Goal: Task Accomplishment & Management: Manage account settings

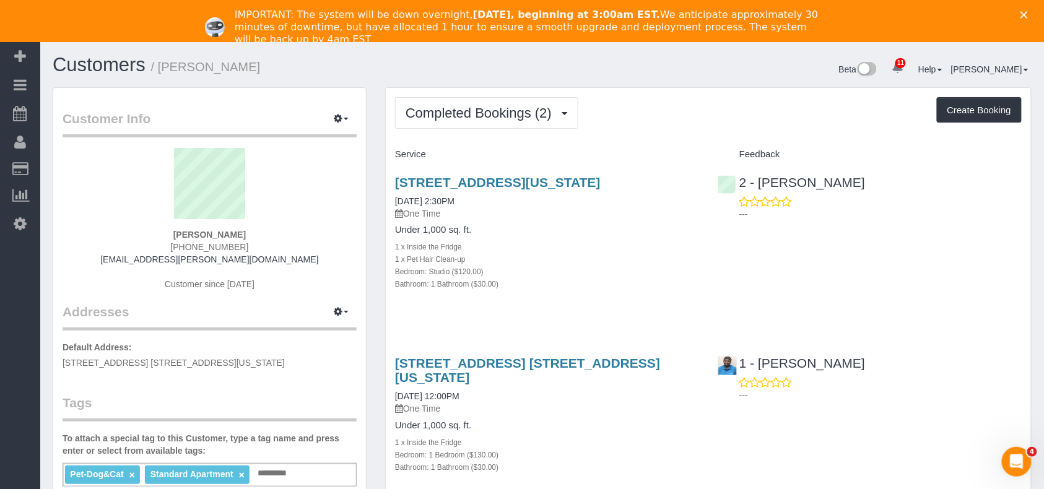
click at [1027, 18] on icon "Close" at bounding box center [1023, 14] width 7 height 7
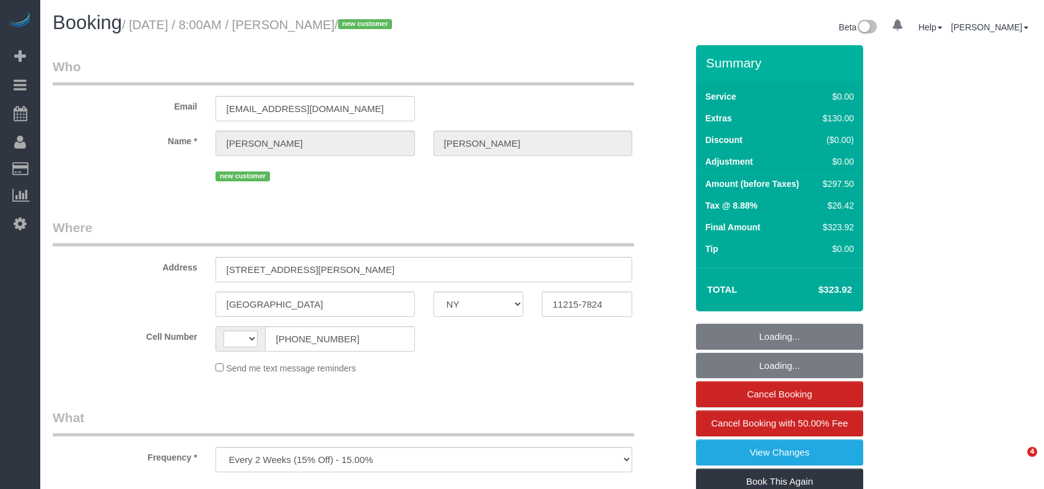
select select "NY"
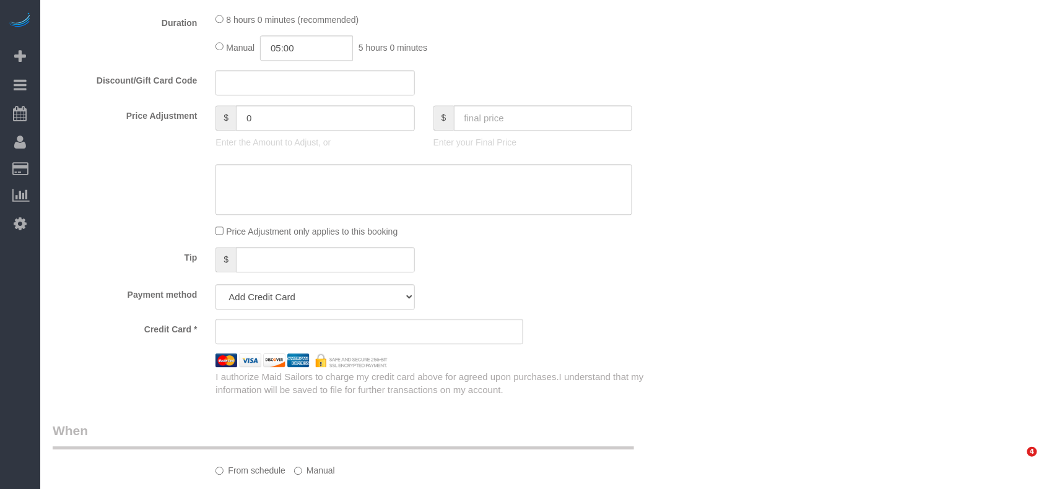
select select "number:89"
select select "number:90"
select select "number:13"
select select "number:7"
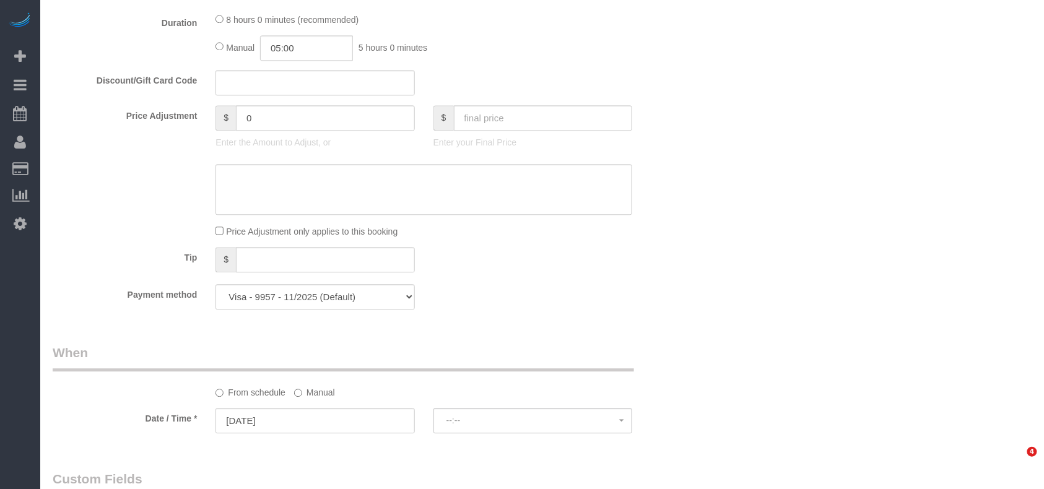
select select "string:US"
select select "string:stripe-pm_1S3igF4VGloSiKo7ii8H05kM"
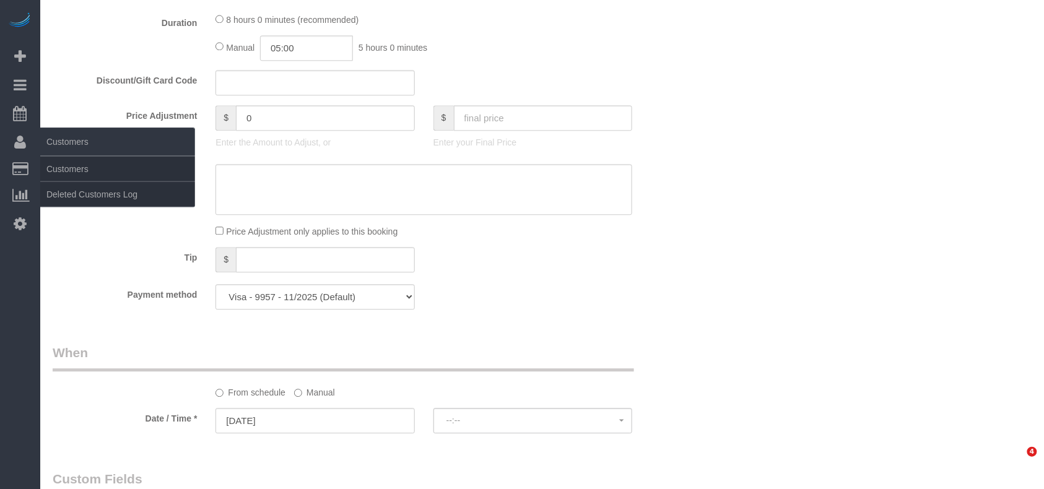
select select "2"
select select "object:1364"
select select "spot1"
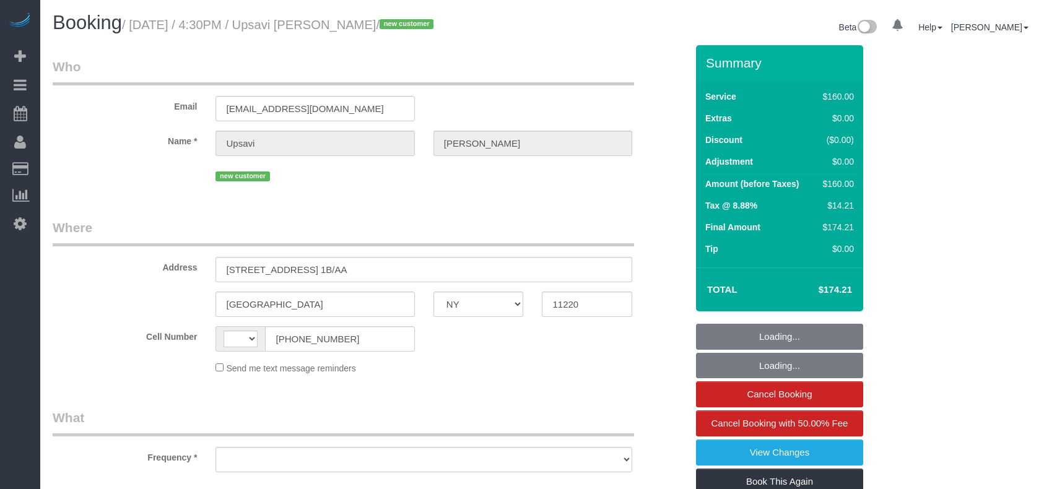
select select "NY"
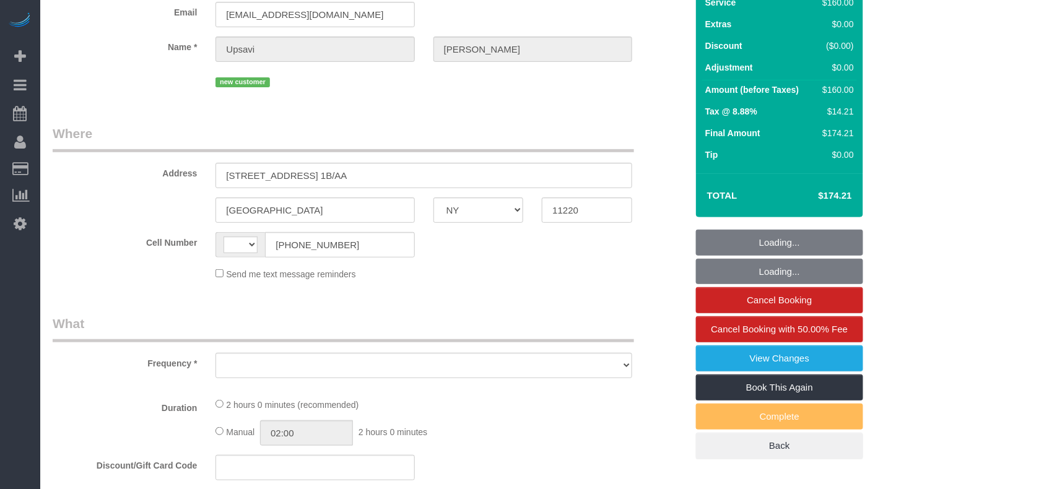
scroll to position [307, 0]
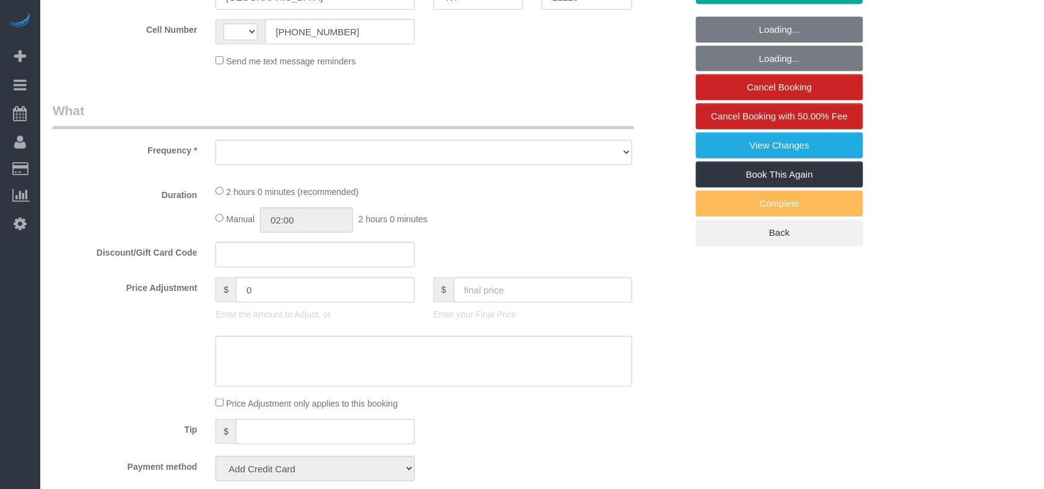
select select "string:US"
select select "object:476"
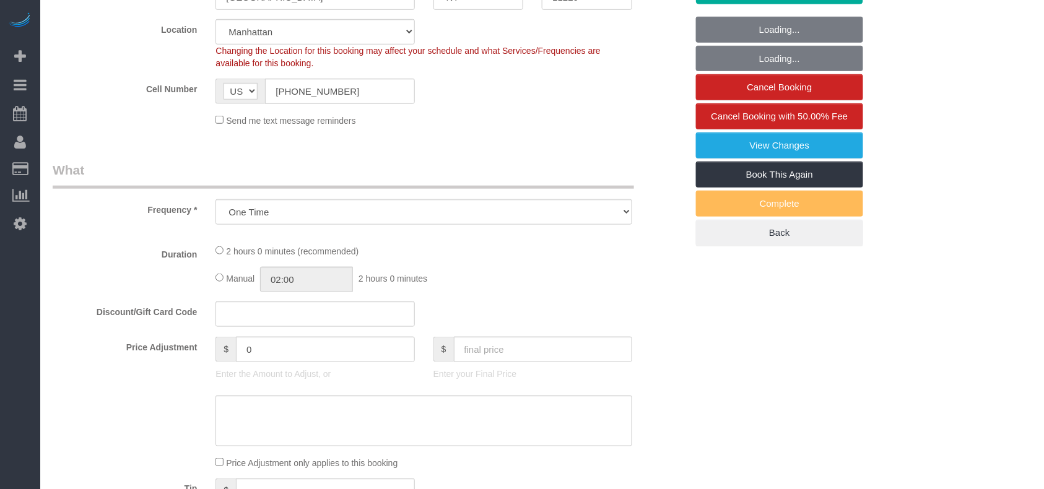
select select "number:89"
select select "number:90"
select select "number:15"
select select "number:7"
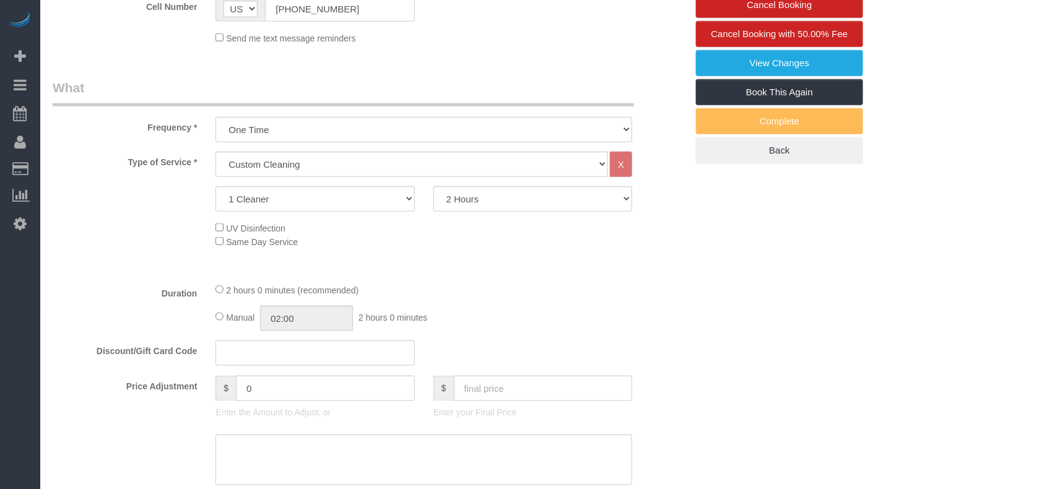
select select "object:1405"
select select "string:stripe-pm_1S3iiV4VGloSiKo7za8kjBvS"
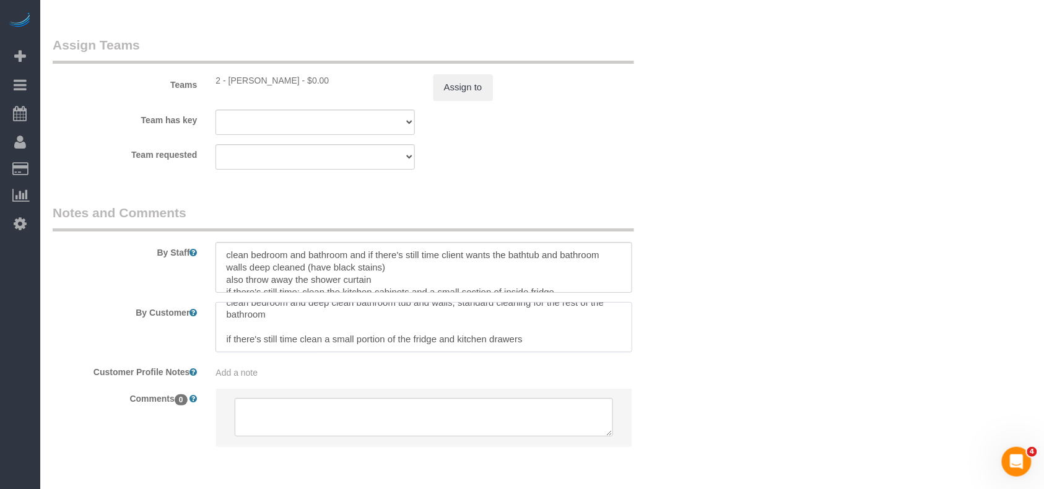
scroll to position [0, 0]
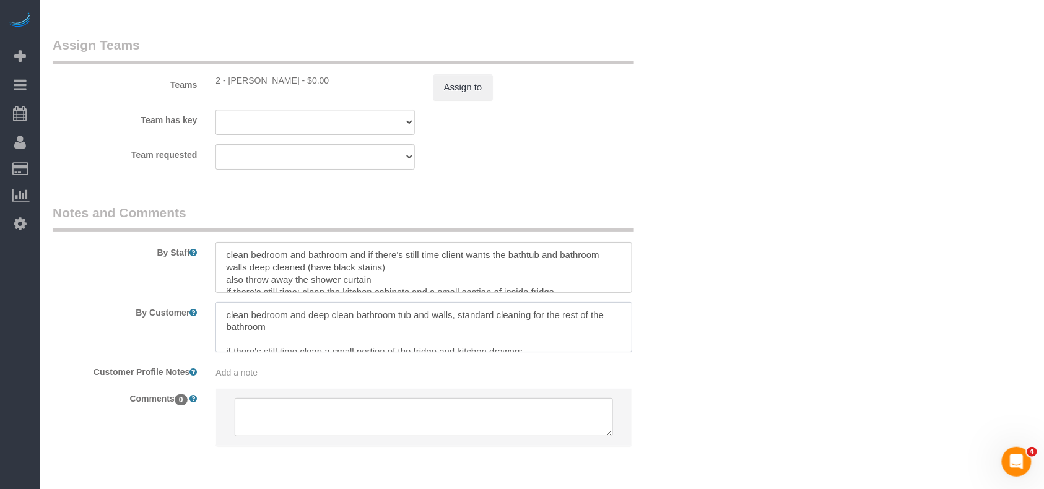
drag, startPoint x: 532, startPoint y: 335, endPoint x: 188, endPoint y: 308, distance: 345.2
click at [188, 308] on div "By Customer" at bounding box center [369, 327] width 652 height 51
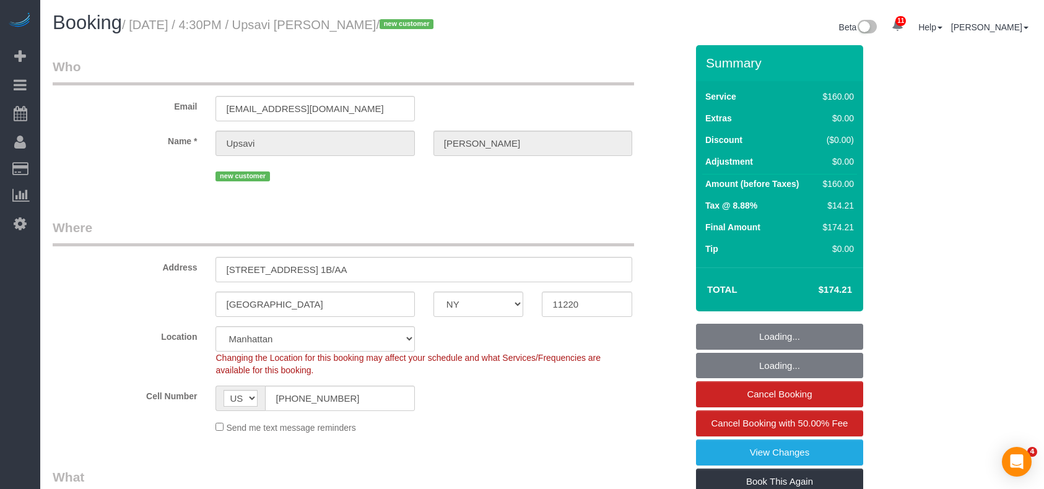
select select "NY"
select select "number:89"
select select "number:90"
select select "number:15"
select select "number:7"
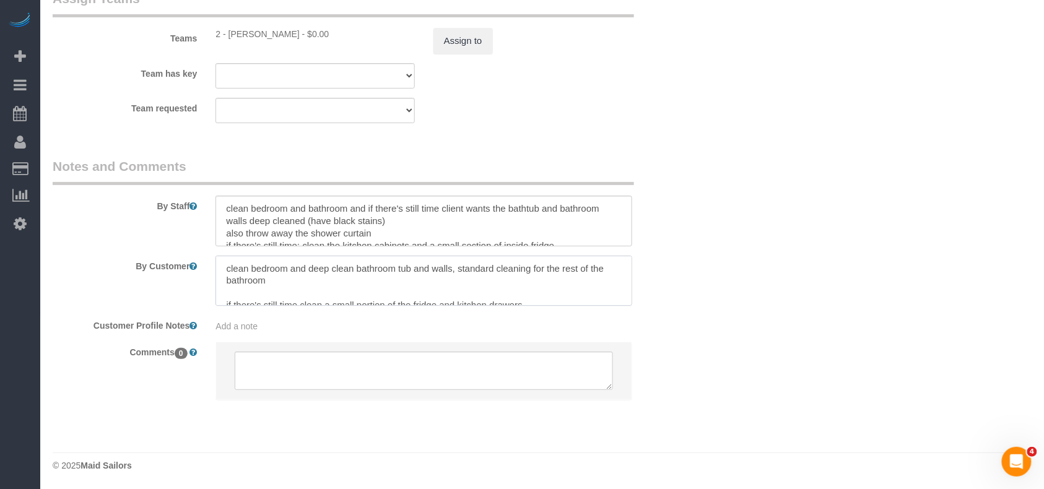
scroll to position [12, 0]
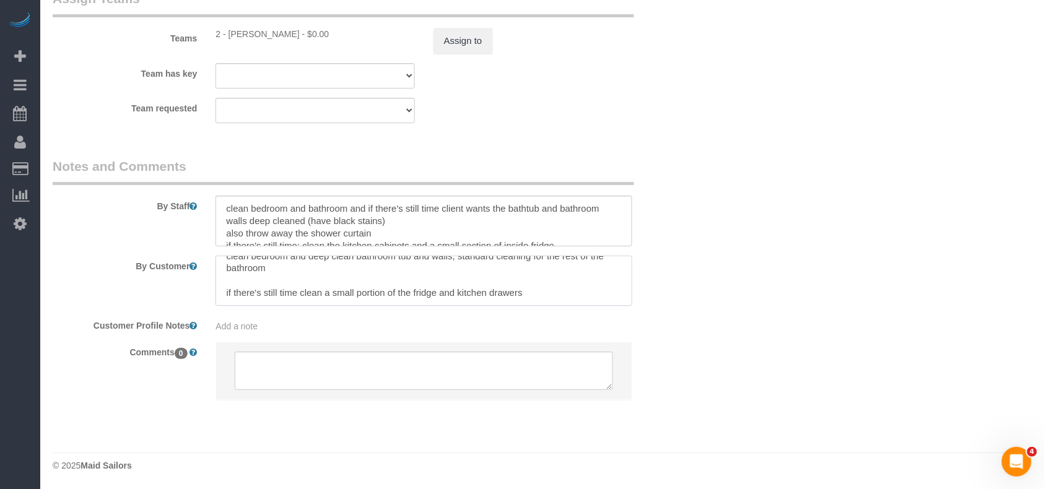
drag, startPoint x: 225, startPoint y: 266, endPoint x: 501, endPoint y: 271, distance: 275.5
click at [540, 295] on textarea at bounding box center [423, 281] width 417 height 51
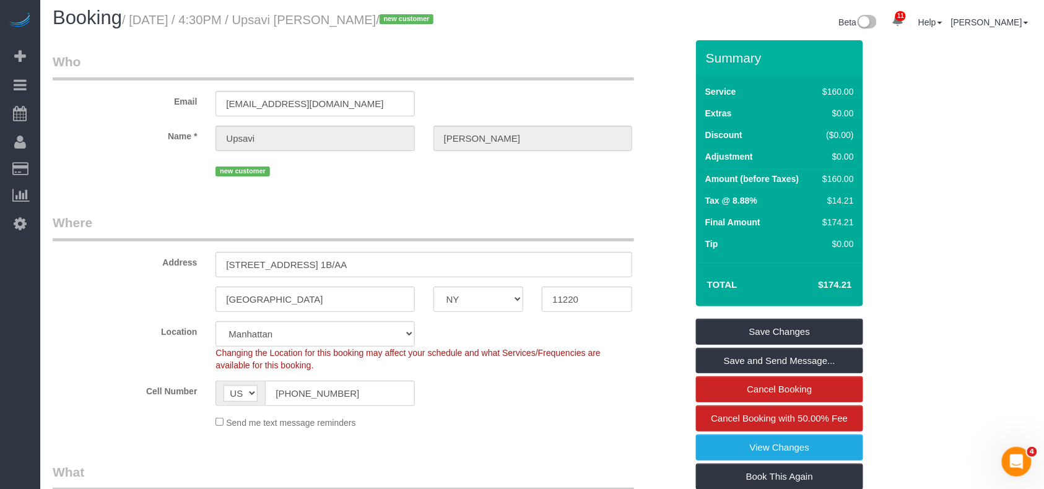
scroll to position [0, 0]
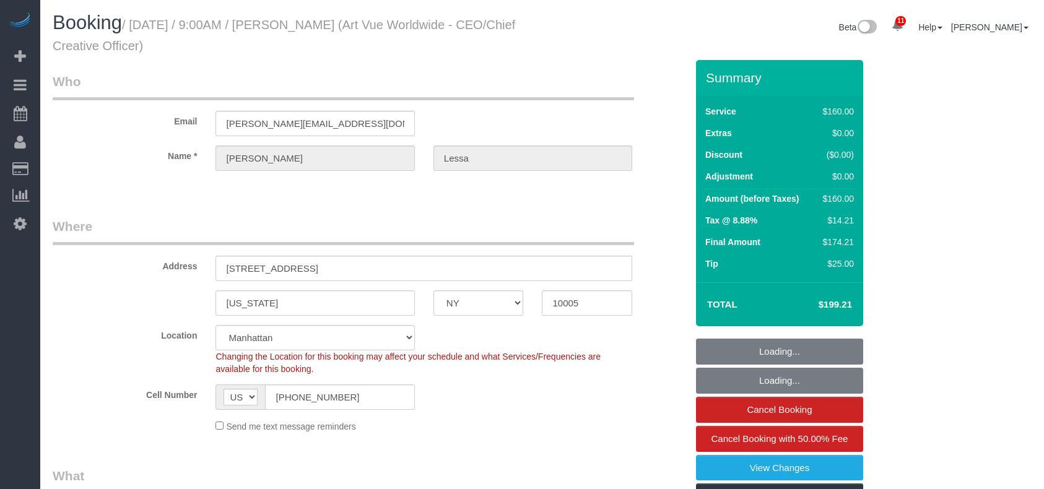
select select "NY"
select select "string:stripe-pm_1S365Z4VGloSiKo7FAUy2Rp7"
select select "number:89"
select select "number:90"
select select "number:15"
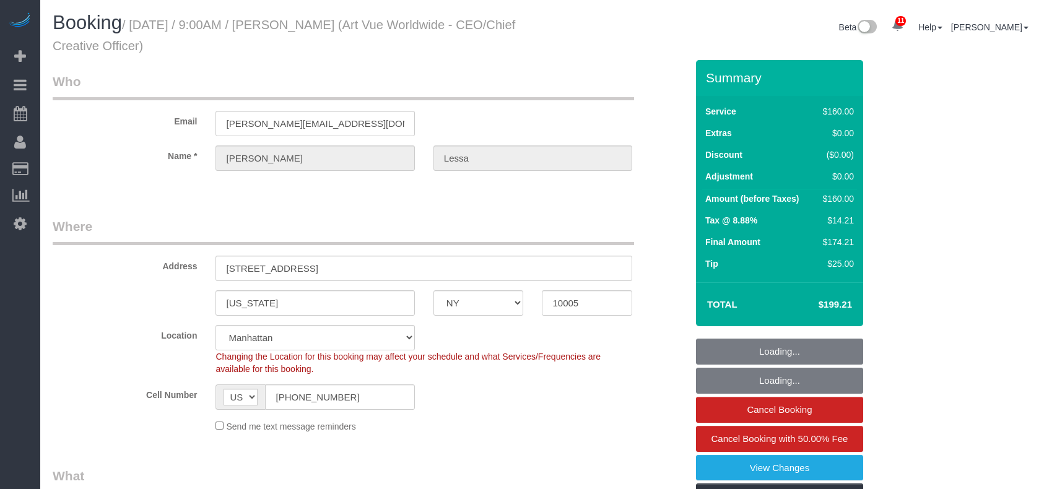
select select "number:5"
select select "object:1339"
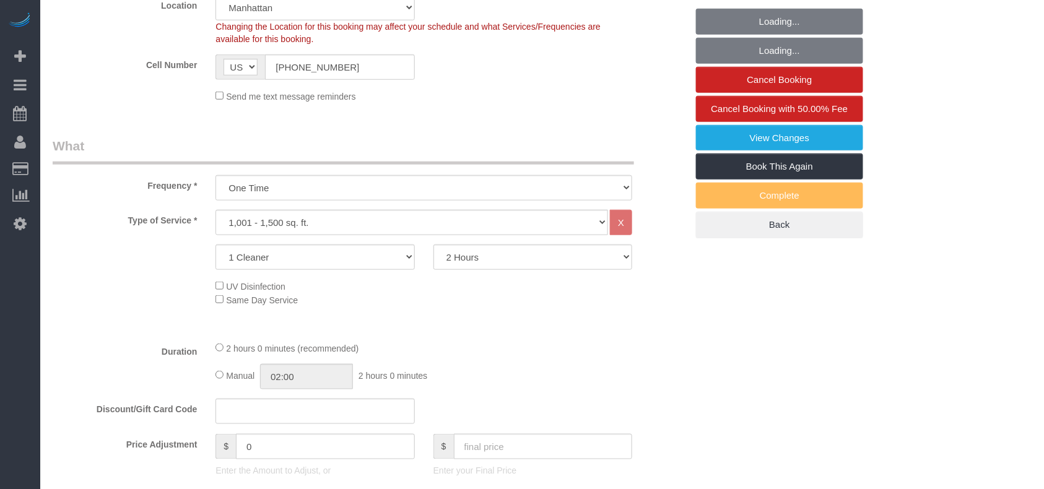
select select "spot1"
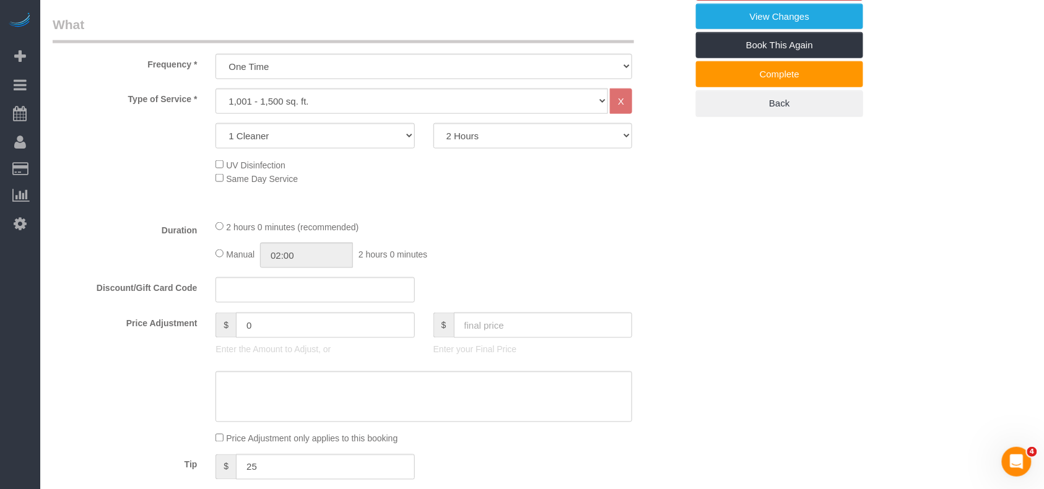
scroll to position [412, 0]
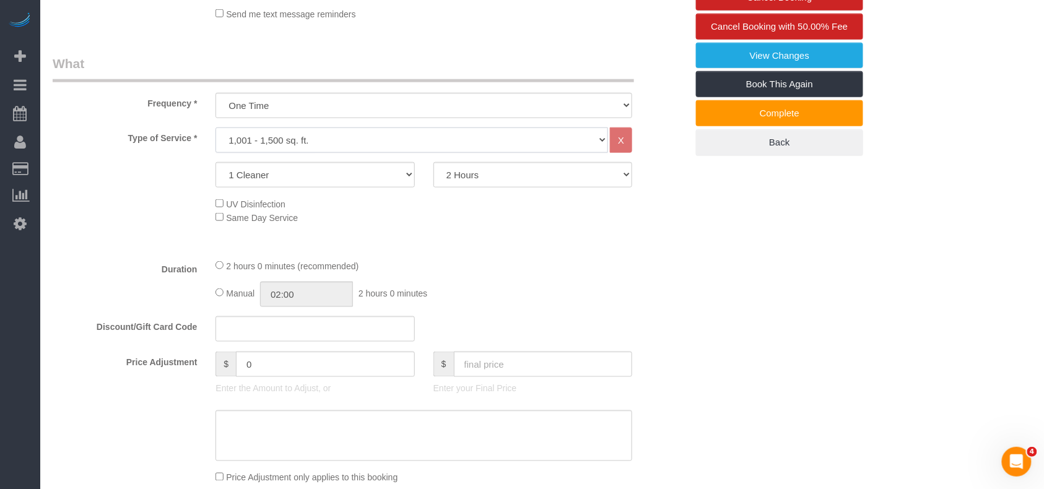
click at [354, 142] on select "Under 1,000 sq. ft. 1,001 - 1,500 sq. ft. 1,500+ sq. ft. Custom Cleaning Office…" at bounding box center [411, 139] width 392 height 25
select select "216"
click at [215, 127] on select "Under 1,000 sq. ft. 1,001 - 1,500 sq. ft. 1,500+ sq. ft. Custom Cleaning Office…" at bounding box center [411, 139] width 392 height 25
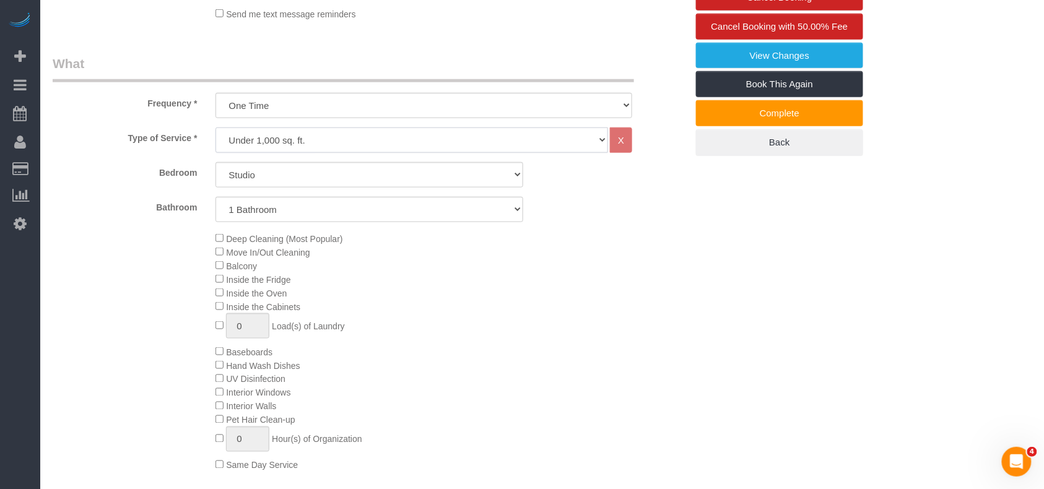
select select "spot36"
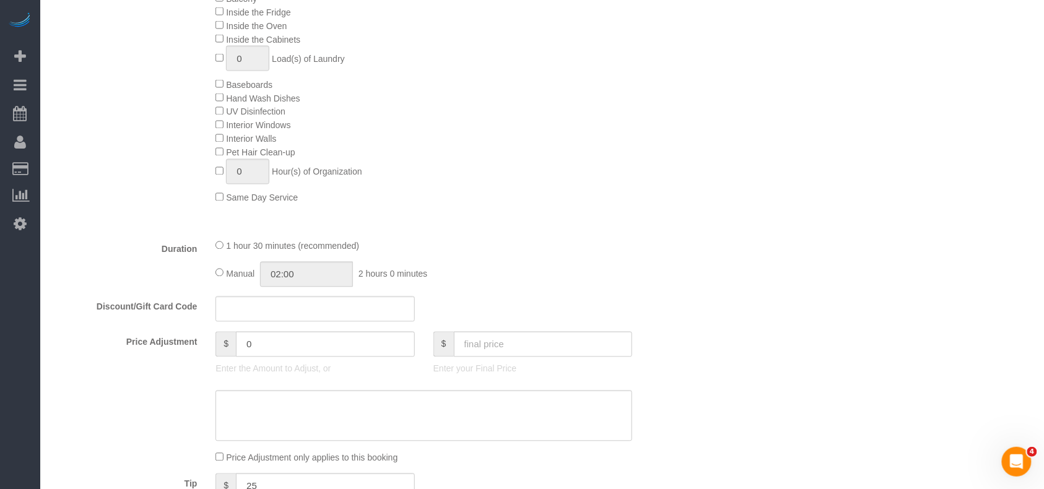
scroll to position [825, 0]
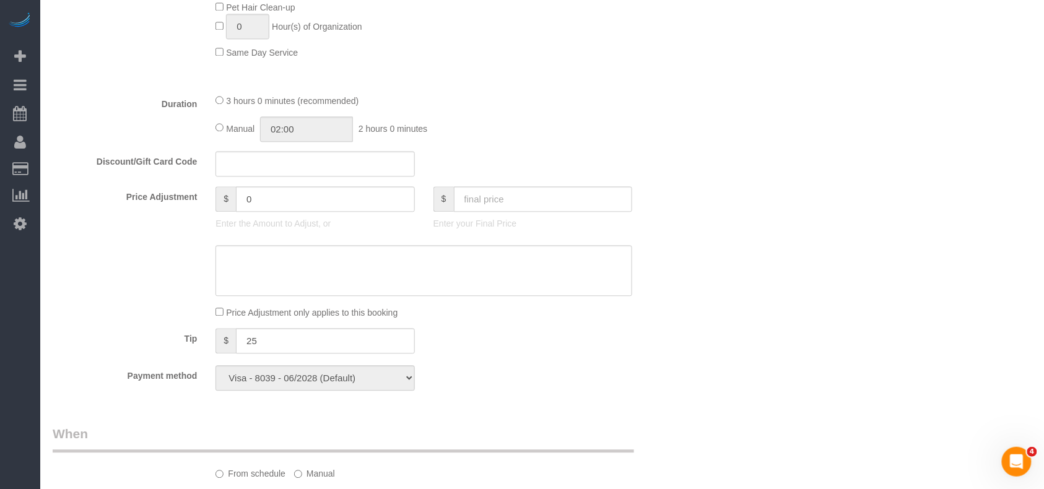
select select "spot71"
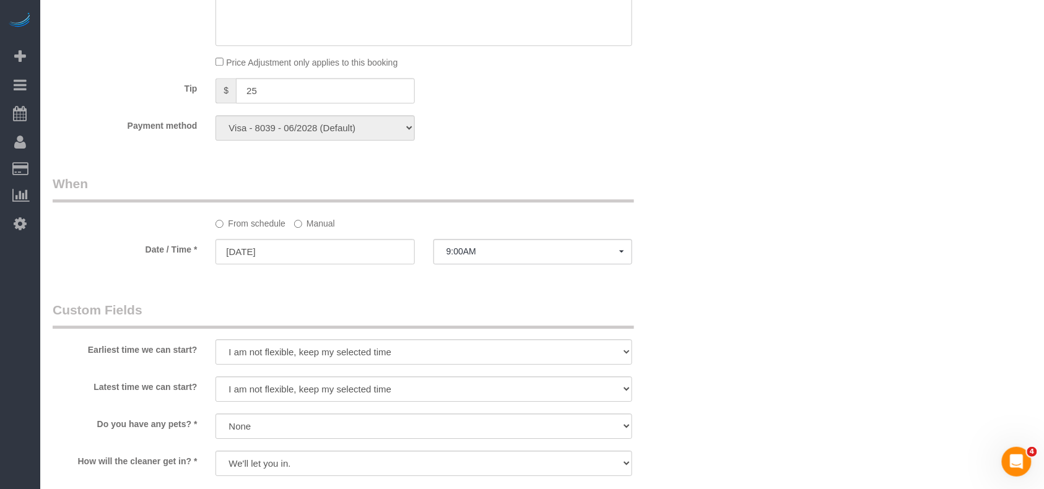
scroll to position [907, 0]
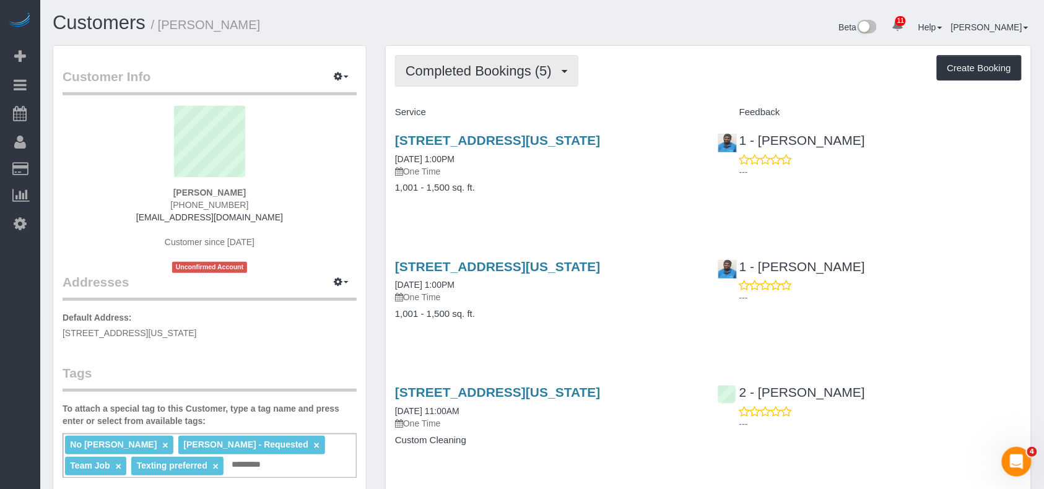
click at [481, 82] on button "Completed Bookings (5)" at bounding box center [486, 71] width 183 height 32
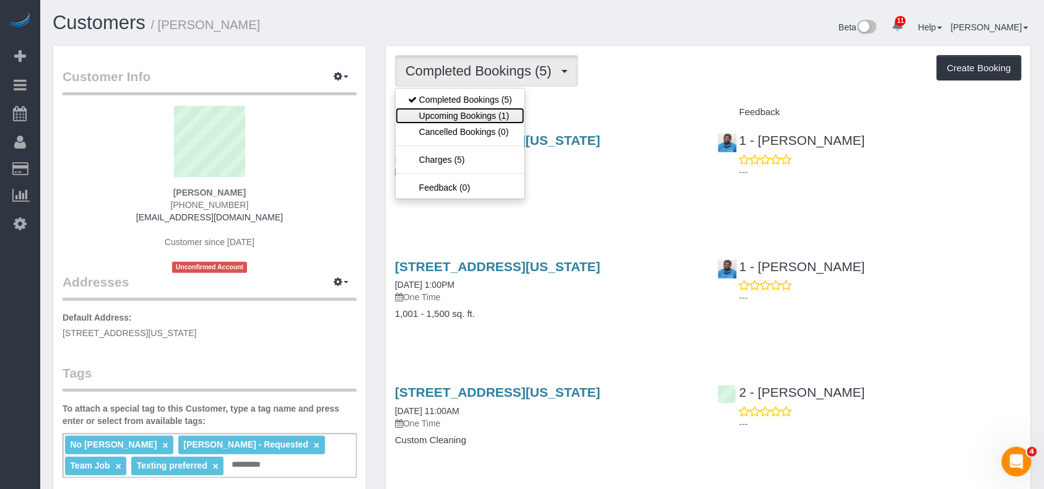
click at [468, 117] on link "Upcoming Bookings (1)" at bounding box center [459, 116] width 129 height 16
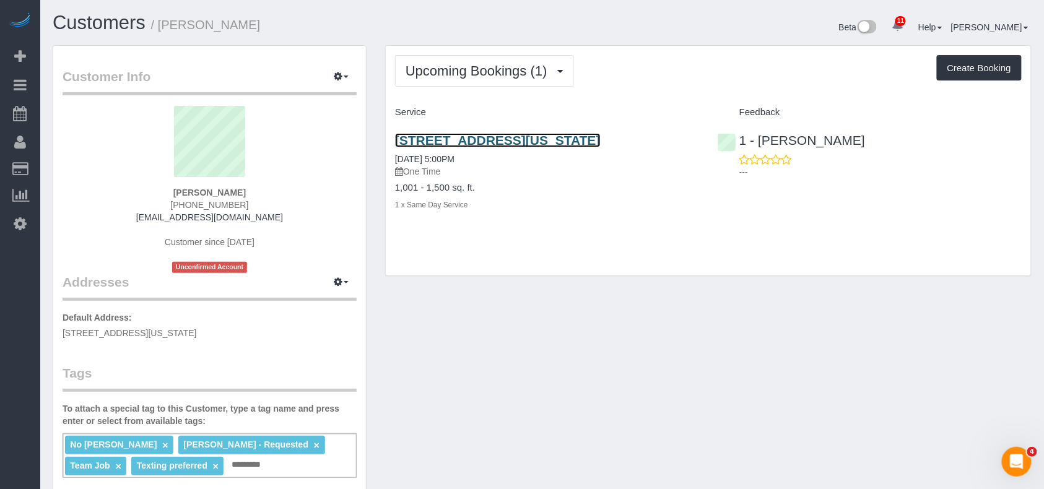
click at [459, 144] on link "[STREET_ADDRESS][US_STATE]" at bounding box center [497, 140] width 205 height 14
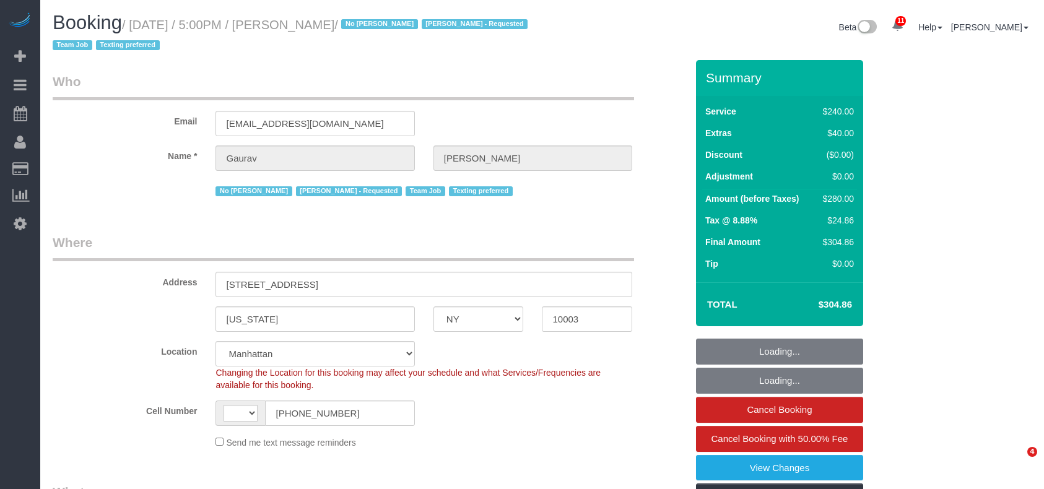
select select "NY"
select select "number:89"
select select "number:90"
select select "number:15"
select select "number:6"
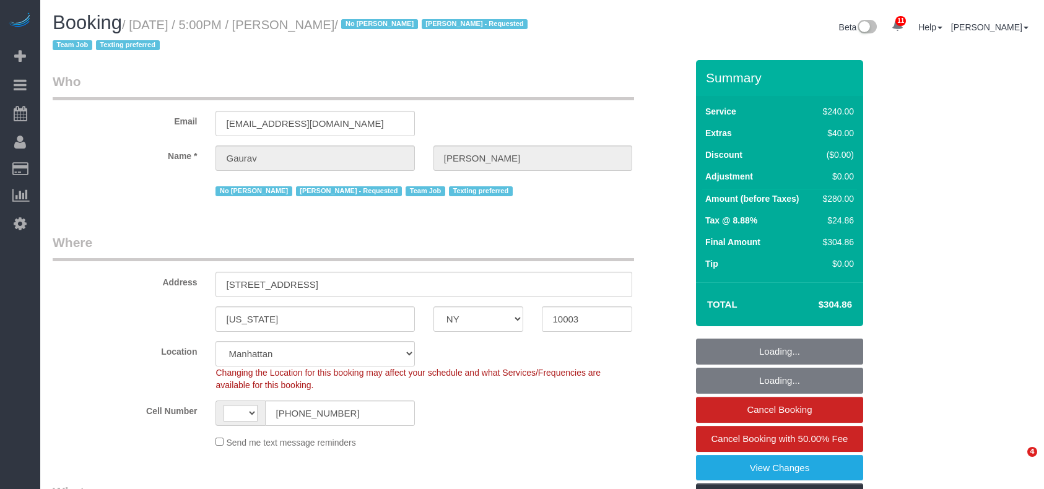
select select "string:stripe-pm_1LpZLG4VGloSiKo7dUg5wEIG"
select select "180"
select select "string:[GEOGRAPHIC_DATA]"
select select "object:972"
select select "spot1"
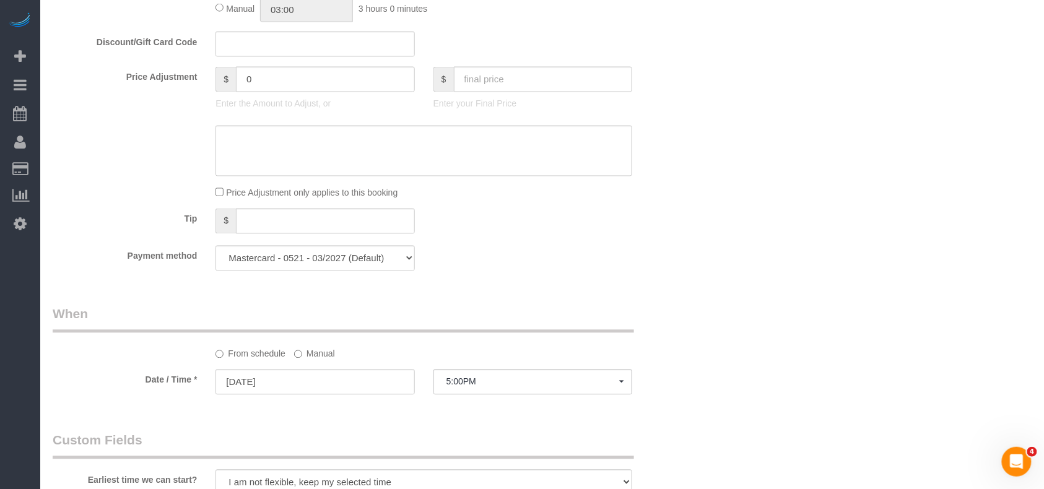
scroll to position [743, 0]
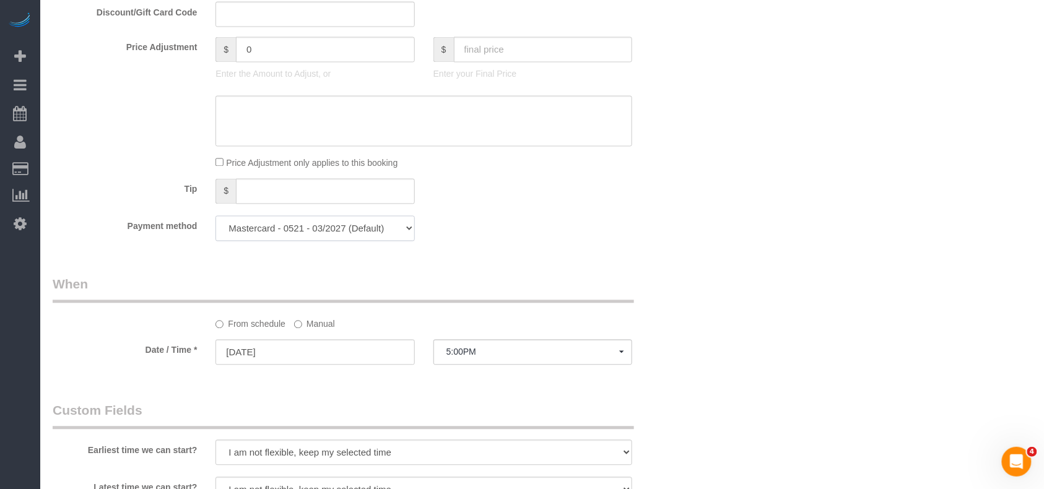
click at [394, 229] on select "Mastercard - 0525 - 04/2025 Mastercard - 0521 - 03/2027 (Default) Add Credit Ca…" at bounding box center [314, 228] width 199 height 25
click at [342, 235] on select "Mastercard - 0525 - 04/2025 Mastercard - 0521 - 03/2027 (Default) Add Credit Ca…" at bounding box center [314, 228] width 199 height 25
select select "string:stripe"
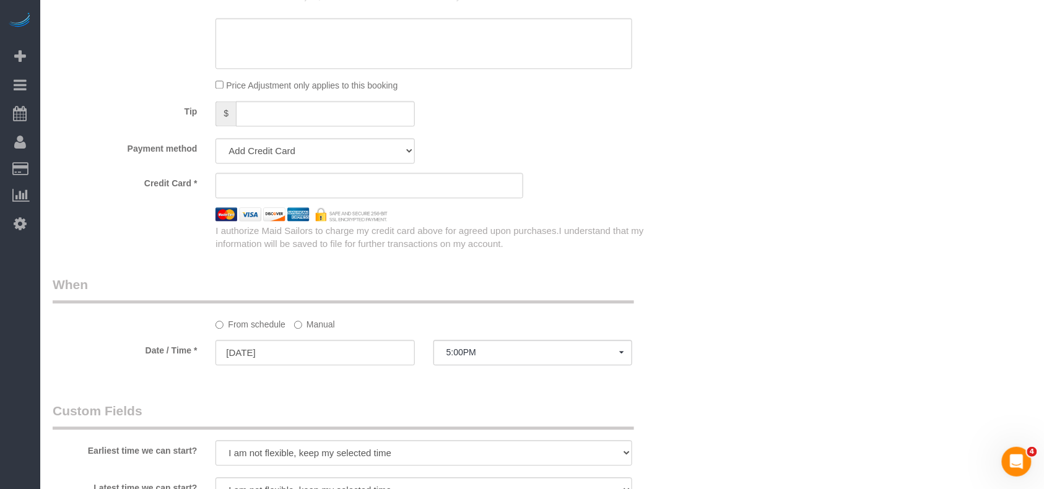
click at [643, 229] on span "I understand that my information will be saved to file for further transactions…" at bounding box center [429, 237] width 428 height 24
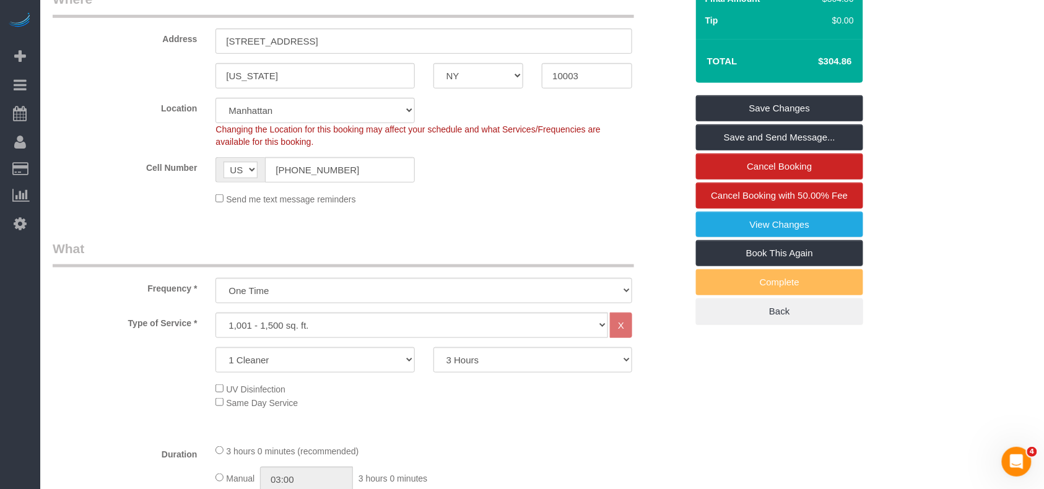
scroll to position [161, 0]
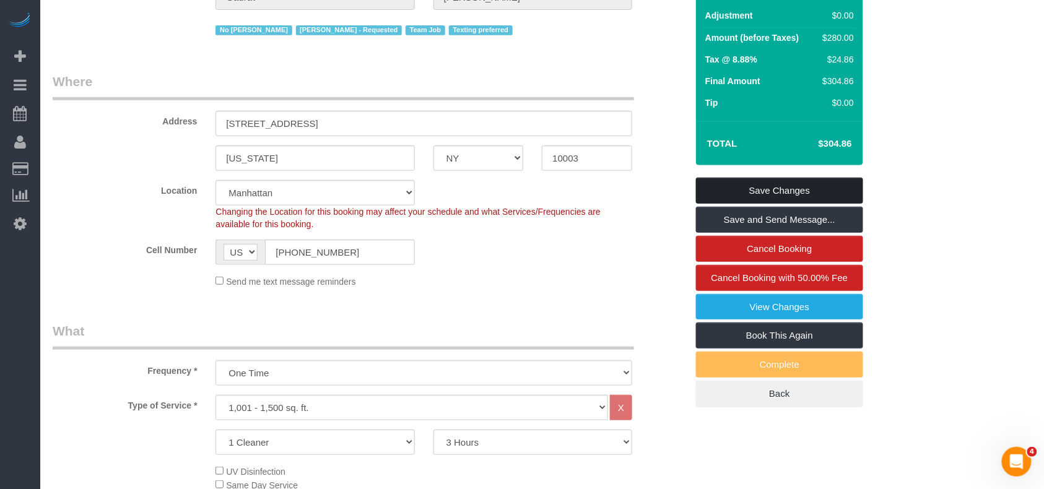
click at [756, 196] on link "Save Changes" at bounding box center [779, 191] width 167 height 26
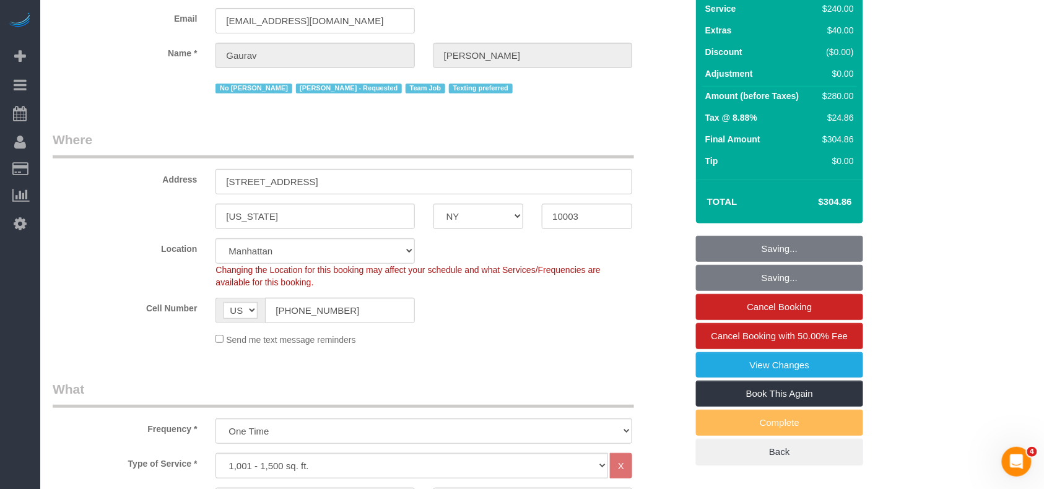
scroll to position [0, 0]
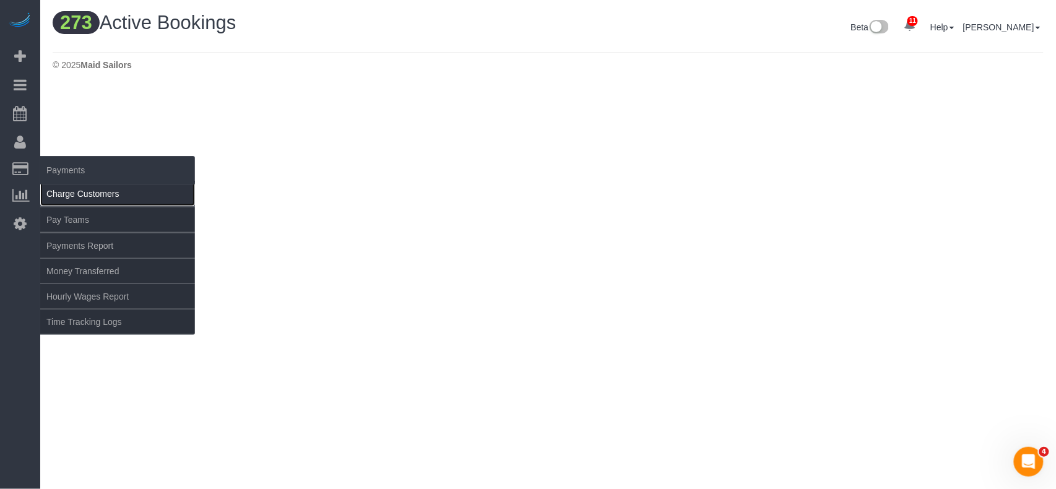
click at [82, 193] on link "Charge Customers" at bounding box center [117, 193] width 155 height 25
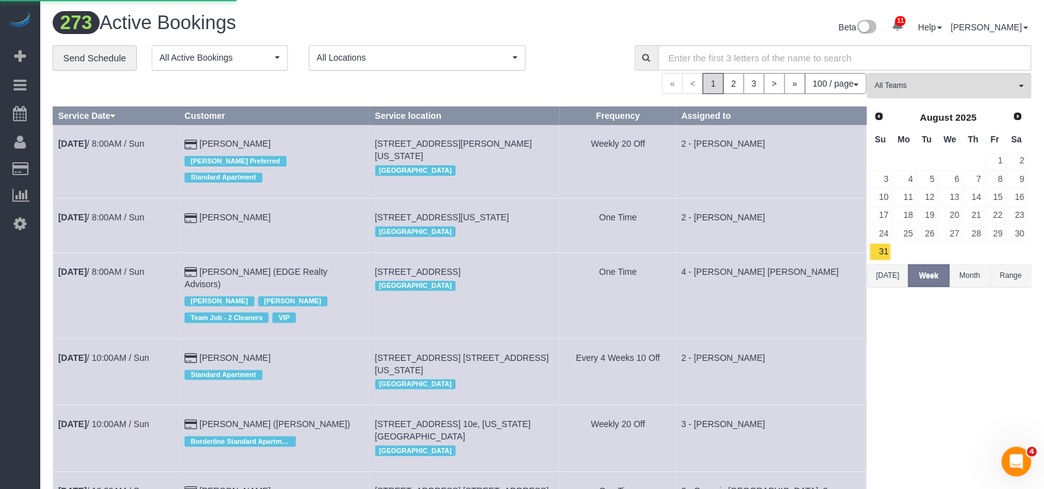
select select
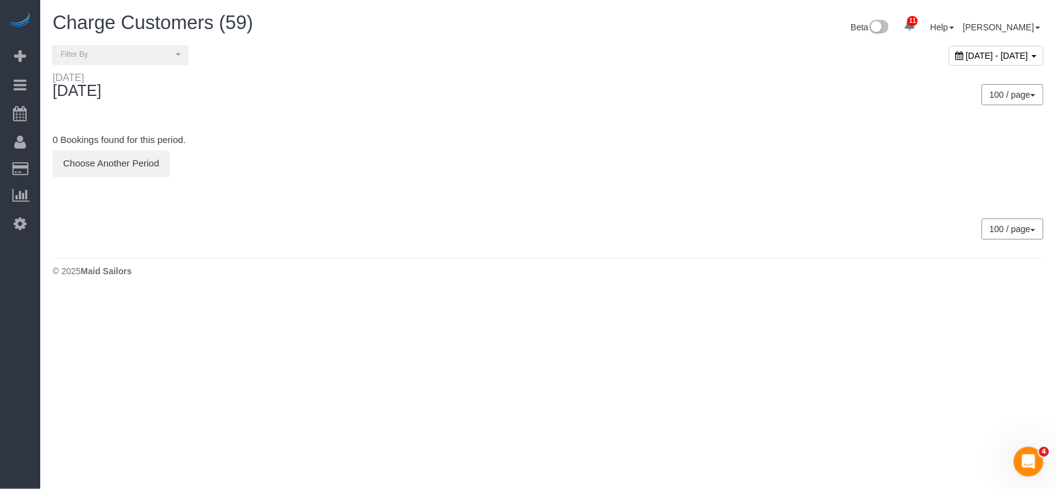
click at [488, 66] on div "**********" at bounding box center [547, 58] width 1009 height 27
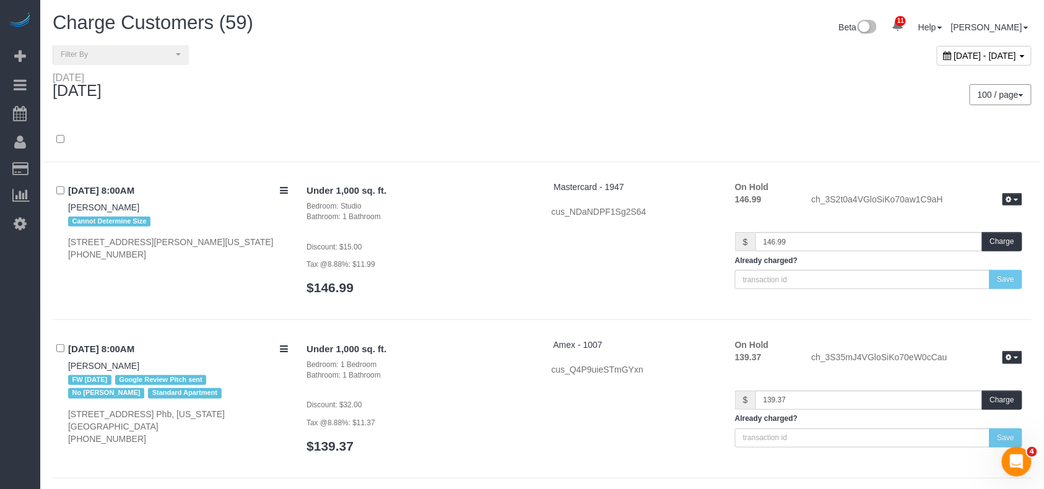
scroll to position [8385, 0]
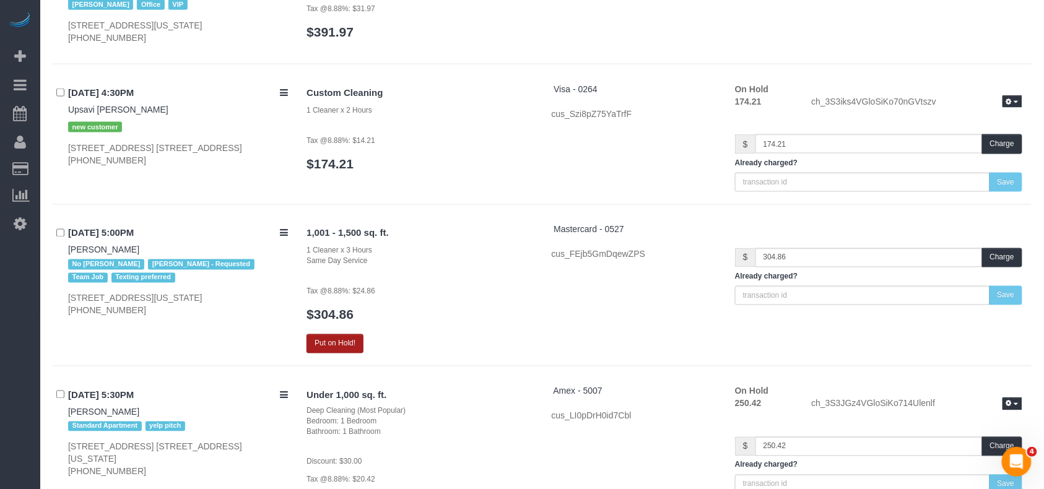
click at [330, 337] on button "Put on Hold!" at bounding box center [334, 343] width 57 height 19
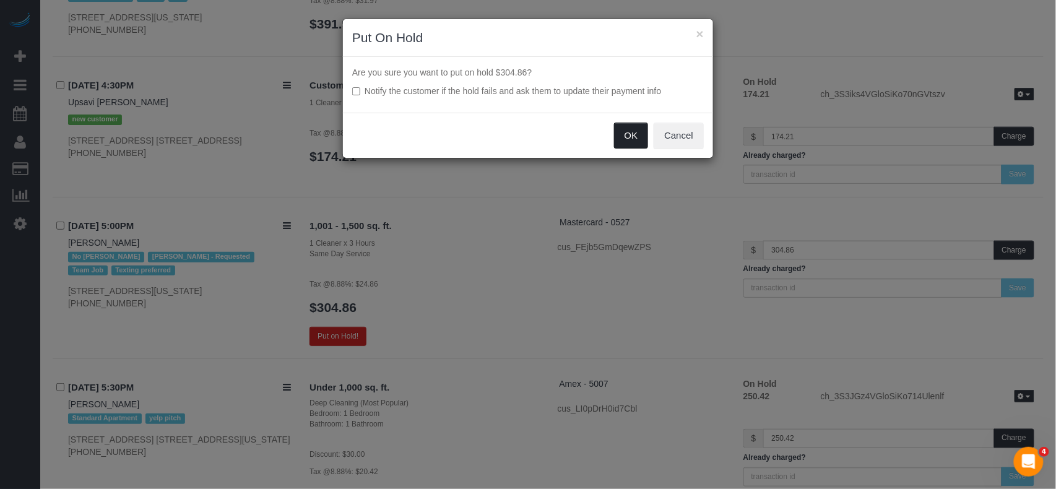
click at [627, 137] on button "OK" at bounding box center [631, 136] width 35 height 26
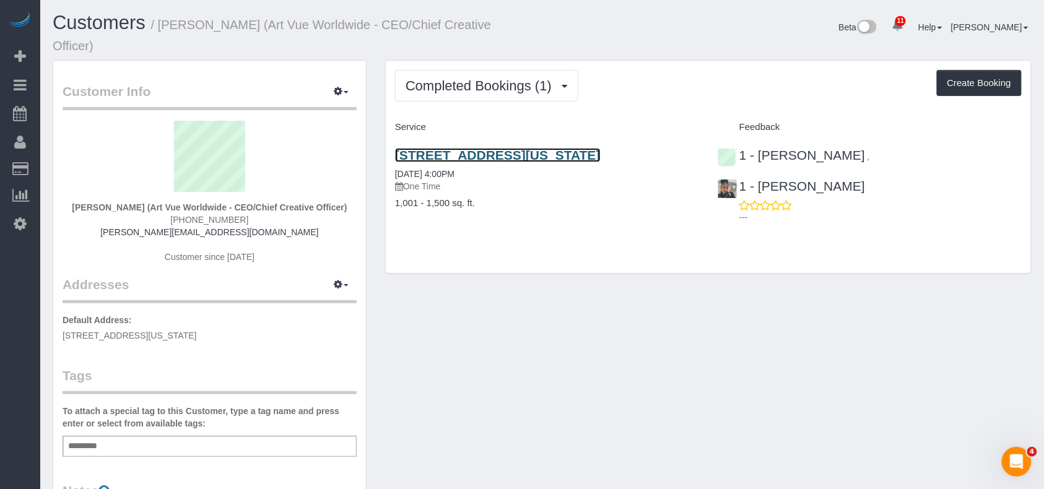
click at [548, 148] on link "20 Pine Street, Apt. 1201, New York, NY 10005" at bounding box center [497, 155] width 205 height 14
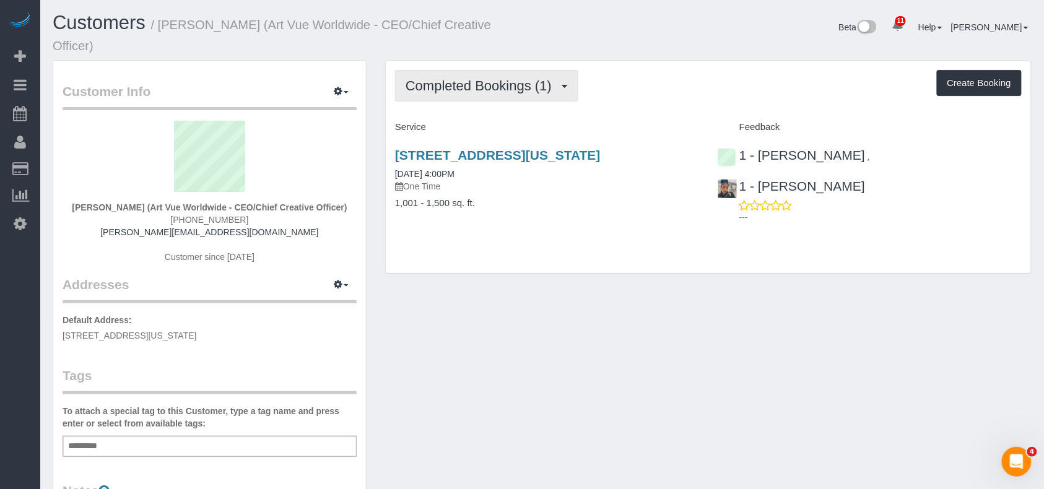
click at [516, 82] on button "Completed Bookings (1)" at bounding box center [486, 86] width 183 height 32
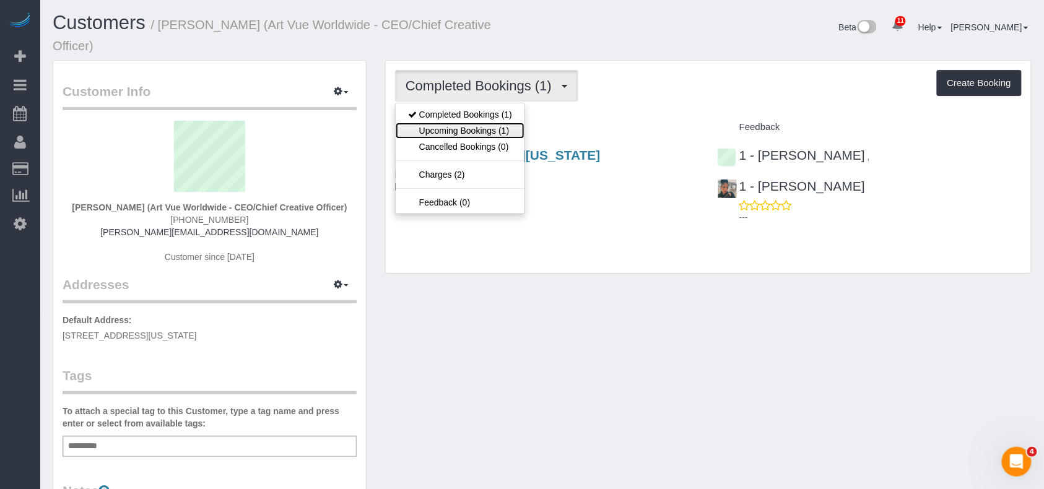
click at [501, 123] on link "Upcoming Bookings (1)" at bounding box center [459, 131] width 129 height 16
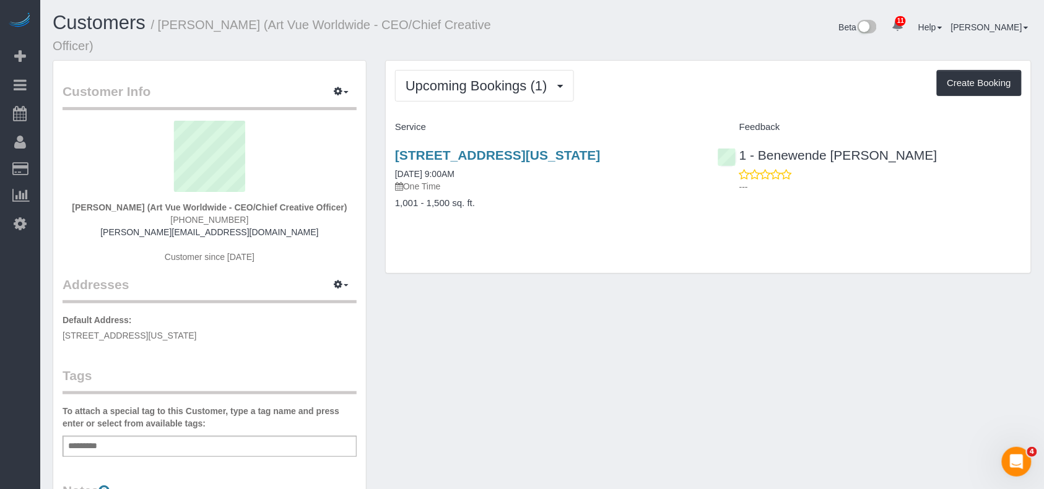
drag, startPoint x: 438, startPoint y: 157, endPoint x: 390, endPoint y: 142, distance: 50.5
click at [390, 142] on div "20 Pine Street, Apt. 1201, 1201, New York, NY 10005 09/04/2025 9:00AM One Time …" at bounding box center [547, 184] width 322 height 95
click at [479, 78] on span "Upcoming Bookings (1)" at bounding box center [479, 85] width 148 height 15
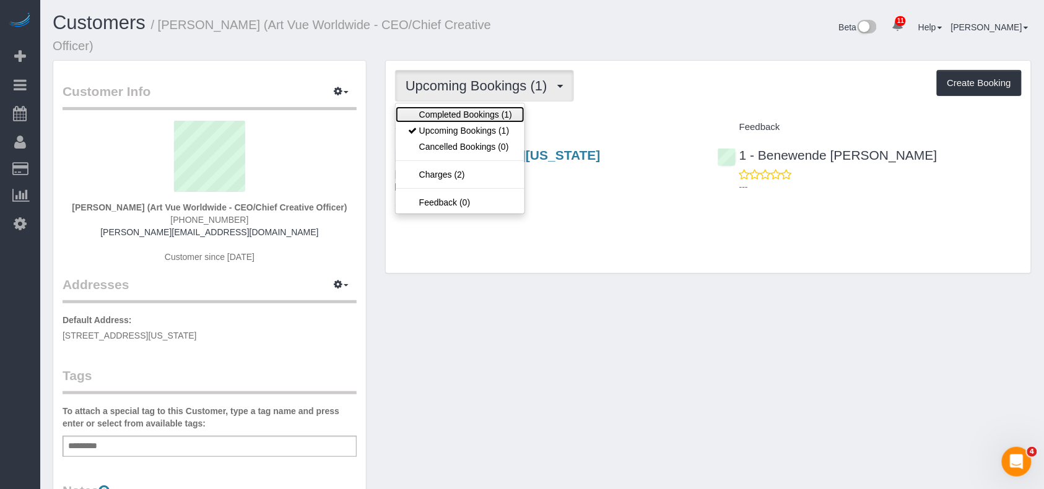
click at [464, 106] on link "Completed Bookings (1)" at bounding box center [459, 114] width 129 height 16
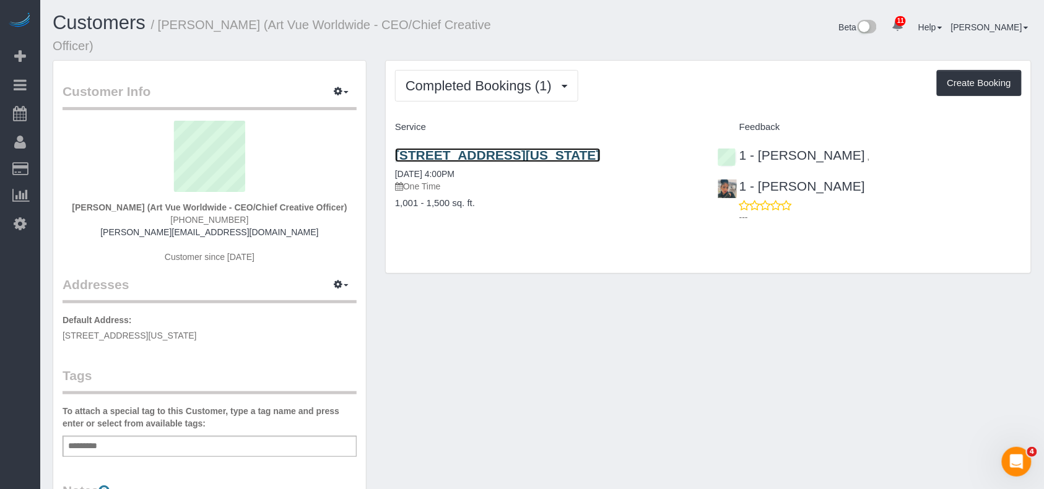
click at [457, 148] on link "20 Pine Street, Apt. 1201, New York, NY 10005" at bounding box center [497, 155] width 205 height 14
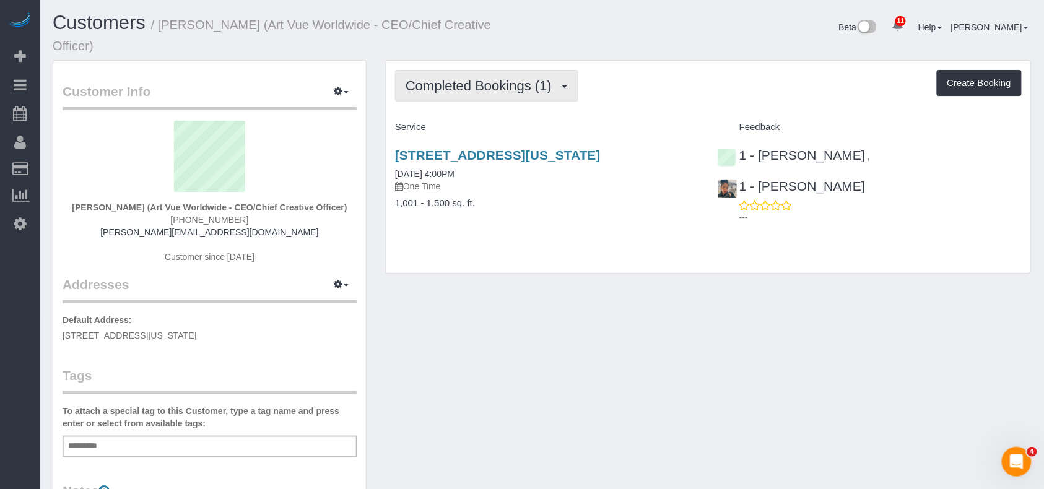
click at [545, 78] on span "Completed Bookings (1)" at bounding box center [481, 85] width 152 height 15
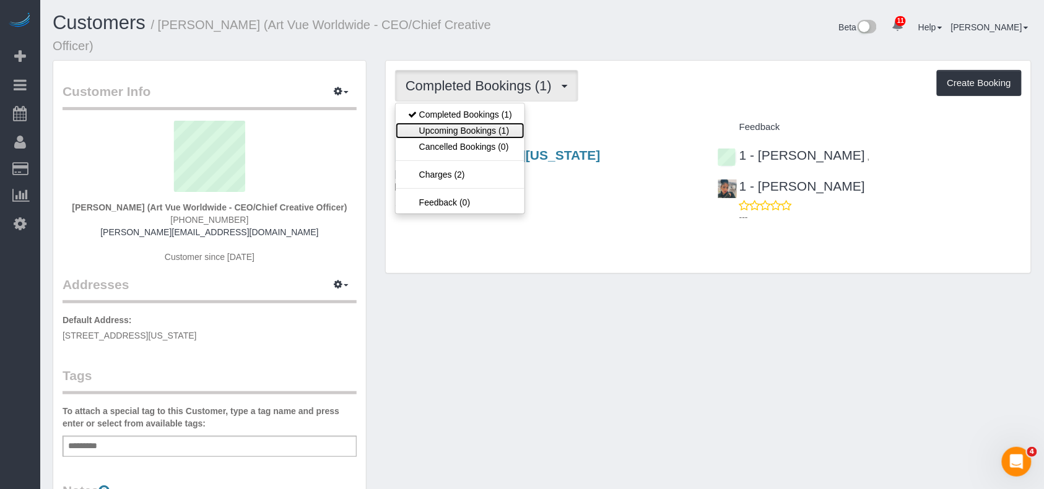
click at [509, 123] on link "Upcoming Bookings (1)" at bounding box center [459, 131] width 129 height 16
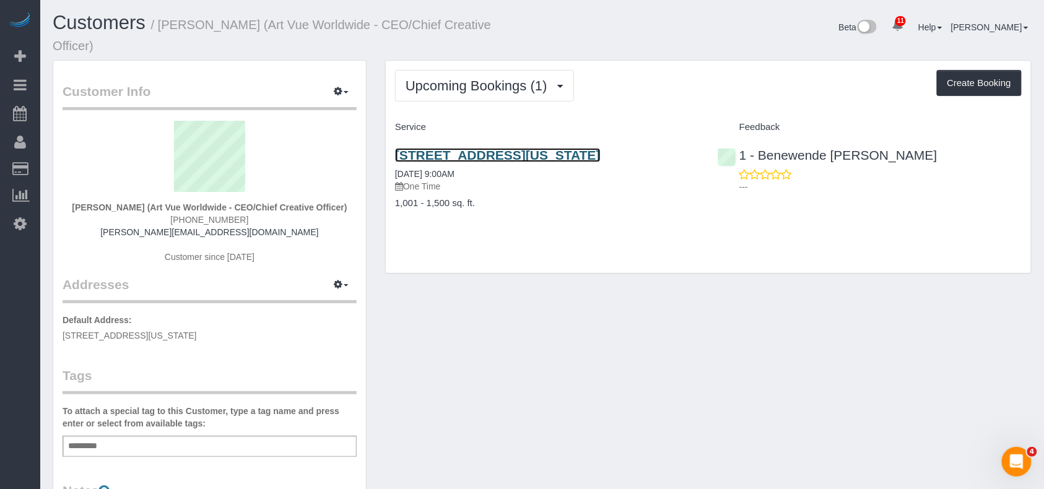
click at [496, 148] on link "20 Pine Street, Apt. 1201, 1201, New York, NY 10005" at bounding box center [497, 155] width 205 height 14
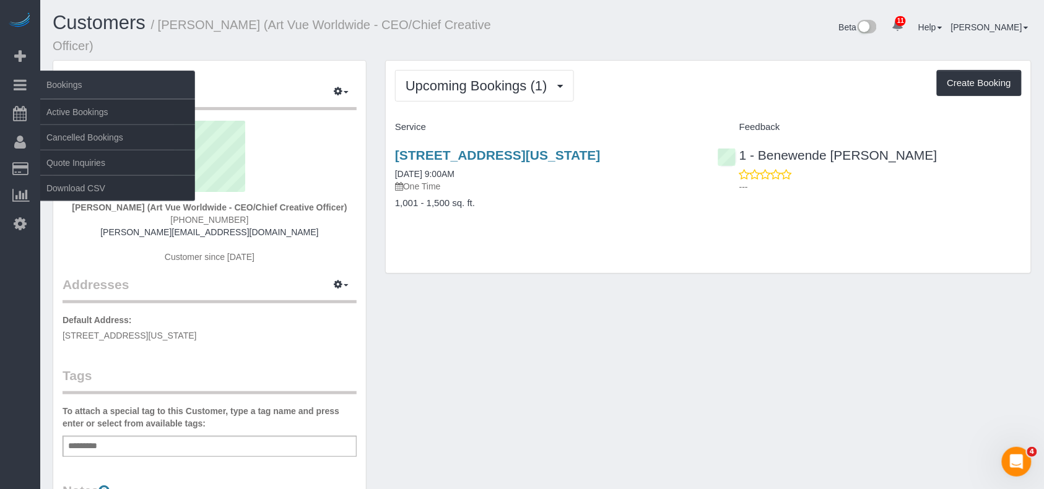
drag, startPoint x: 530, startPoint y: 24, endPoint x: 35, endPoint y: 90, distance: 499.6
click at [163, 20] on h1 "Customers / Christina Lessa (Art Vue Worldwide - CEO/Chief Creative Officer)" at bounding box center [293, 33] width 480 height 42
copy small "Christina Lessa (Art Vue Worldwide - CEO/Chief Creative Officer)"
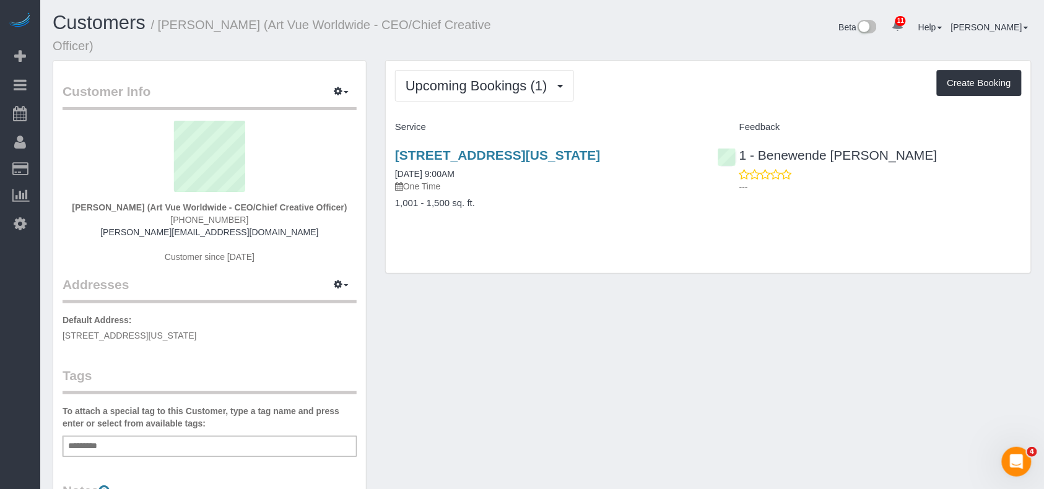
drag, startPoint x: 439, startPoint y: 152, endPoint x: 392, endPoint y: 141, distance: 48.3
click at [392, 141] on div "20 Pine Street, Apt. 1201, 1201, New York, NY 10005 09/04/2025 9:00AM One Time …" at bounding box center [547, 184] width 322 height 95
copy link "20 Pine Street, Apt. 1201, 1201, New York, NY 10005"
click at [545, 78] on span "Upcoming Bookings (1)" at bounding box center [479, 85] width 148 height 15
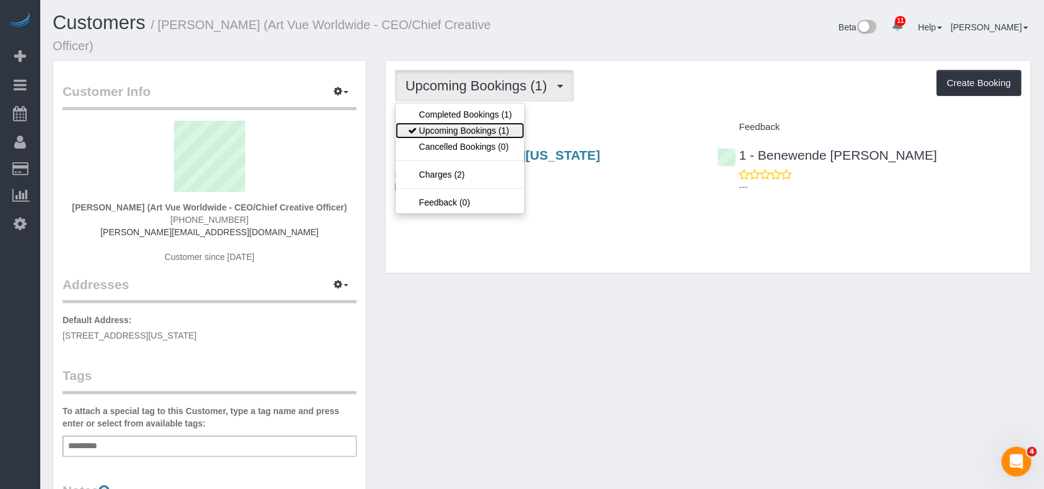
click at [469, 123] on link "Upcoming Bookings (1)" at bounding box center [459, 131] width 129 height 16
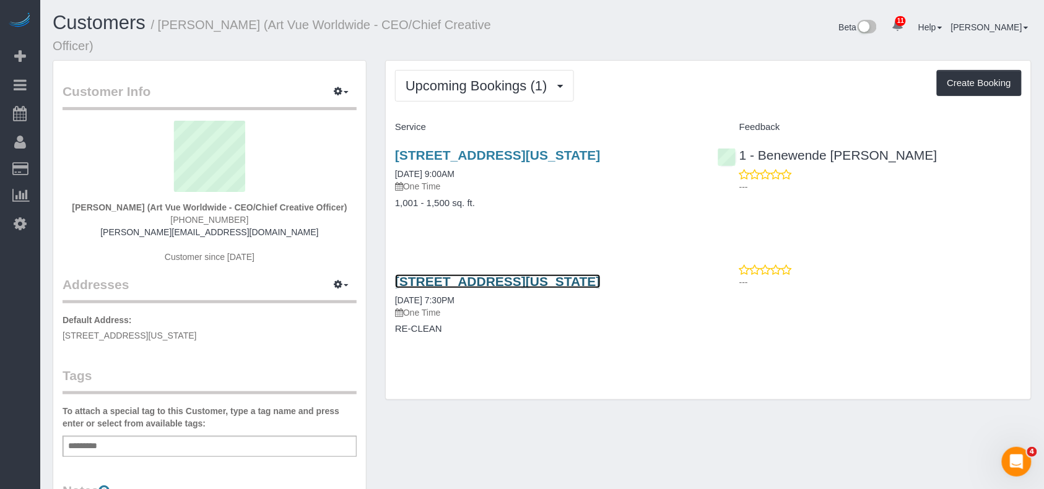
click at [477, 285] on link "20 Pine Street, Apt. 1201, New York, NY 10005" at bounding box center [497, 281] width 205 height 14
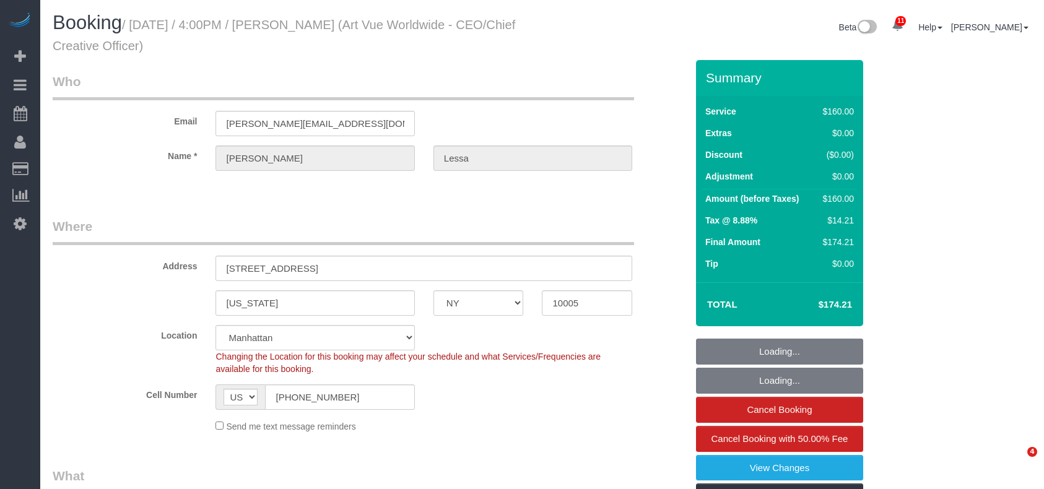
select select "NY"
select select "spot1"
select select "number:89"
select select "number:90"
select select "number:15"
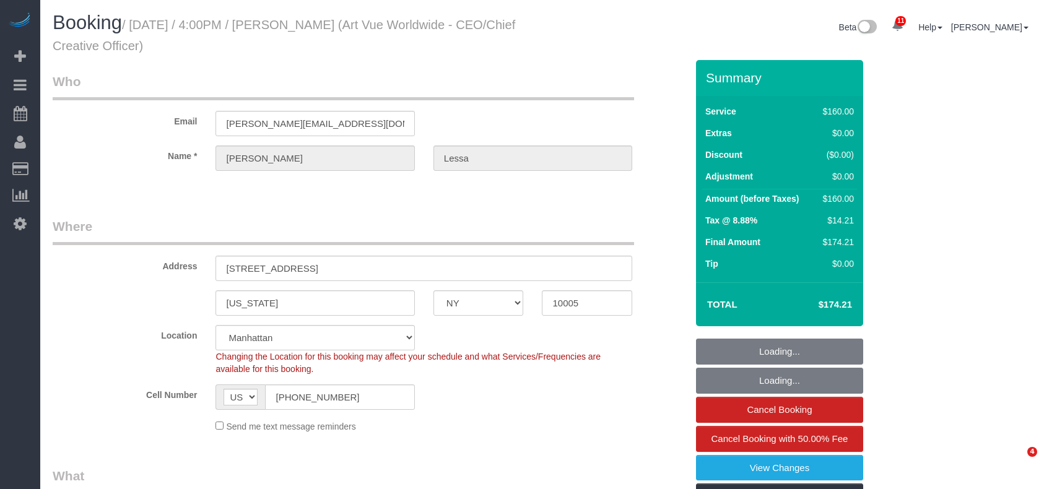
select select "number:5"
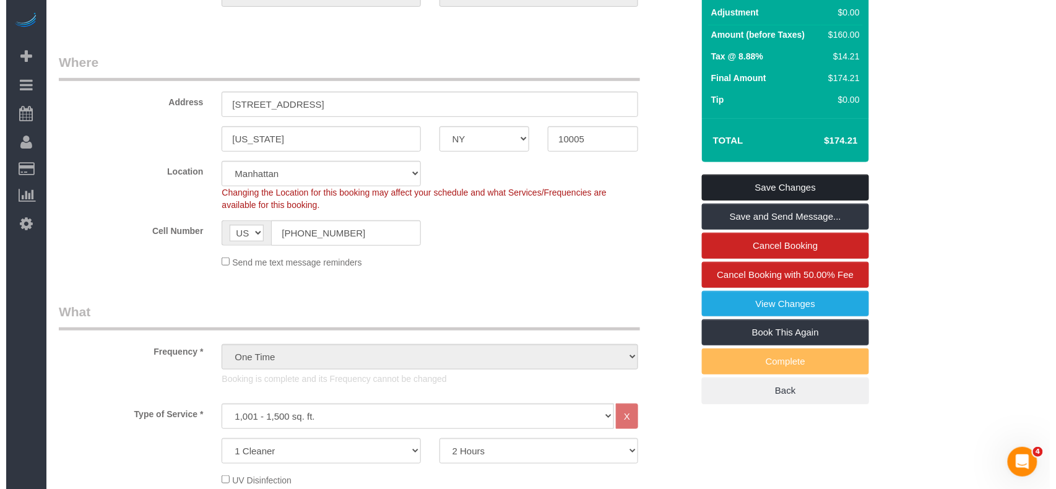
scroll to position [165, 0]
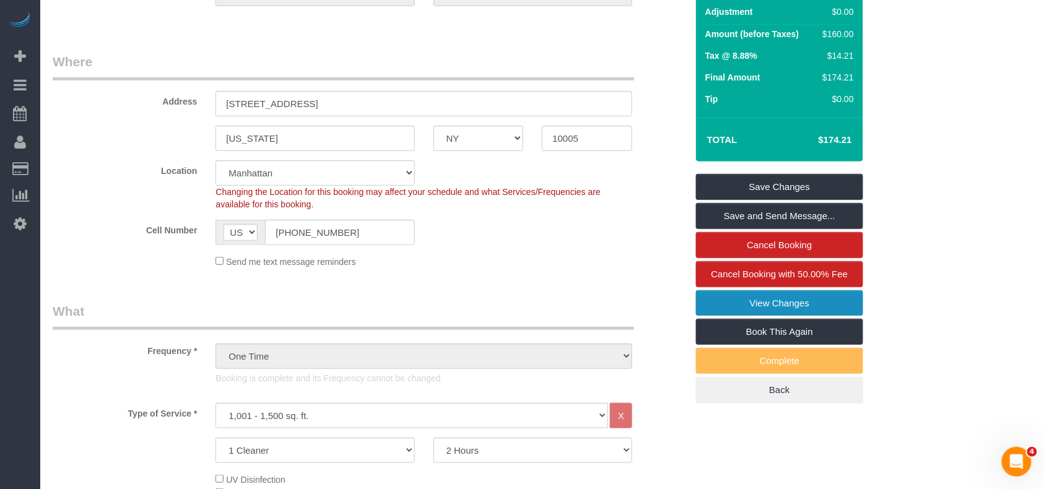
click at [764, 308] on link "View Changes" at bounding box center [779, 303] width 167 height 26
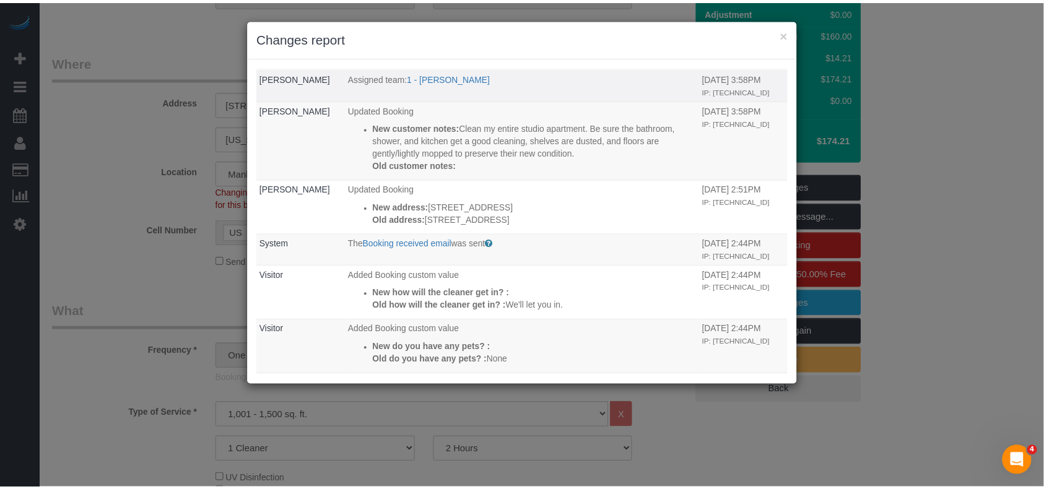
scroll to position [377, 0]
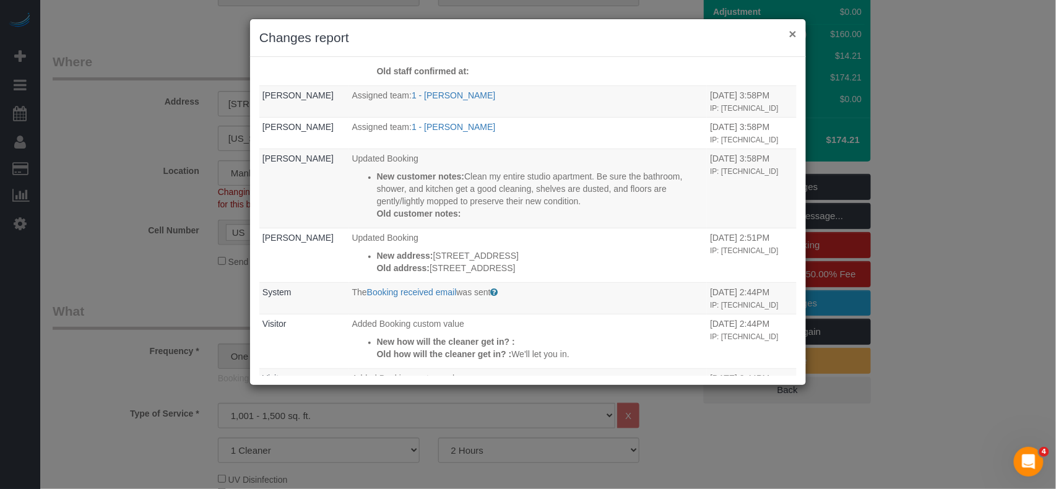
click at [795, 36] on button "×" at bounding box center [792, 33] width 7 height 13
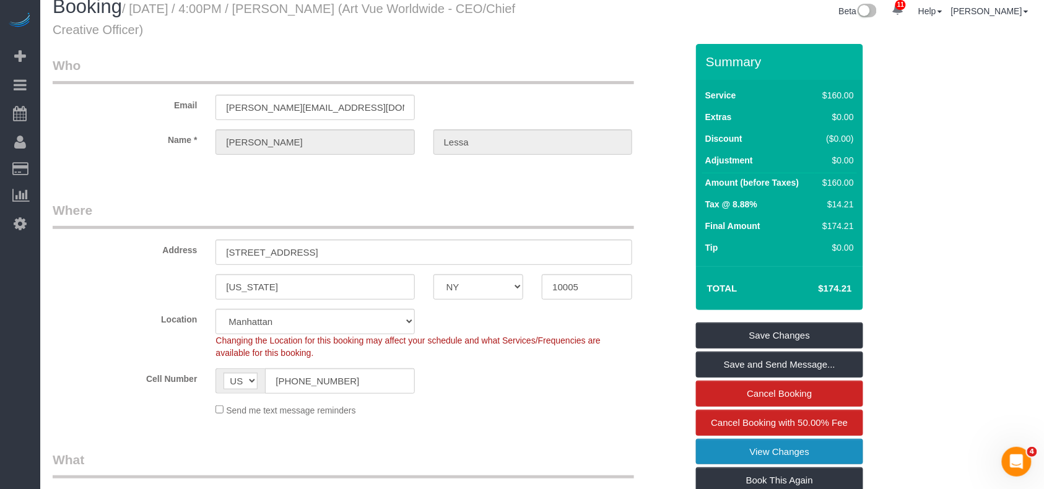
scroll to position [0, 0]
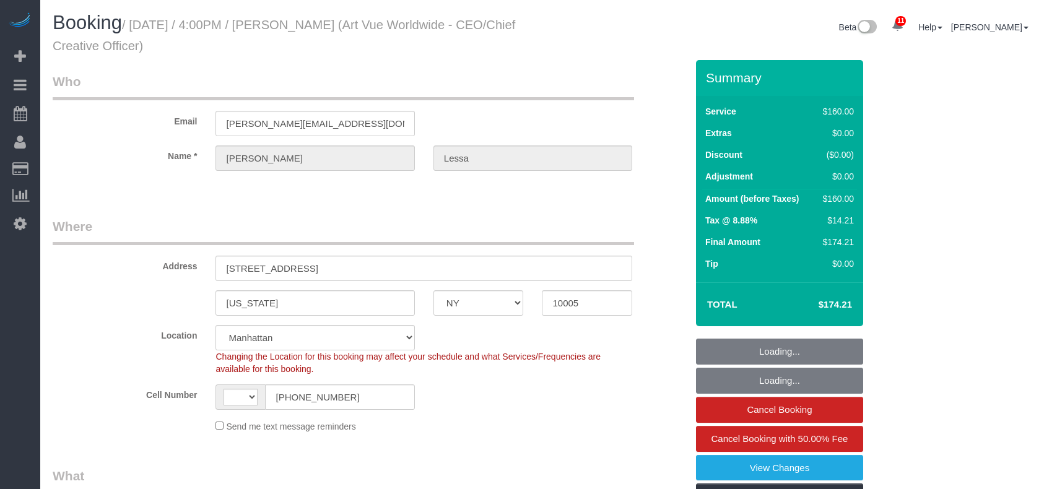
select select "NY"
select select "number:89"
select select "number:90"
select select "number:15"
select select "number:5"
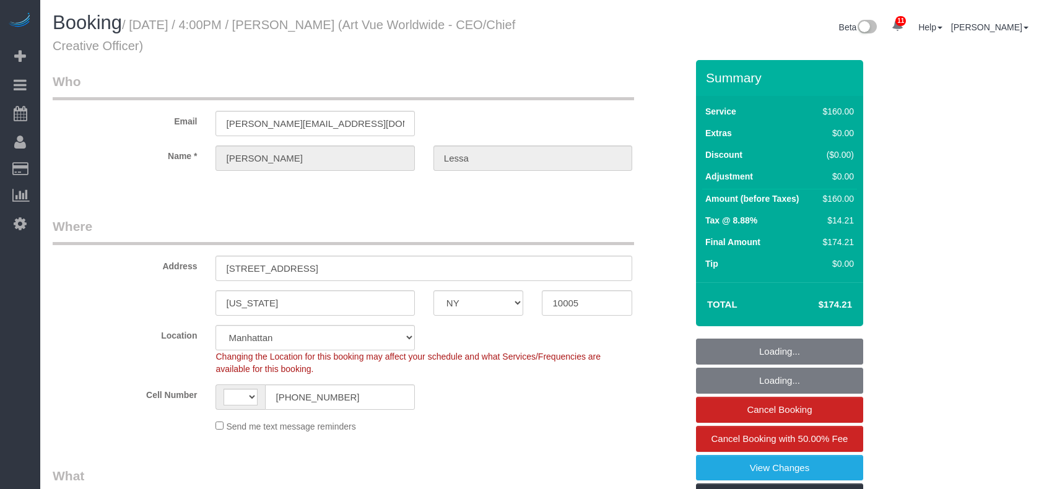
select select "object:627"
select select "string:[GEOGRAPHIC_DATA]"
select select "spot1"
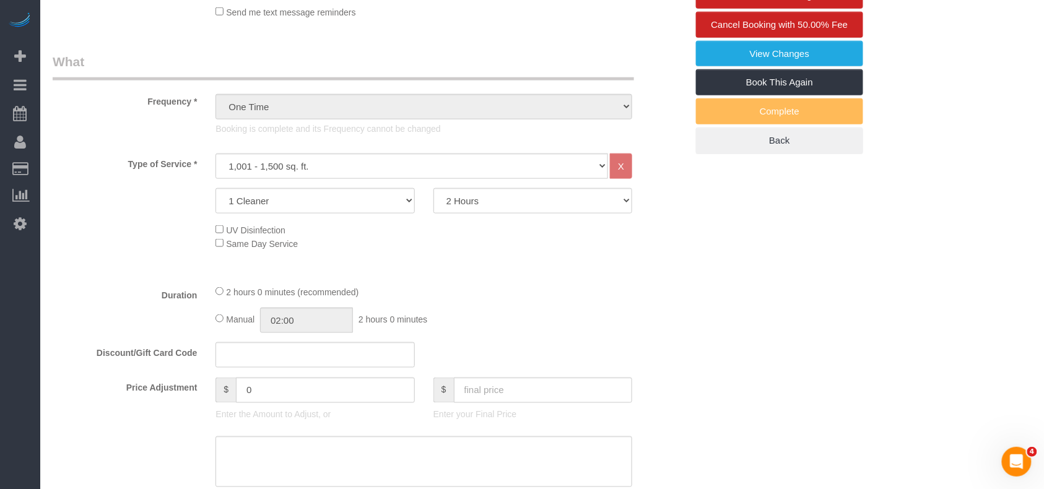
scroll to position [412, 0]
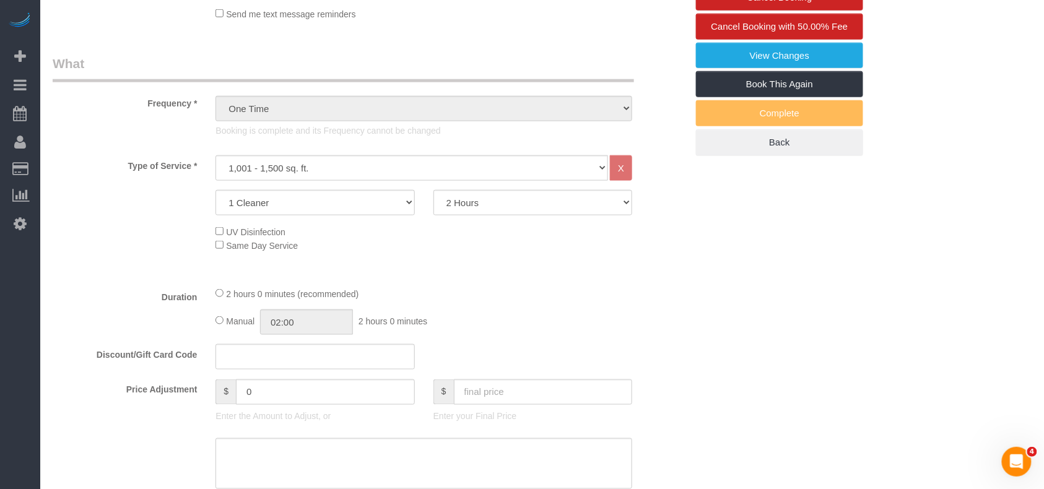
drag, startPoint x: 529, startPoint y: 295, endPoint x: 7, endPoint y: 300, distance: 521.2
click at [529, 295] on div "2 hours 0 minutes (recommended)" at bounding box center [423, 294] width 417 height 14
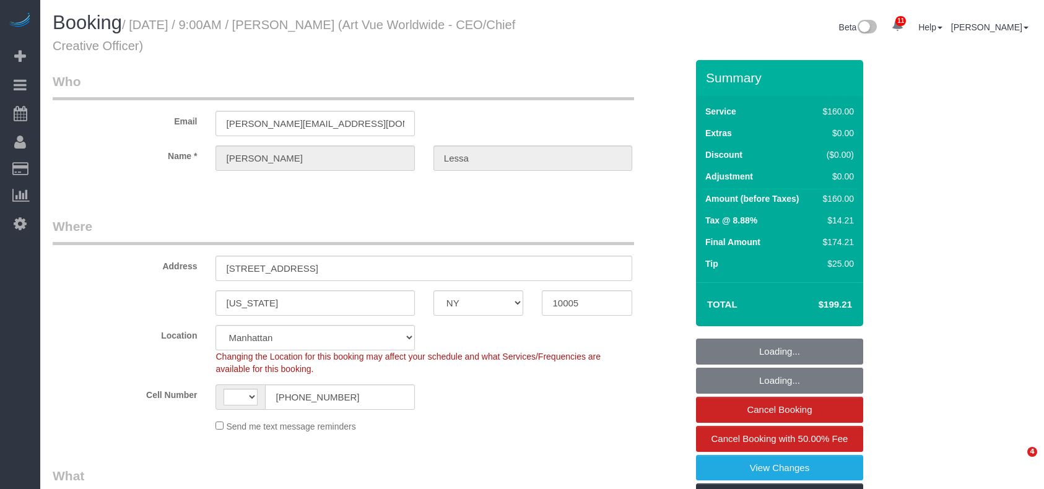
select select "NY"
select select "string:stripe-pm_1S365Z4VGloSiKo7FAUy2Rp7"
select select "number:89"
select select "number:90"
select select "number:15"
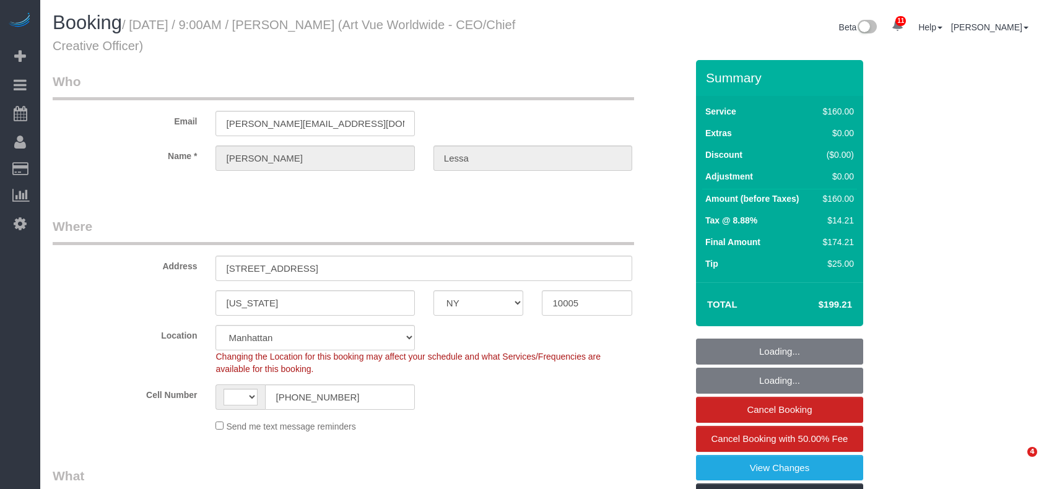
select select "number:5"
select select "object:699"
select select "string:[GEOGRAPHIC_DATA]"
select select "spot1"
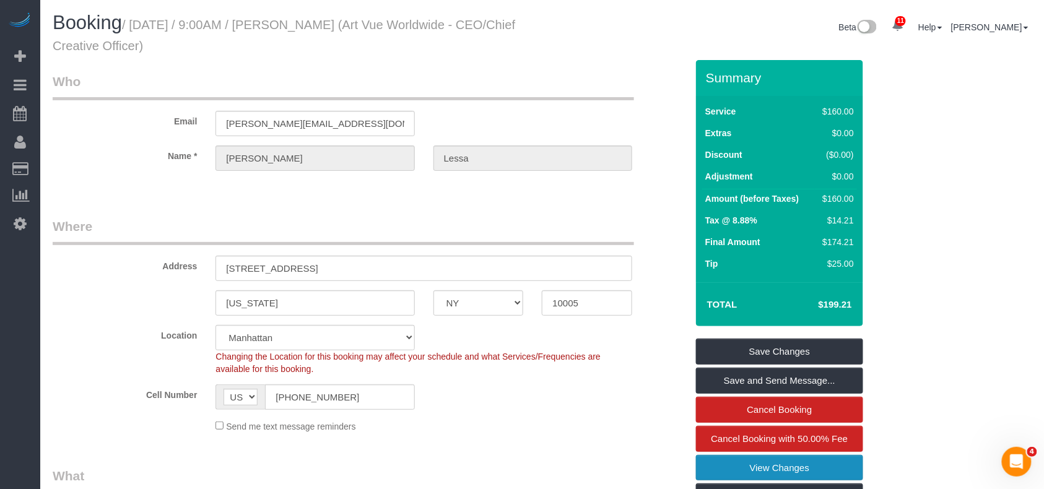
click at [789, 472] on link "View Changes" at bounding box center [779, 468] width 167 height 26
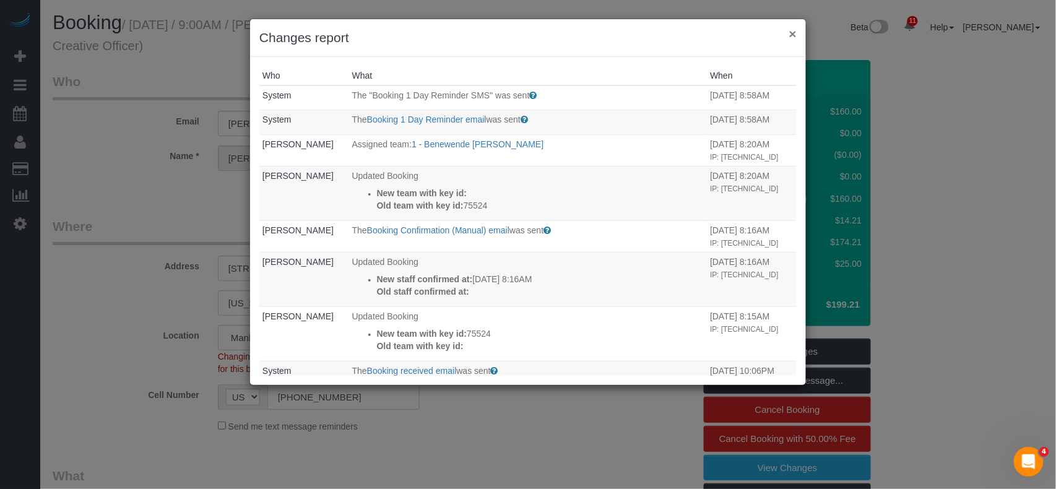
click at [793, 35] on button "×" at bounding box center [792, 33] width 7 height 13
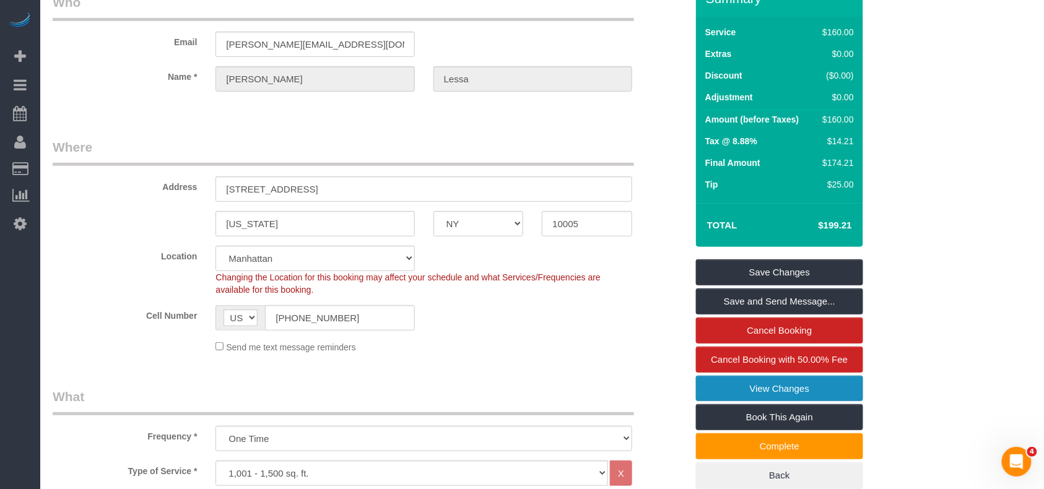
scroll to position [82, 0]
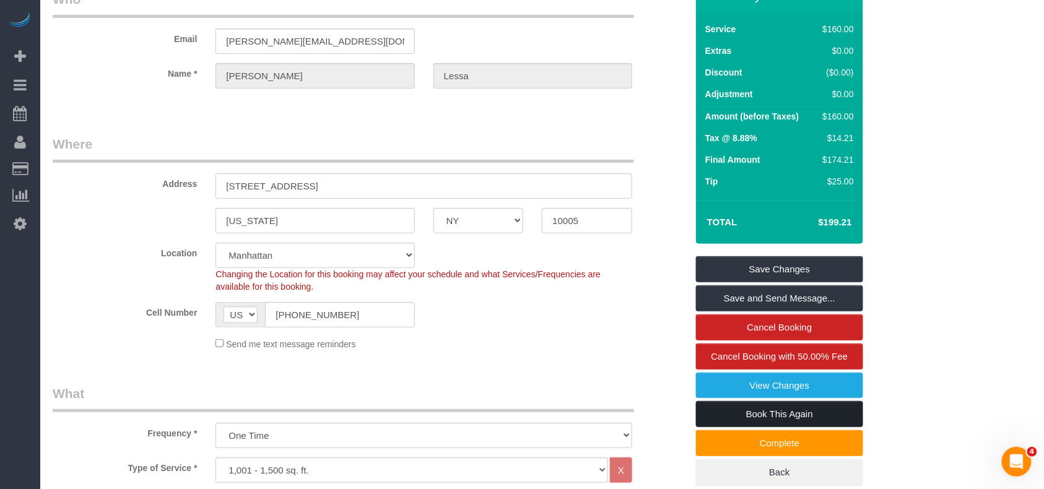
click at [780, 415] on link "Book This Again" at bounding box center [779, 414] width 167 height 26
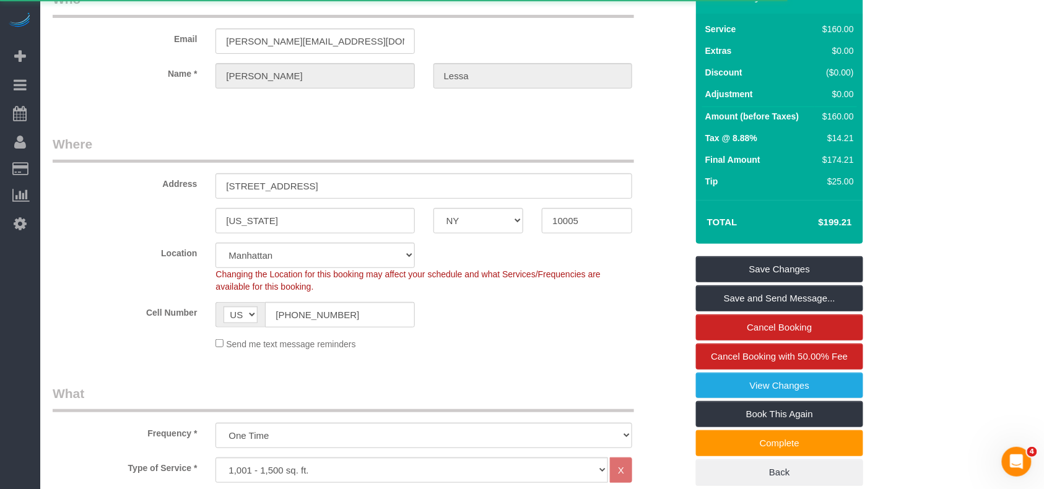
select select "NY"
select select "string:stripe-pm_1S365Z4VGloSiKo7FAUy2Rp7"
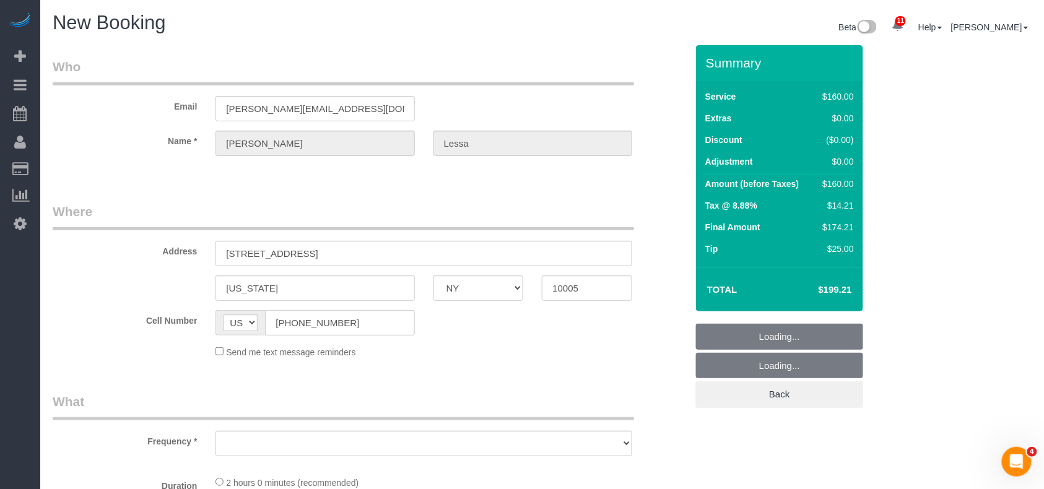
select select "number:89"
select select "number:90"
select select "number:15"
select select "number:5"
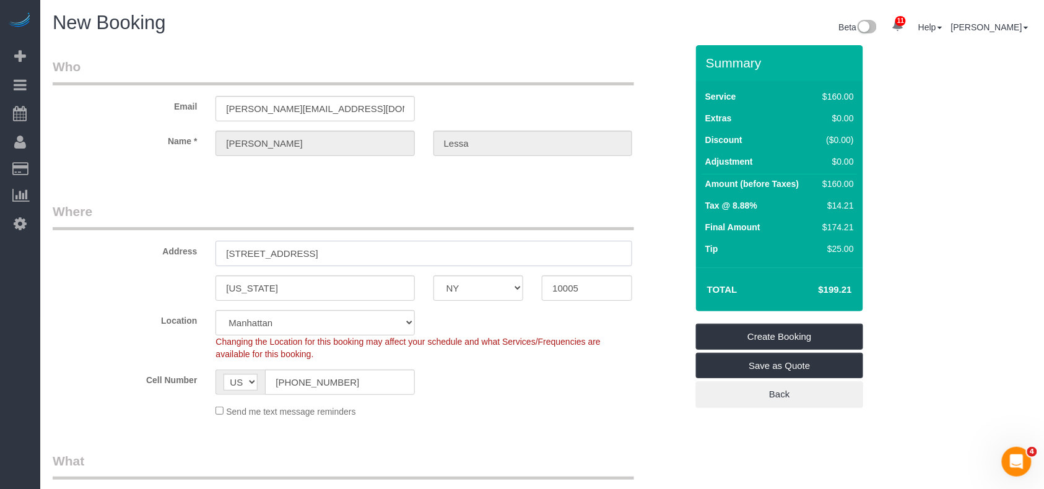
click at [334, 254] on input "20 Pine Street, Apt. 1201, 1201" at bounding box center [423, 253] width 417 height 25
select select "object:2802"
drag, startPoint x: 329, startPoint y: 254, endPoint x: 387, endPoint y: 256, distance: 58.2
click at [387, 256] on input "20 Pine Street, Apt. 1201, 1201" at bounding box center [423, 253] width 417 height 25
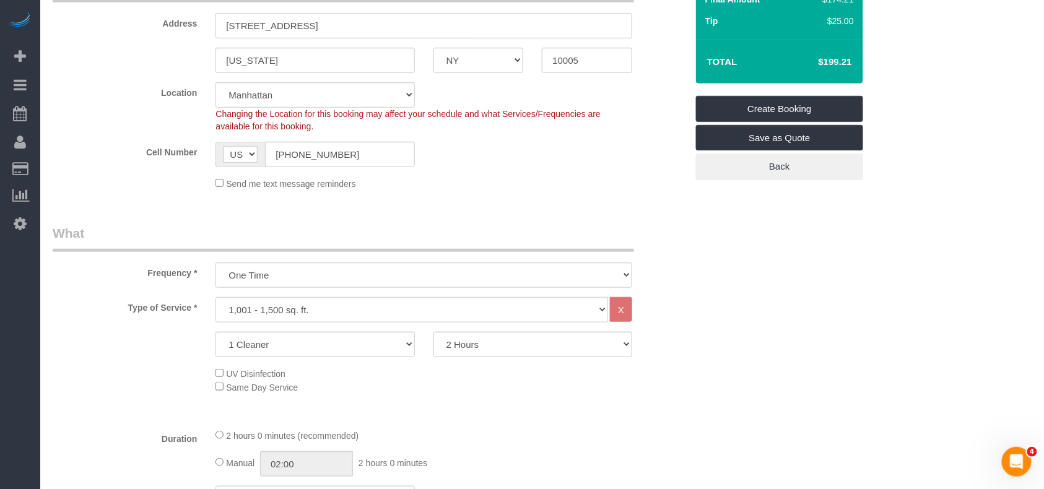
scroll to position [330, 0]
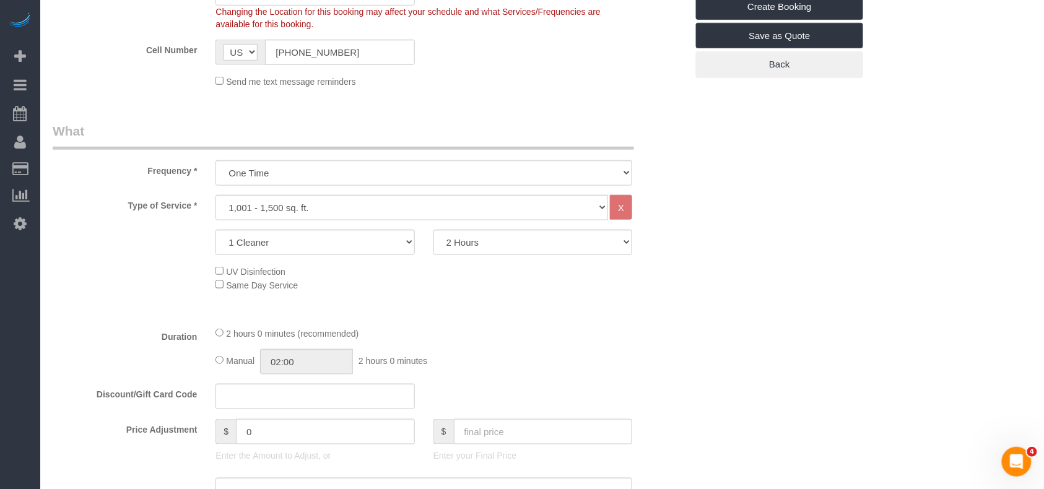
type input "20 Pine Street, Apt. 1201"
click at [342, 218] on div "Under 1,000 sq. ft. 1,001 - 1,500 sq. ft. 1,500+ sq. ft. Custom Cleaning Office…" at bounding box center [423, 207] width 417 height 25
click at [335, 211] on select "Under 1,000 sq. ft. 1,001 - 1,500 sq. ft. 1,500+ sq. ft. Custom Cleaning Office…" at bounding box center [411, 207] width 392 height 25
select select "37"
click at [215, 195] on select "Under 1,000 sq. ft. 1,001 - 1,500 sq. ft. 1,500+ sq. ft. Custom Cleaning Office…" at bounding box center [411, 207] width 392 height 25
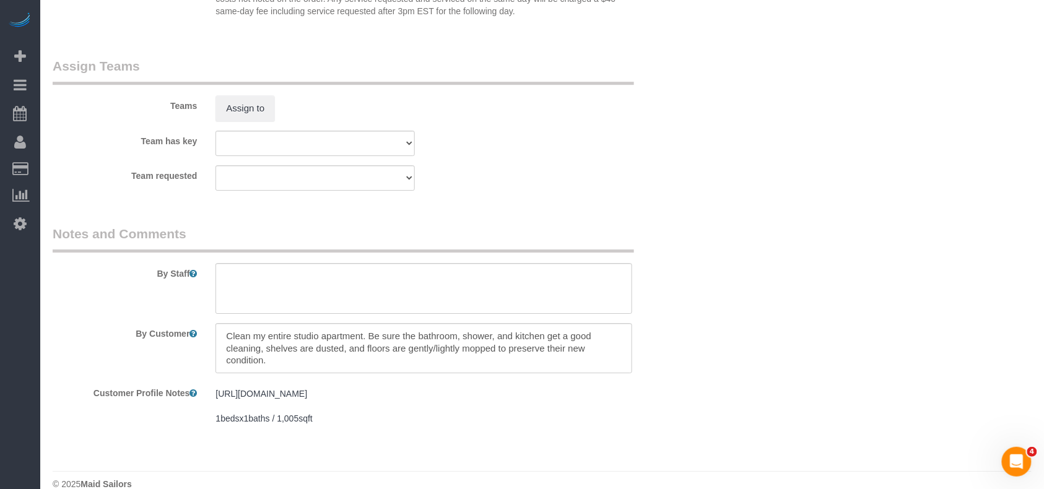
scroll to position [1276, 0]
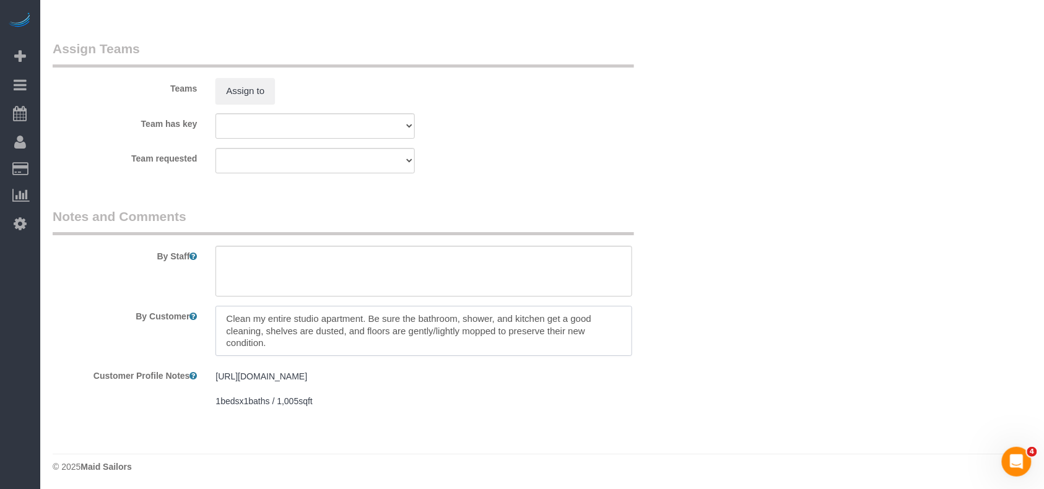
drag, startPoint x: 270, startPoint y: 343, endPoint x: 214, endPoint y: 316, distance: 62.0
click at [214, 316] on div at bounding box center [423, 331] width 435 height 51
paste textarea "Needs reclean of the floors and window sills and shelves"
click at [430, 317] on textarea at bounding box center [423, 331] width 417 height 51
click at [316, 318] on textarea at bounding box center [423, 331] width 417 height 51
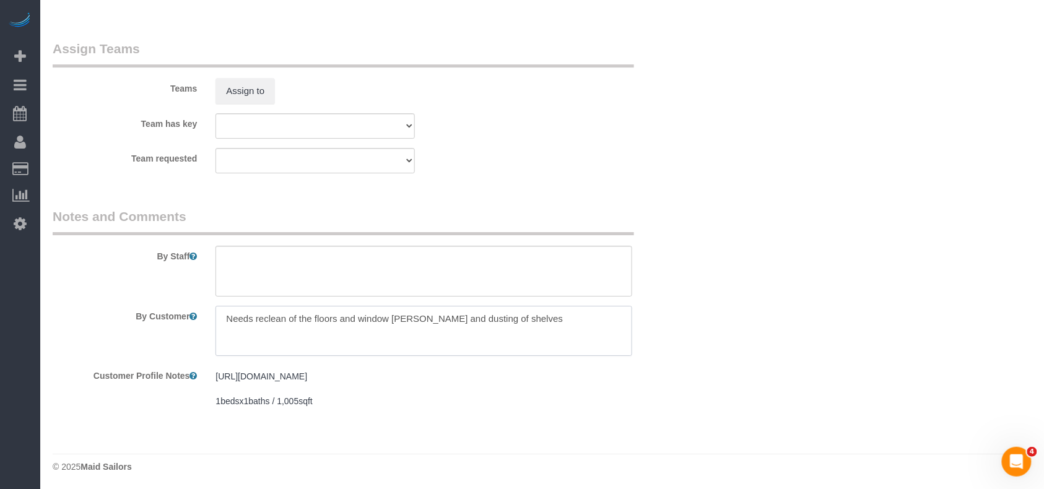
click at [313, 318] on textarea at bounding box center [423, 331] width 417 height 51
click at [315, 318] on textarea at bounding box center [423, 331] width 417 height 51
click at [325, 316] on textarea at bounding box center [423, 331] width 417 height 51
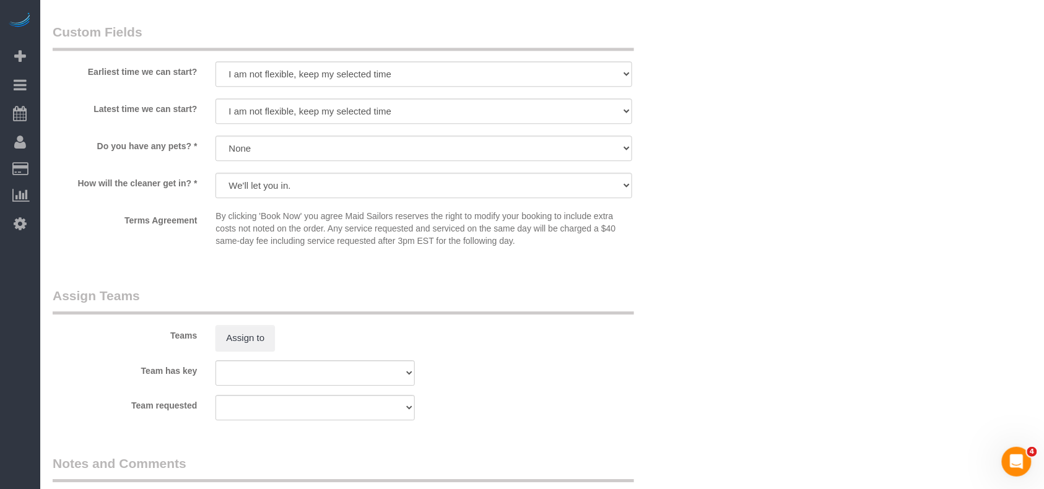
scroll to position [1028, 0]
type textarea "Needs reclean of the floors and window sills and dusting of shelves floors and …"
click at [238, 337] on button "Assign to" at bounding box center [244, 339] width 59 height 26
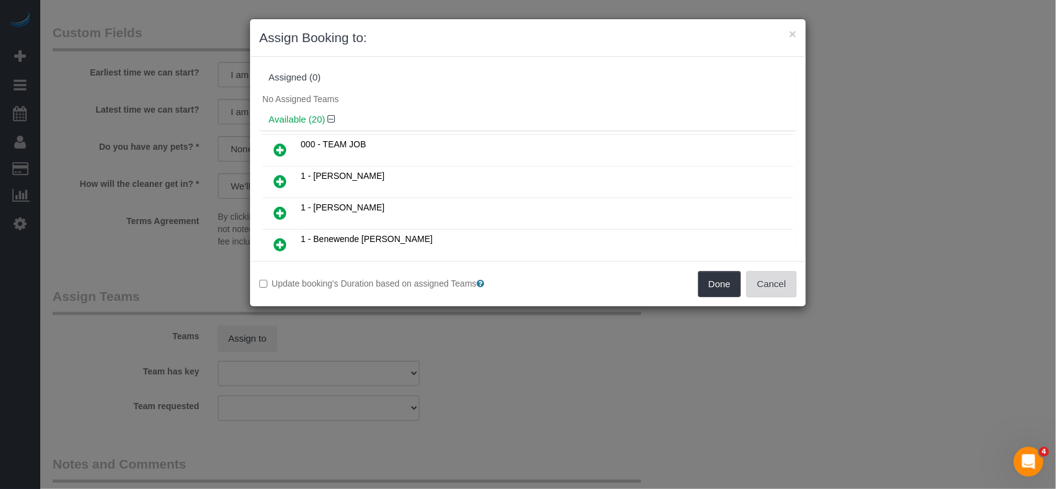
click at [785, 285] on button "Cancel" at bounding box center [771, 284] width 50 height 26
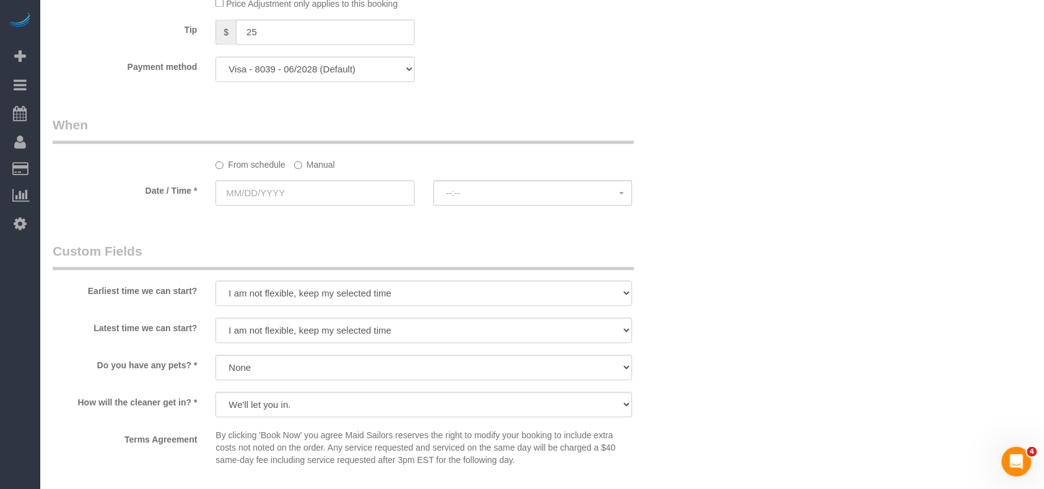
scroll to position [780, 0]
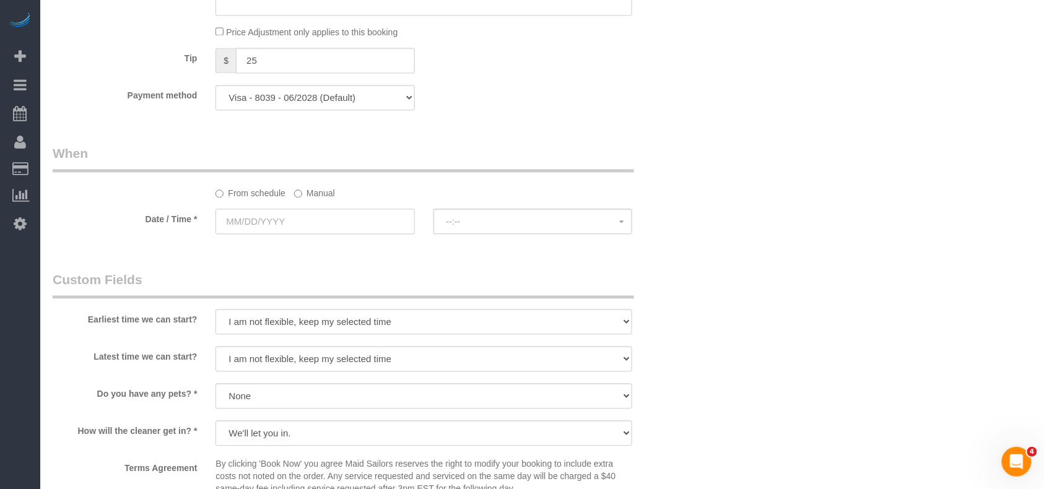
click at [322, 226] on input "text" at bounding box center [314, 221] width 199 height 25
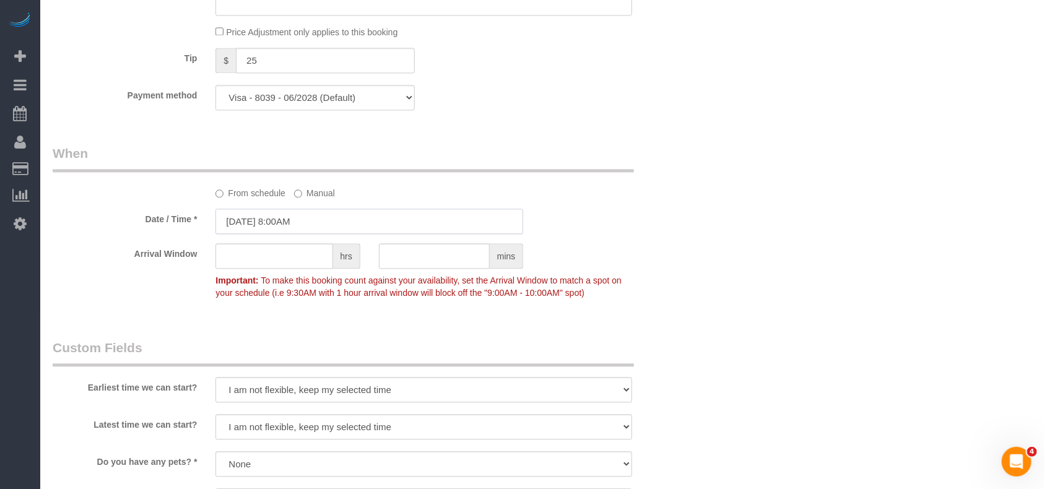
click at [300, 218] on input "09/04/2025 8:00AM" at bounding box center [369, 221] width 308 height 25
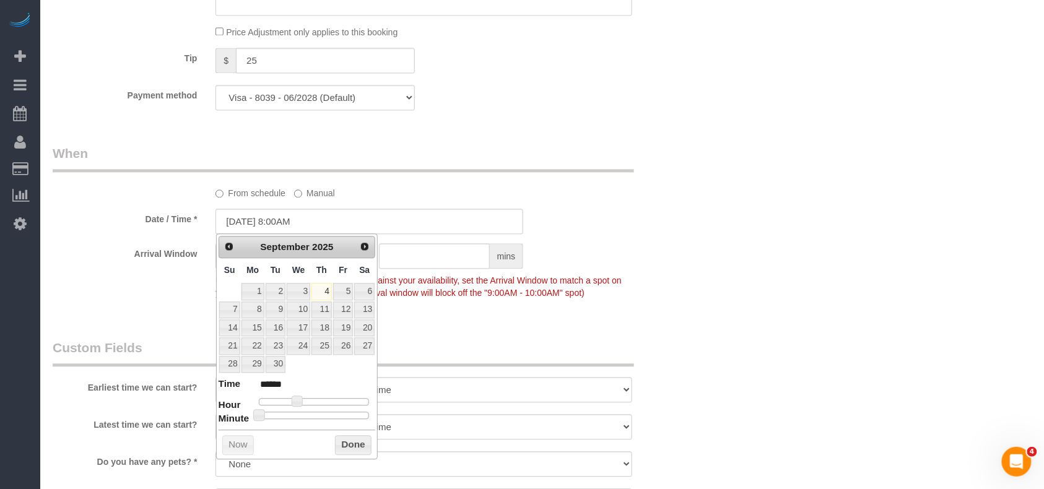
type input "09/04/2025 9:00AM"
type input "******"
type input "09/04/2025 11:00AM"
type input "*******"
type input "09/04/2025 3:00PM"
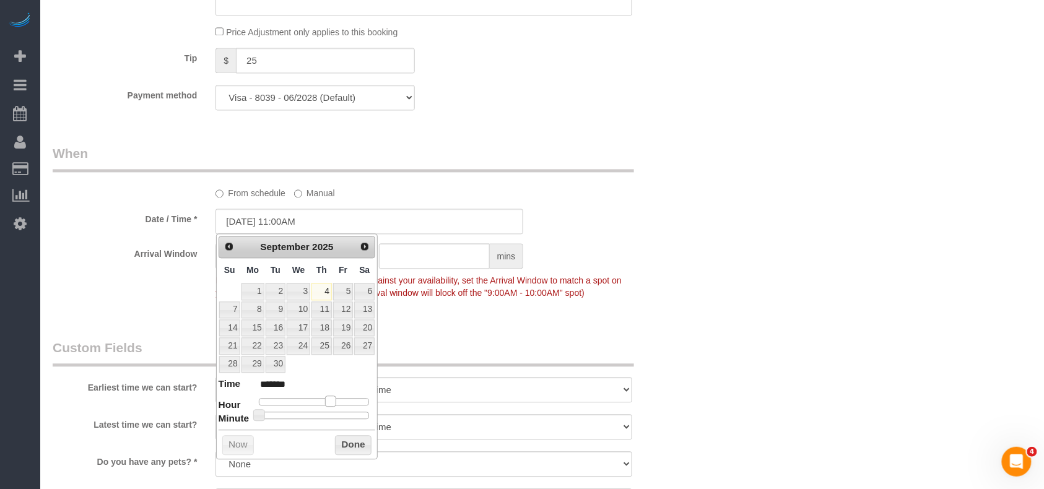
type input "******"
type input "09/04/2025 4:00PM"
type input "******"
type input "09/04/2025 5:00PM"
type input "******"
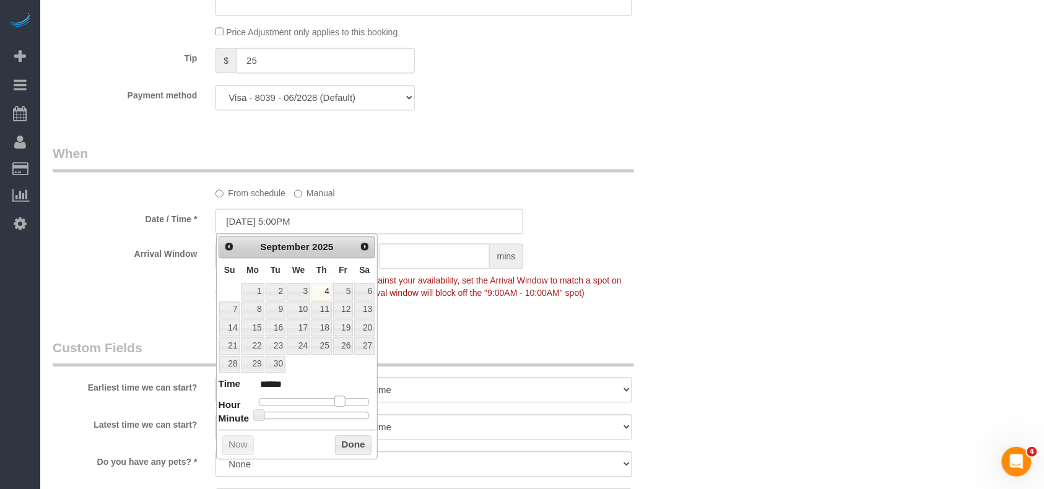
type input "09/04/2025 7:00PM"
type input "******"
type input "09/04/2025 8:00PM"
type input "******"
drag, startPoint x: 301, startPoint y: 404, endPoint x: 347, endPoint y: 404, distance: 46.4
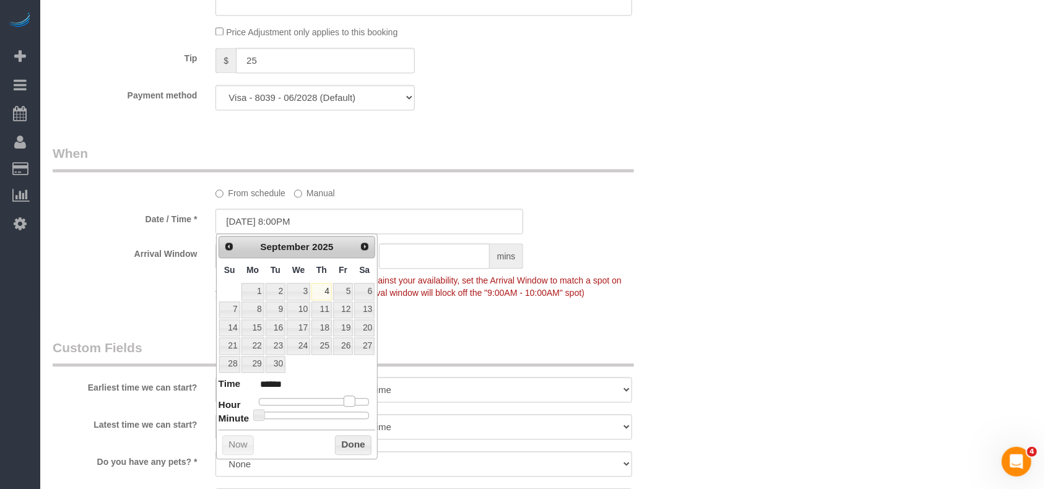
click at [350, 404] on span at bounding box center [349, 401] width 11 height 11
type input "09/04/2025 7:00PM"
type input "******"
click at [352, 404] on span at bounding box center [349, 401] width 11 height 11
type input "09/04/2025 7:05PM"
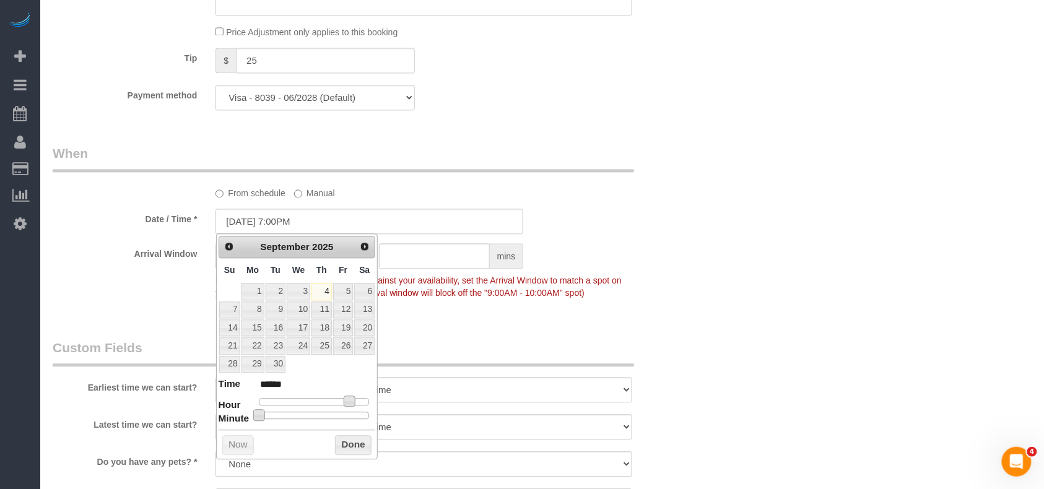
type input "******"
type input "09/04/2025 7:10PM"
type input "******"
type input "09/04/2025 7:15PM"
type input "******"
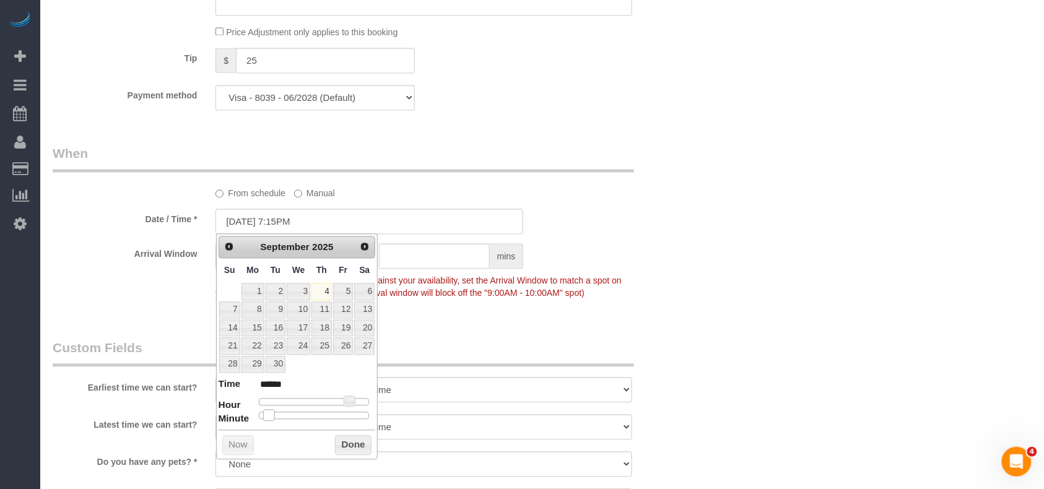
type input "09/04/2025 7:20PM"
type input "******"
type input "09/04/2025 7:25PM"
type input "******"
type input "09/04/2025 7:30PM"
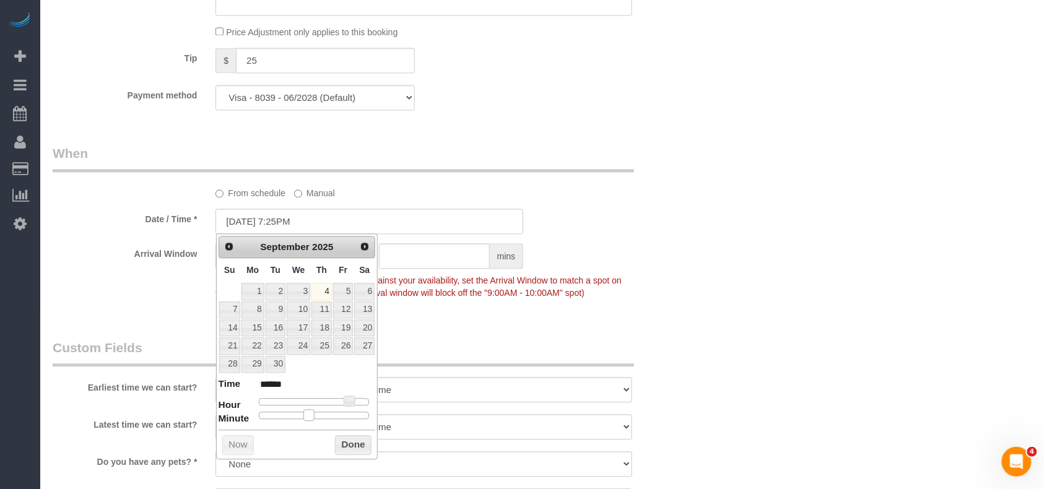
type input "******"
drag, startPoint x: 270, startPoint y: 416, endPoint x: 318, endPoint y: 414, distance: 47.1
click at [318, 414] on span at bounding box center [318, 415] width 11 height 11
click at [343, 447] on button "Done" at bounding box center [353, 446] width 37 height 20
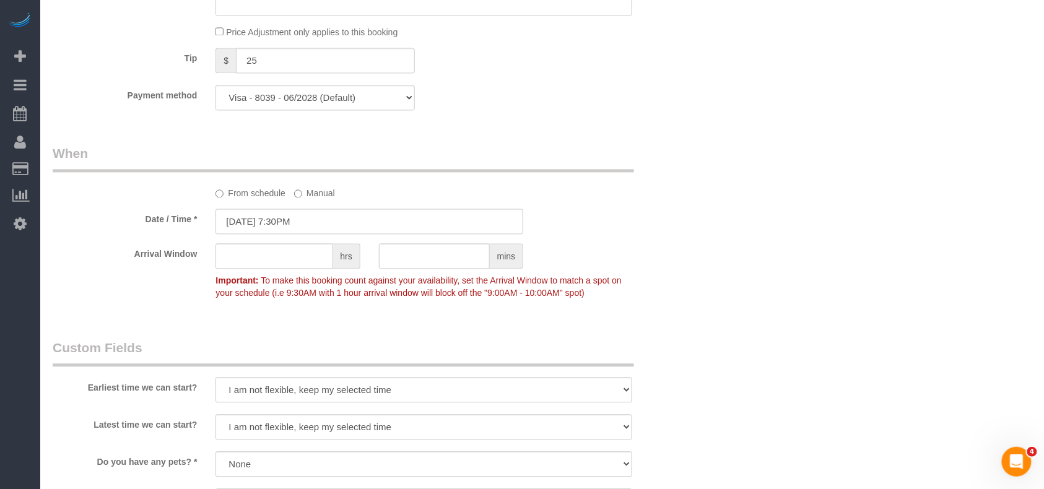
click at [551, 335] on div "Who Email christina@artvueworldwide.com Name * Christina Lessa Where Address 20…" at bounding box center [369, 138] width 652 height 1746
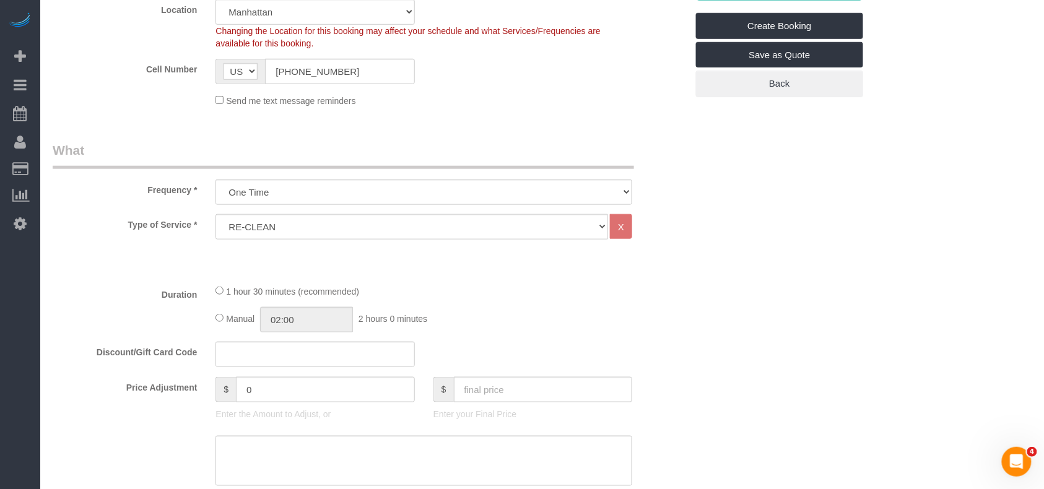
scroll to position [285, 0]
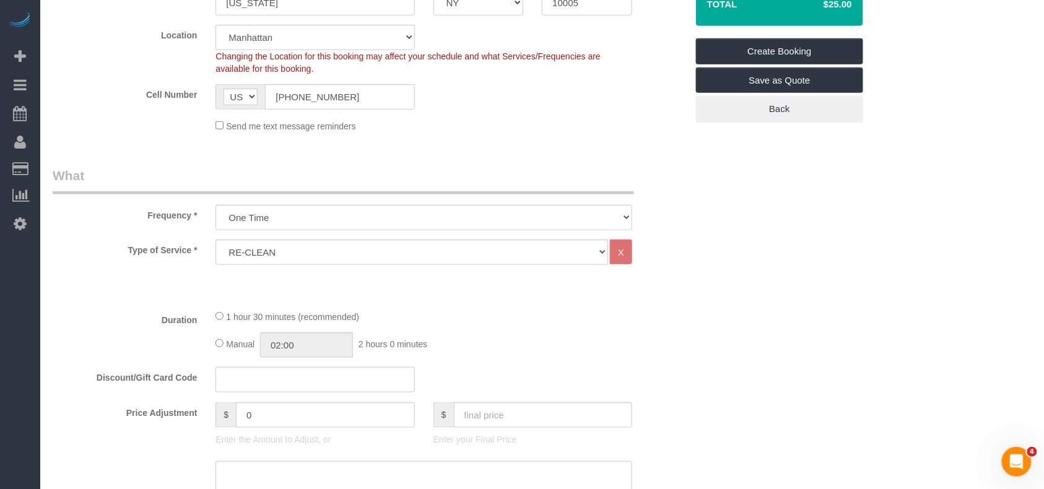
click at [220, 347] on div "Manual 02:00 2 hours 0 minutes" at bounding box center [423, 344] width 417 height 25
type input "01:30"
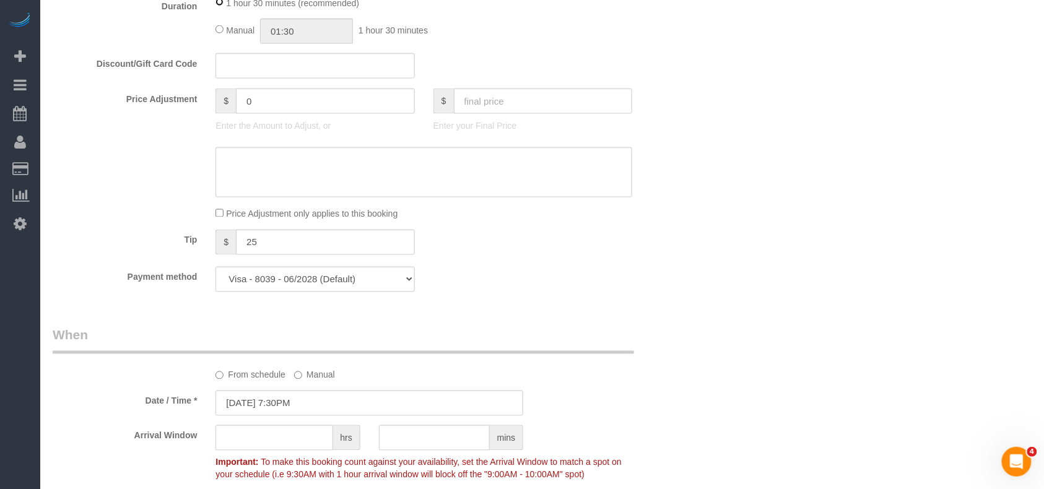
scroll to position [600, 0]
drag, startPoint x: 261, startPoint y: 241, endPoint x: 206, endPoint y: 238, distance: 55.1
click at [209, 239] on div "$ 25" at bounding box center [314, 242] width 217 height 28
click at [649, 246] on div "Tip $" at bounding box center [369, 242] width 652 height 28
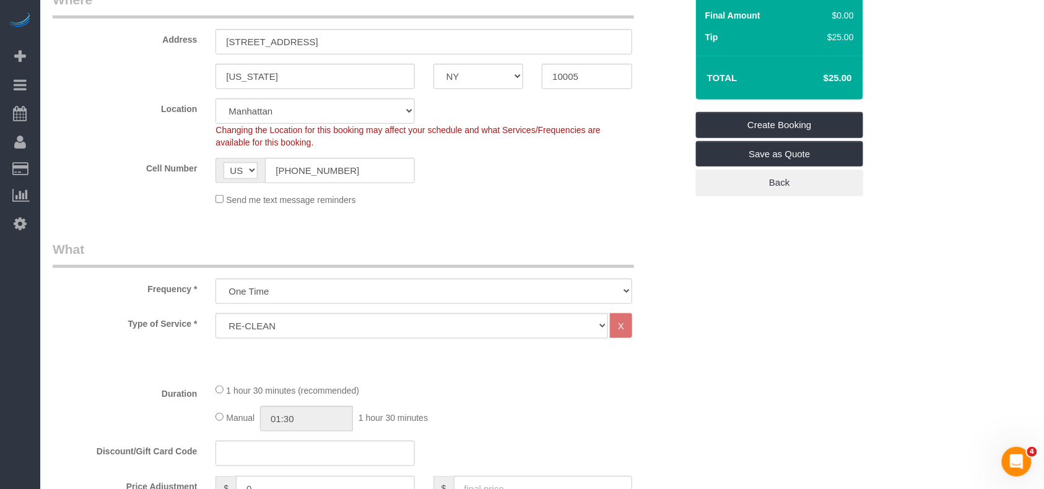
scroll to position [23, 0]
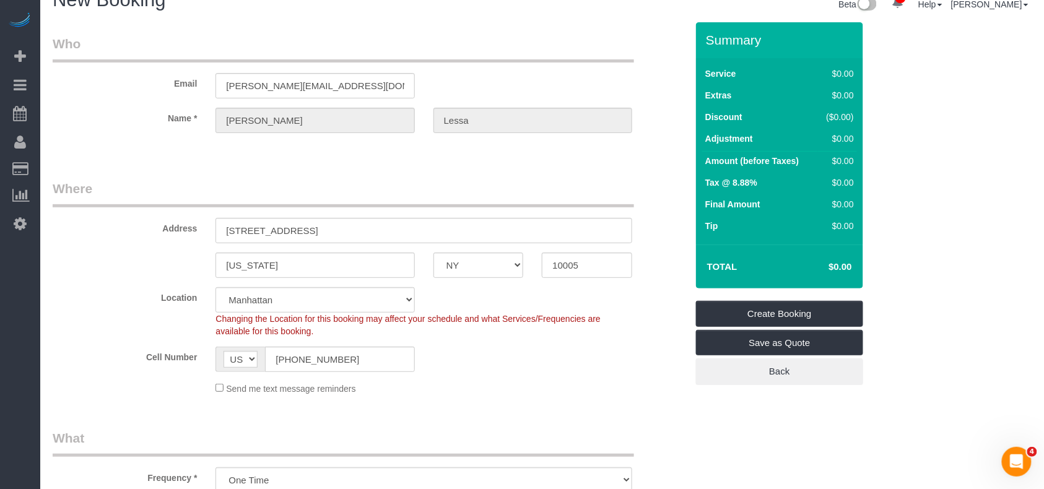
click at [627, 394] on div "Send me text message reminders" at bounding box center [423, 388] width 435 height 14
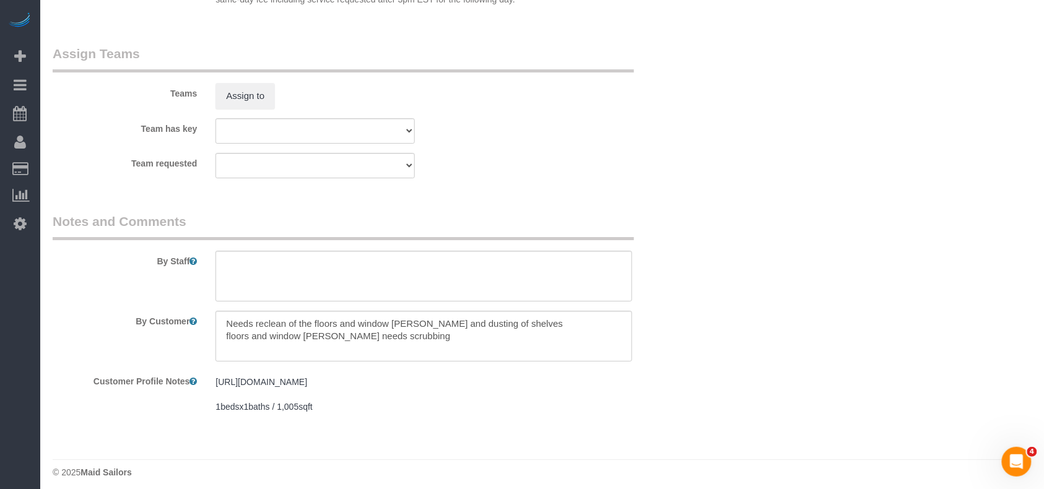
scroll to position [1343, 0]
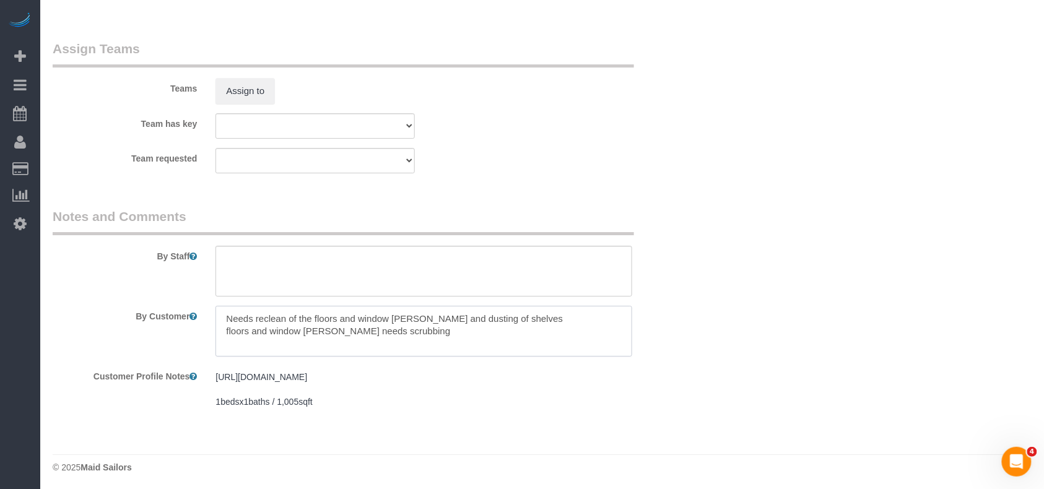
click at [253, 315] on textarea at bounding box center [423, 331] width 417 height 51
click at [298, 318] on textarea at bounding box center [423, 331] width 417 height 51
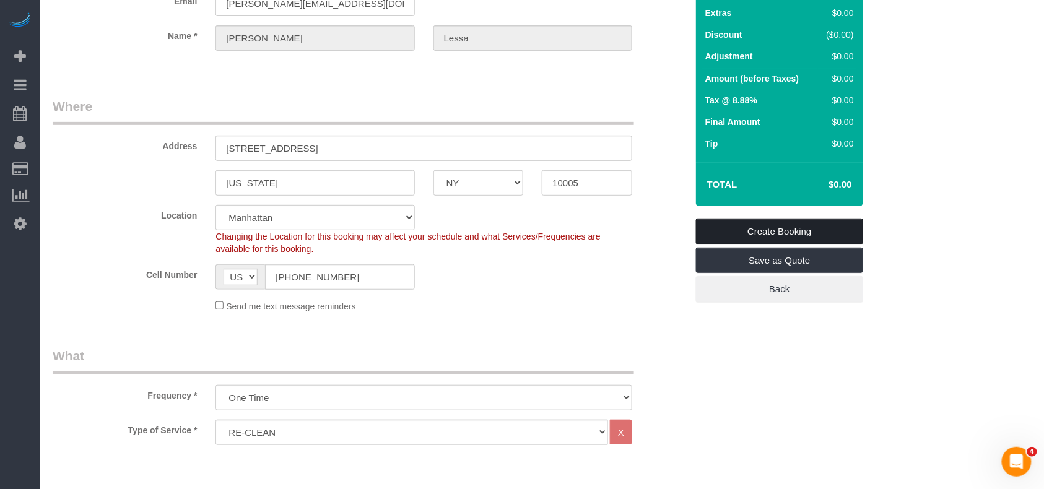
type textarea "Need to reclean the floors and window sills and dusting of shelves floors and w…"
click at [756, 231] on link "Create Booking" at bounding box center [779, 231] width 167 height 26
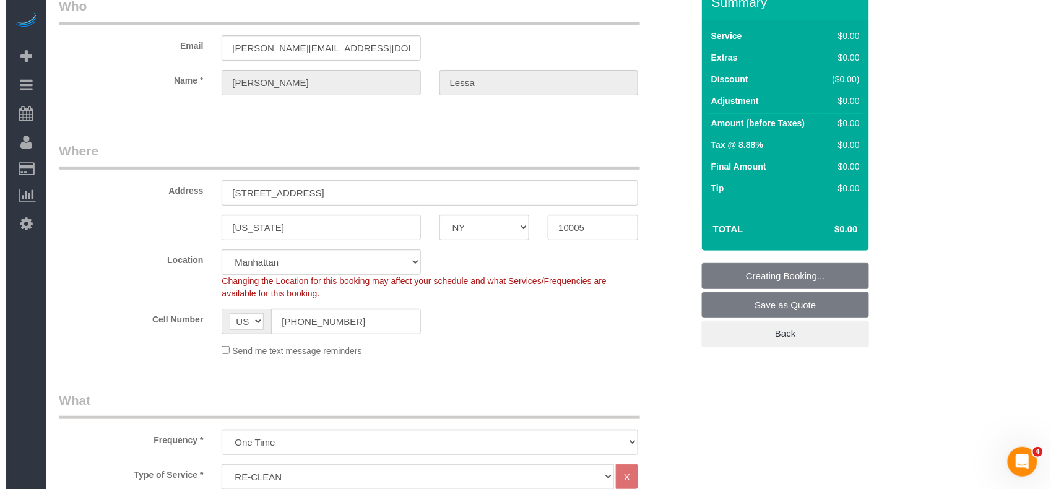
scroll to position [0, 0]
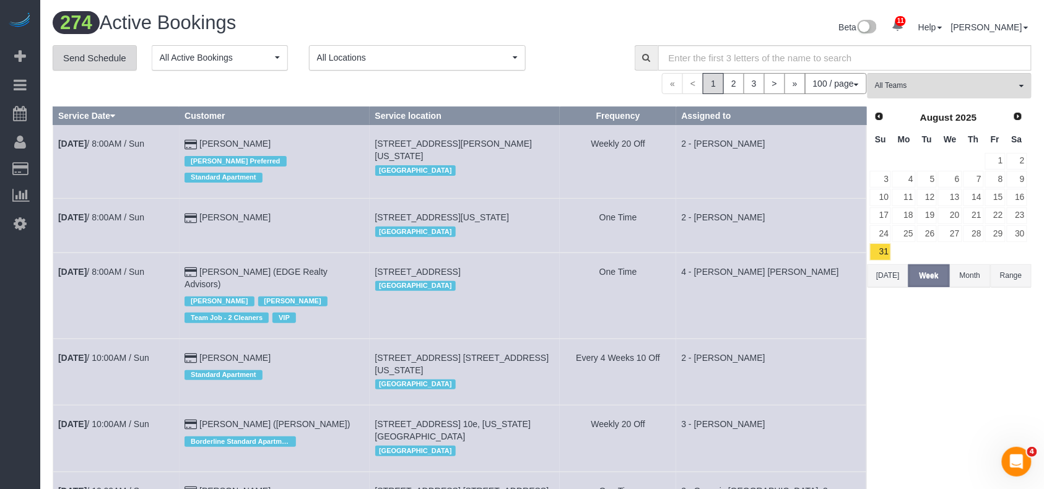
click at [105, 59] on link "Send Schedule" at bounding box center [95, 58] width 84 height 26
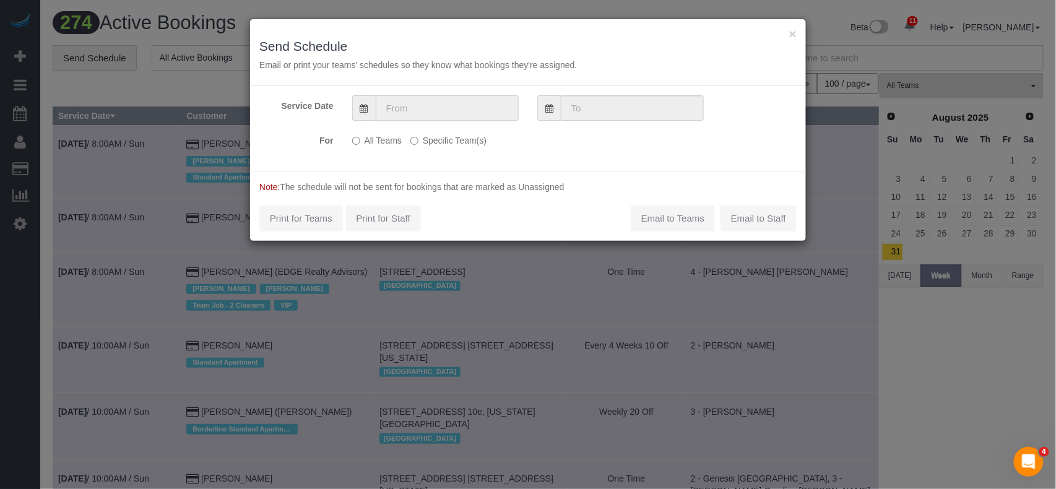
click at [432, 119] on input "text" at bounding box center [447, 107] width 143 height 25
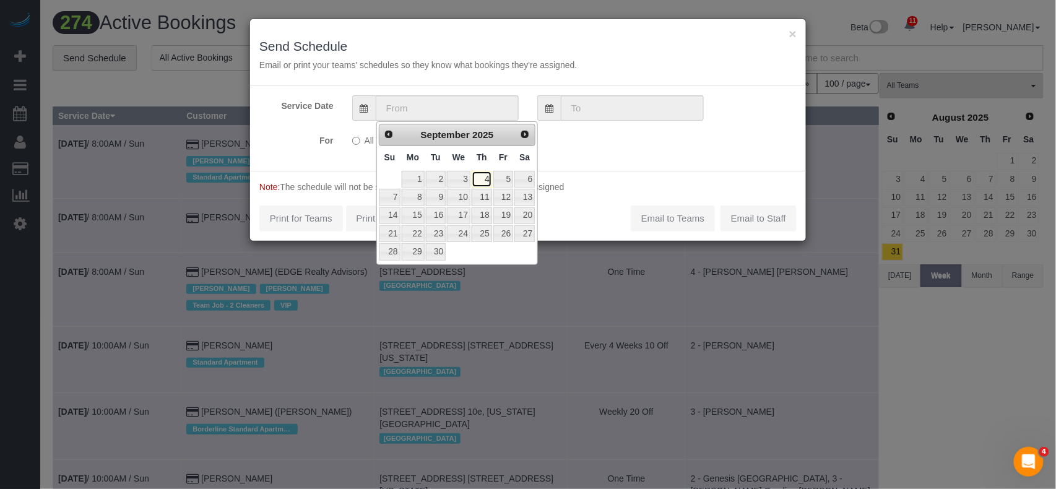
click at [478, 179] on link "4" at bounding box center [482, 179] width 20 height 17
type input "09/04/2025"
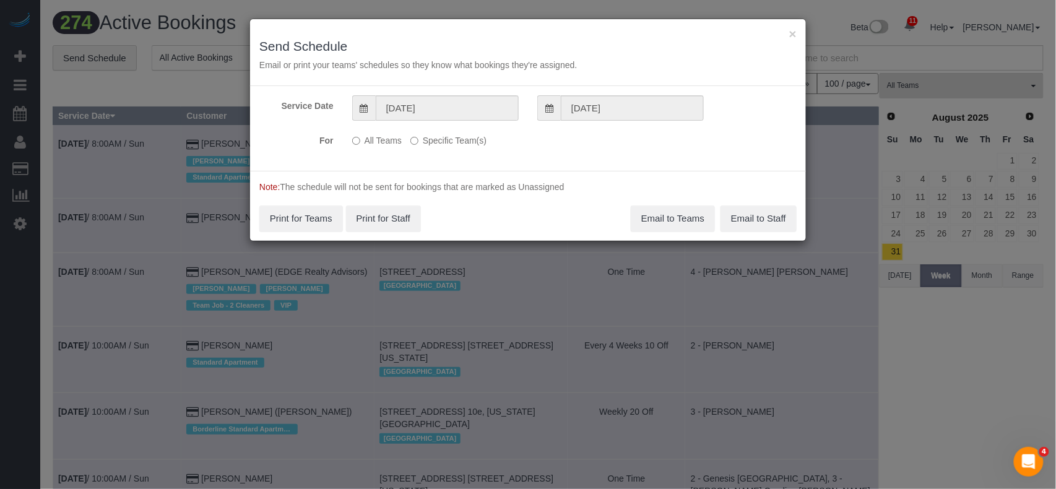
click at [460, 141] on label "Specific Team(s)" at bounding box center [448, 138] width 76 height 17
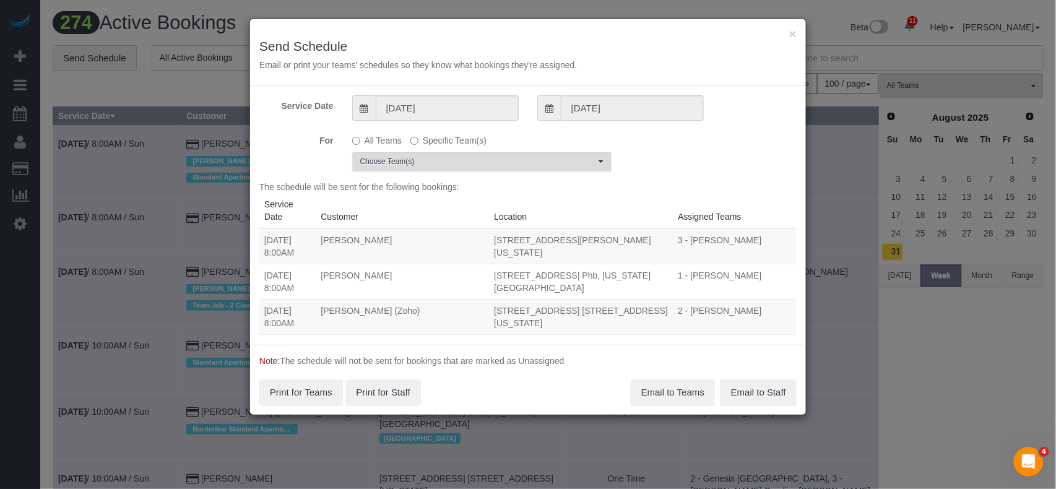
click at [469, 166] on span "Choose Team(s)" at bounding box center [477, 162] width 235 height 11
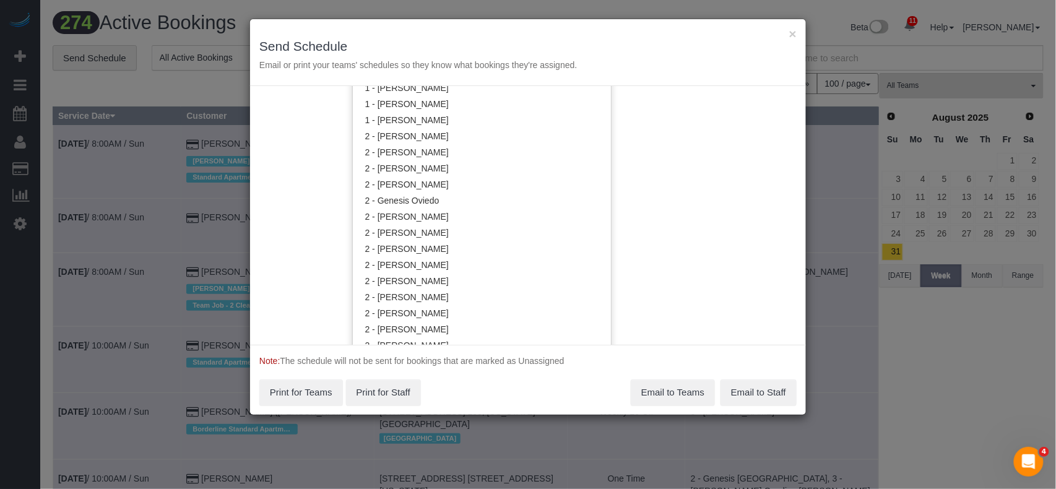
scroll to position [672, 0]
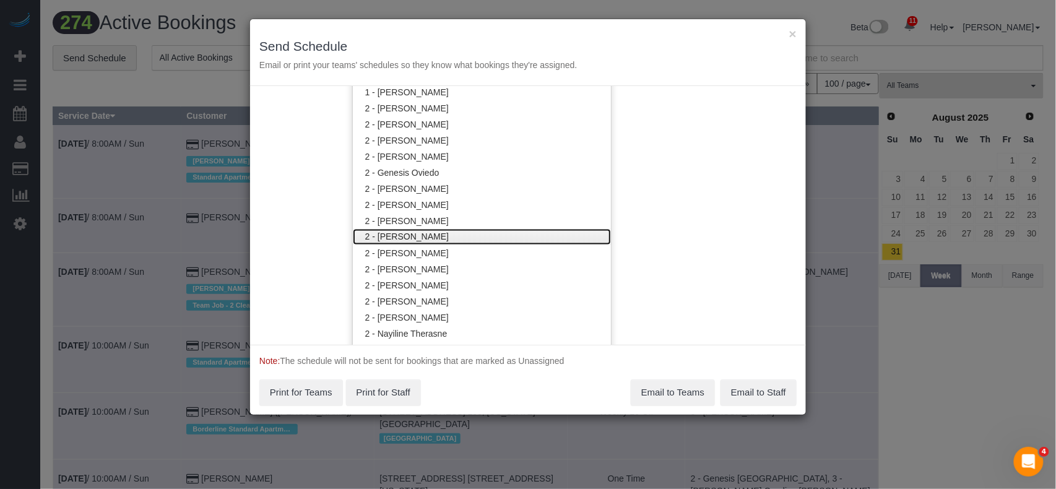
click at [451, 238] on link "2 - [PERSON_NAME]" at bounding box center [482, 237] width 258 height 16
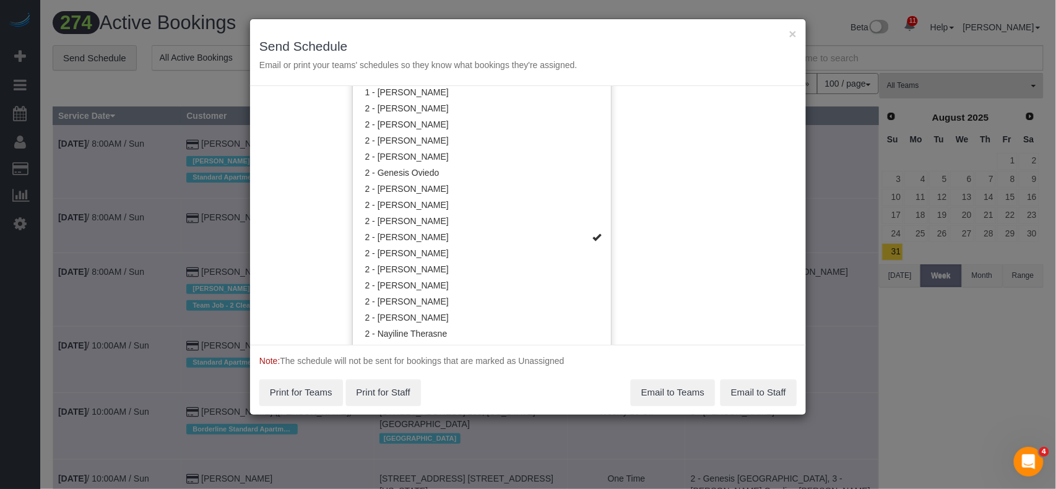
click at [667, 211] on div "Service Date 09/04/2025 09/04/2025 For All Teams Specific Team(s) 2 - Katherine…" at bounding box center [528, 215] width 556 height 259
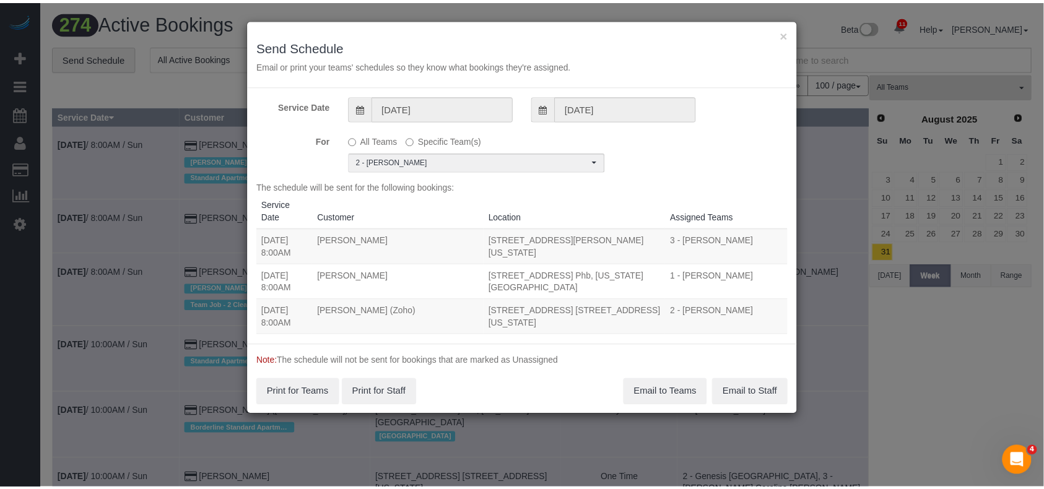
scroll to position [0, 0]
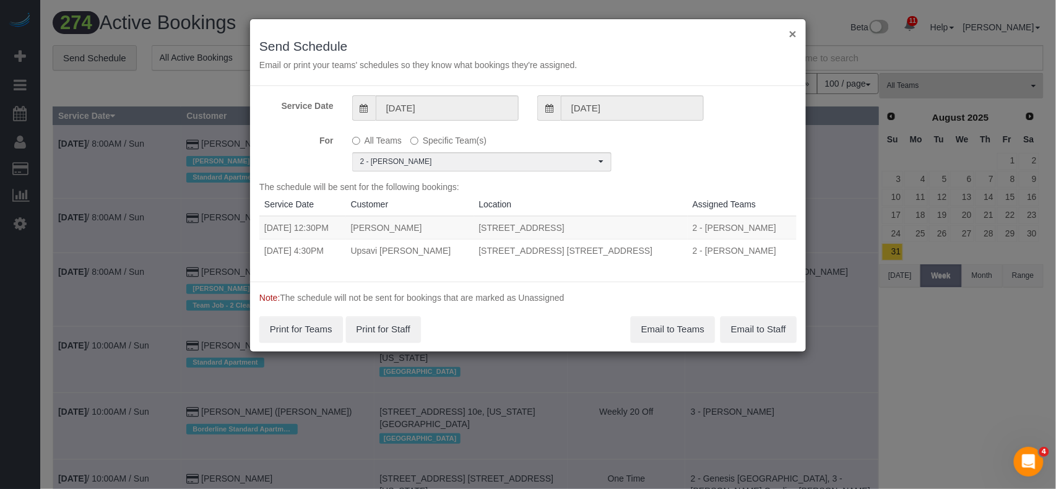
click at [793, 35] on button "×" at bounding box center [792, 33] width 7 height 13
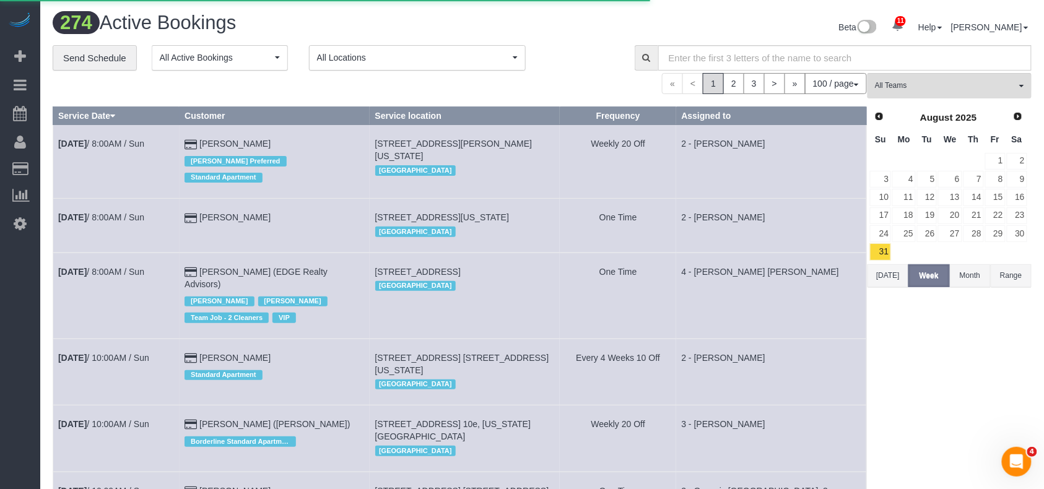
select select "NY"
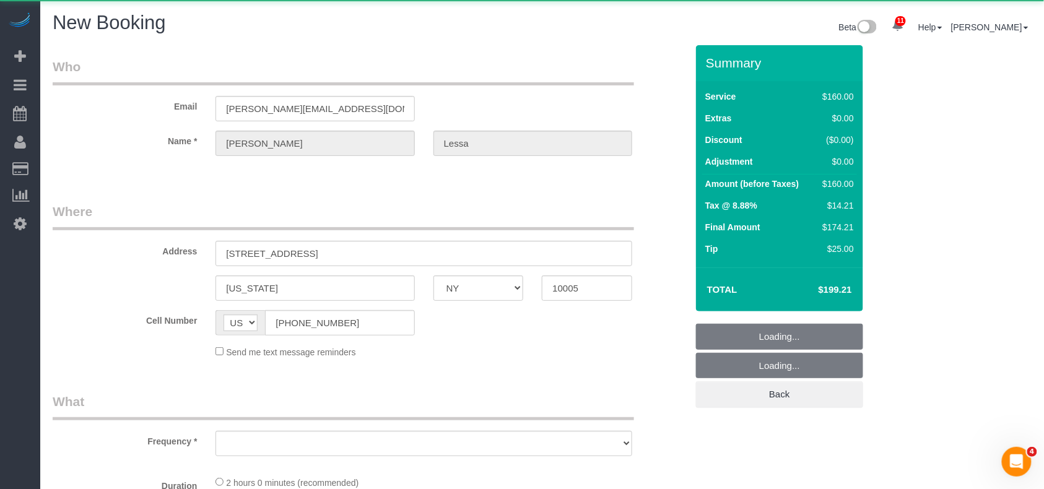
select select "object:8486"
select select "string:stripe-pm_1S365Z4VGloSiKo7FAUy2Rp7"
select select "number:89"
select select "number:90"
select select "number:15"
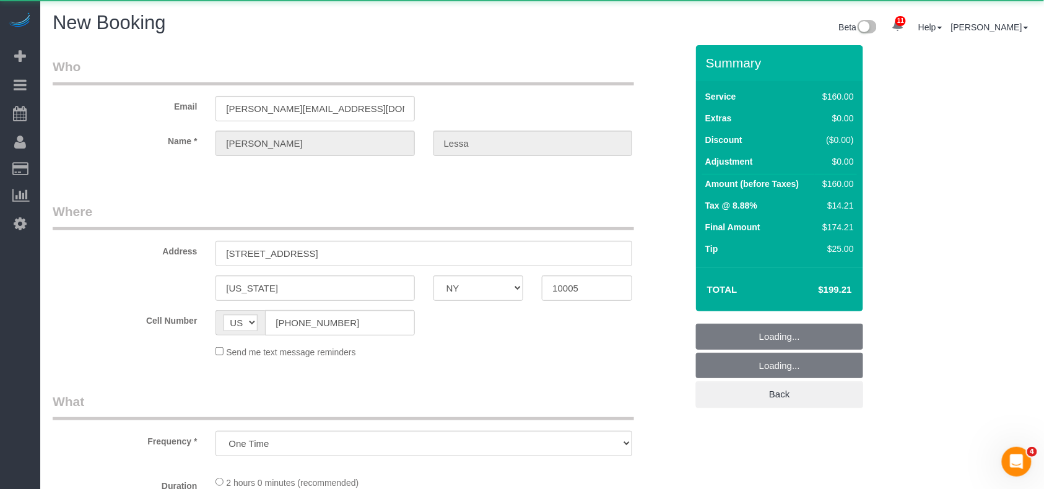
select select "number:5"
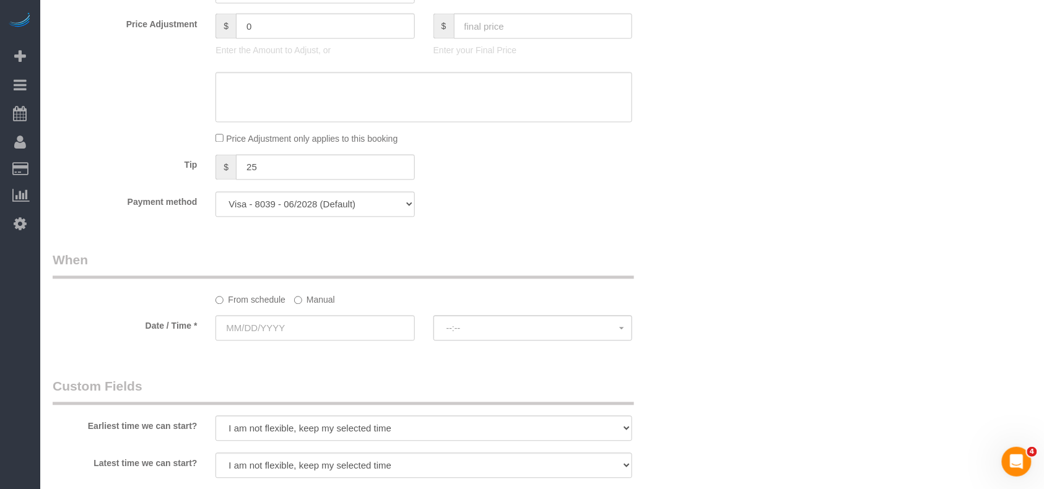
select select "object:9108"
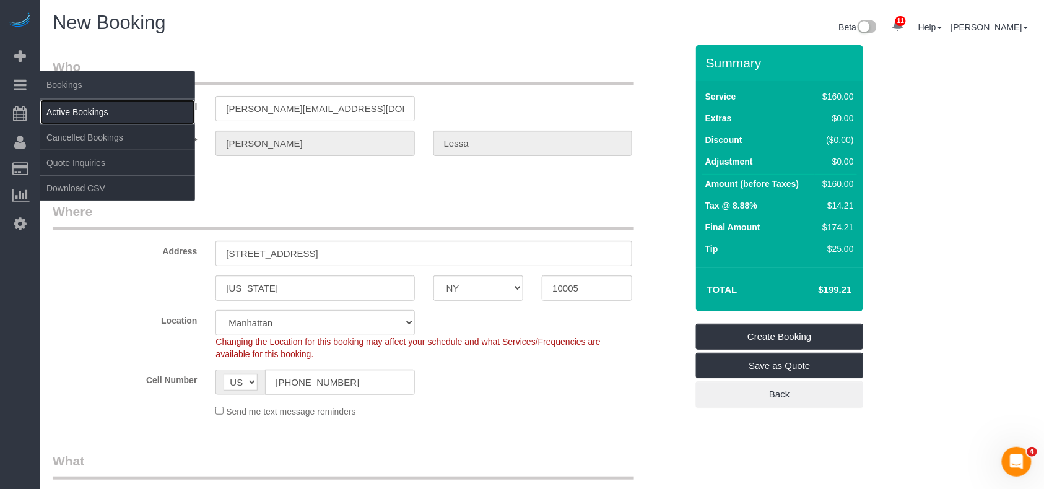
click at [85, 109] on link "Active Bookings" at bounding box center [117, 112] width 155 height 25
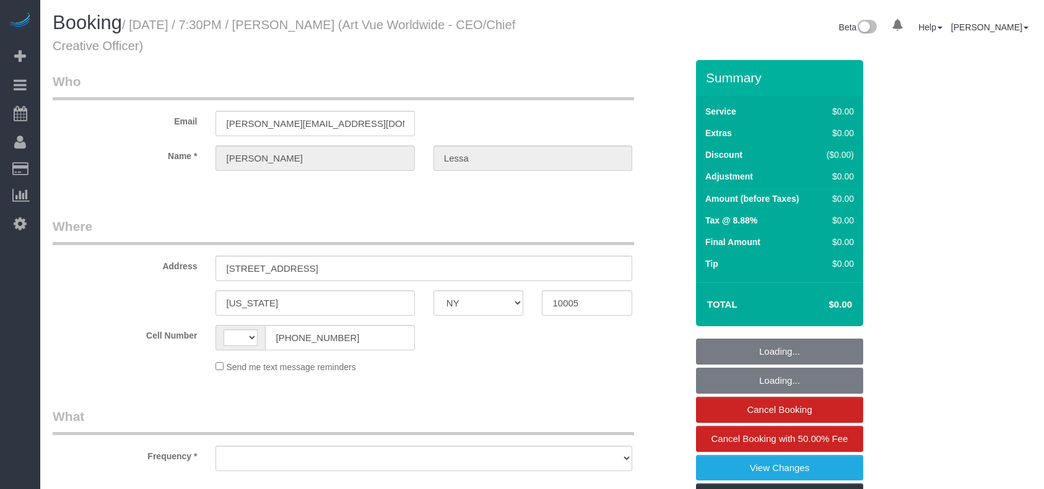
select select "NY"
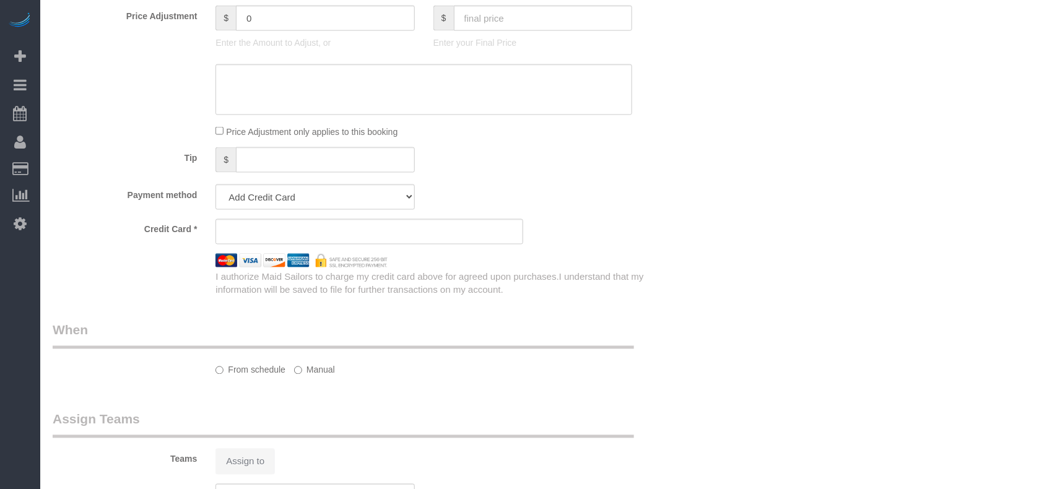
select select "string:[GEOGRAPHIC_DATA]"
select select "number:89"
select select "number:90"
select select "number:15"
select select "number:5"
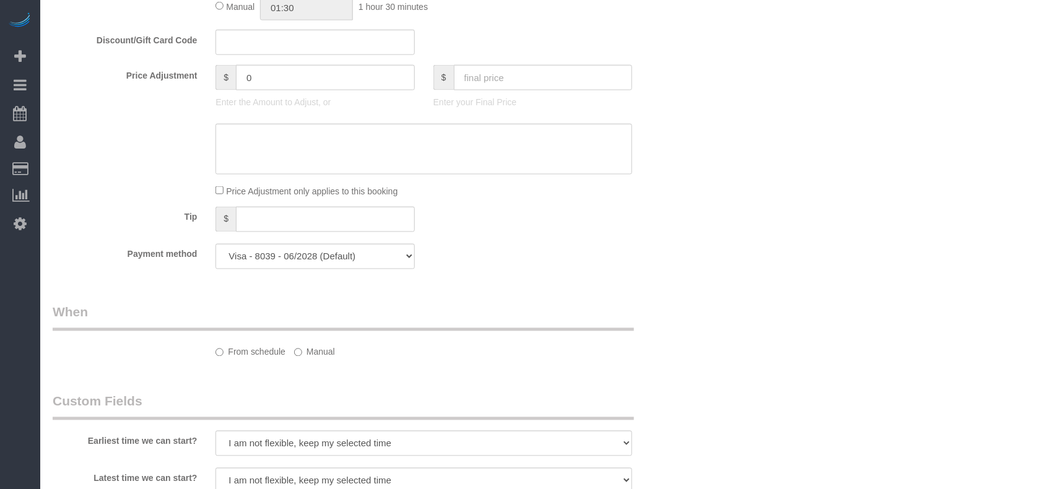
select select "string:stripe-pm_1S365Z4VGloSiKo7FAUy2Rp7"
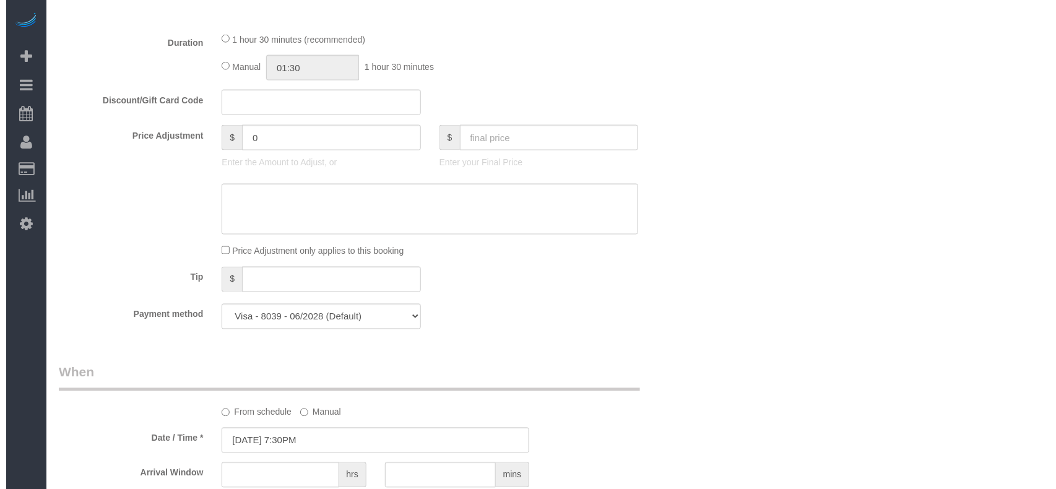
scroll to position [1133, 0]
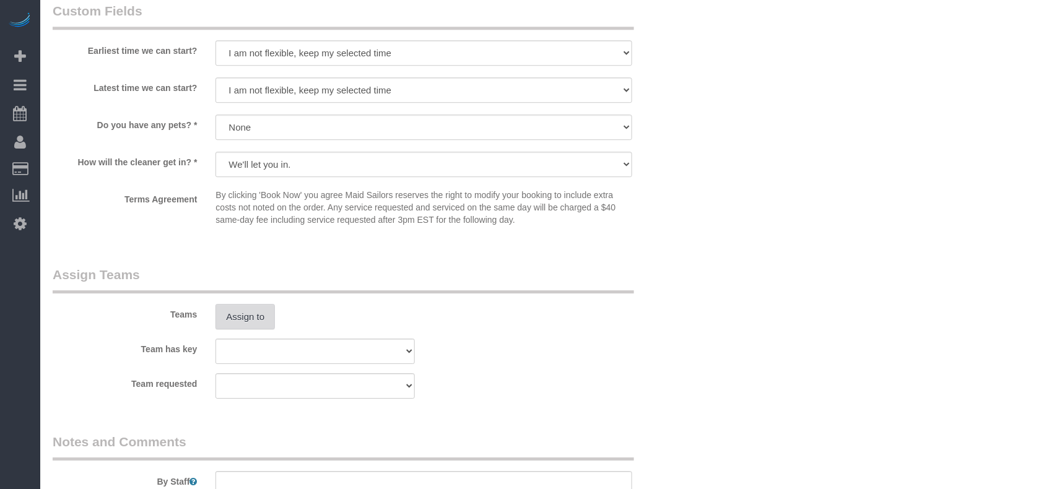
select select "object:1275"
click at [253, 316] on button "Assign to" at bounding box center [244, 317] width 59 height 26
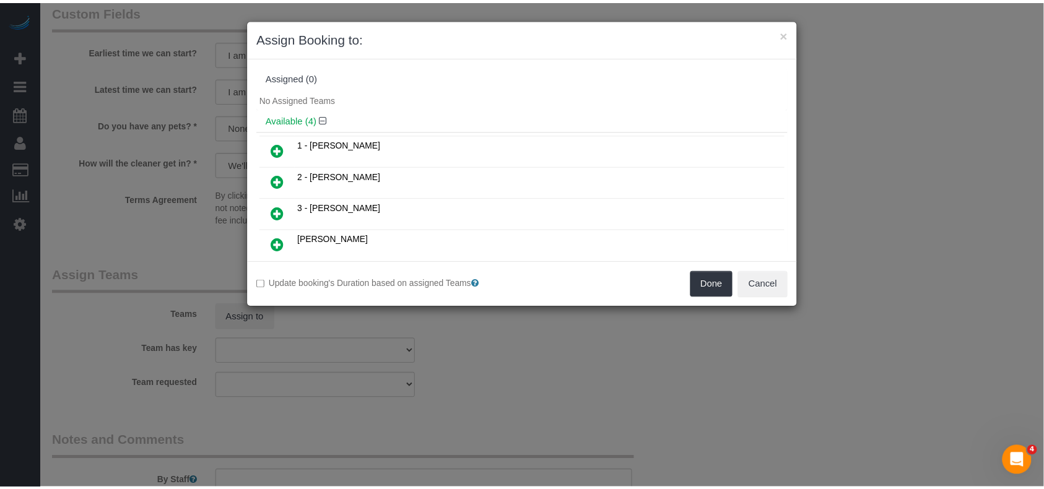
scroll to position [0, 0]
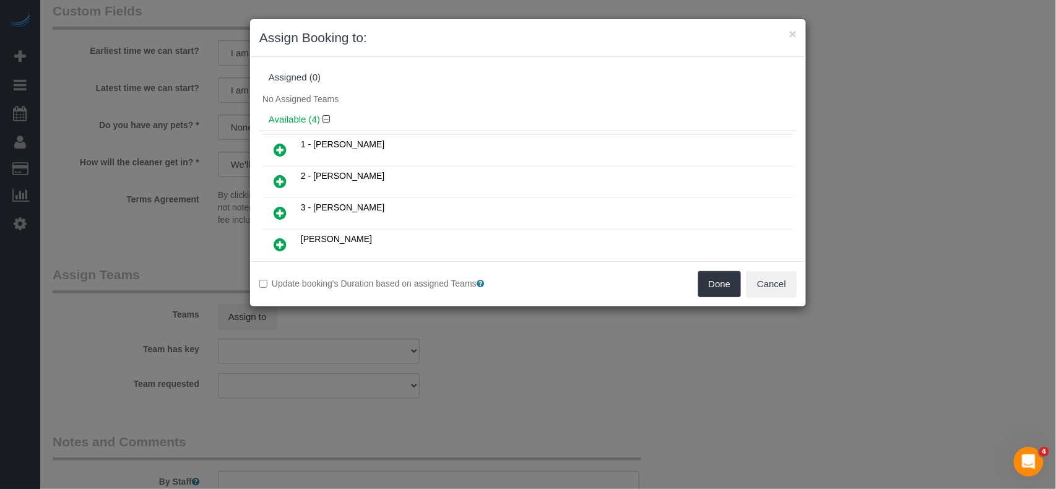
click at [283, 177] on icon at bounding box center [280, 181] width 13 height 15
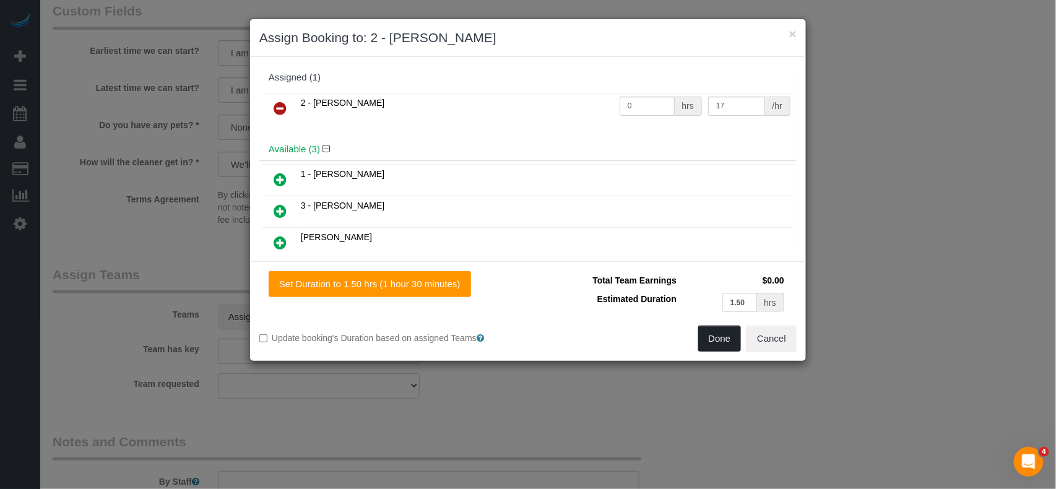
click at [713, 334] on button "Done" at bounding box center [719, 339] width 43 height 26
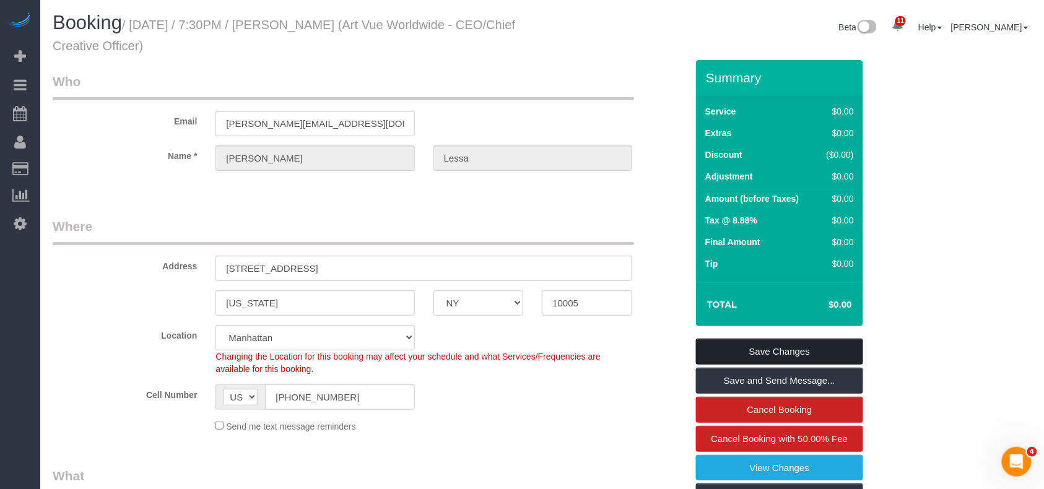
click at [785, 343] on link "Save Changes" at bounding box center [779, 352] width 167 height 26
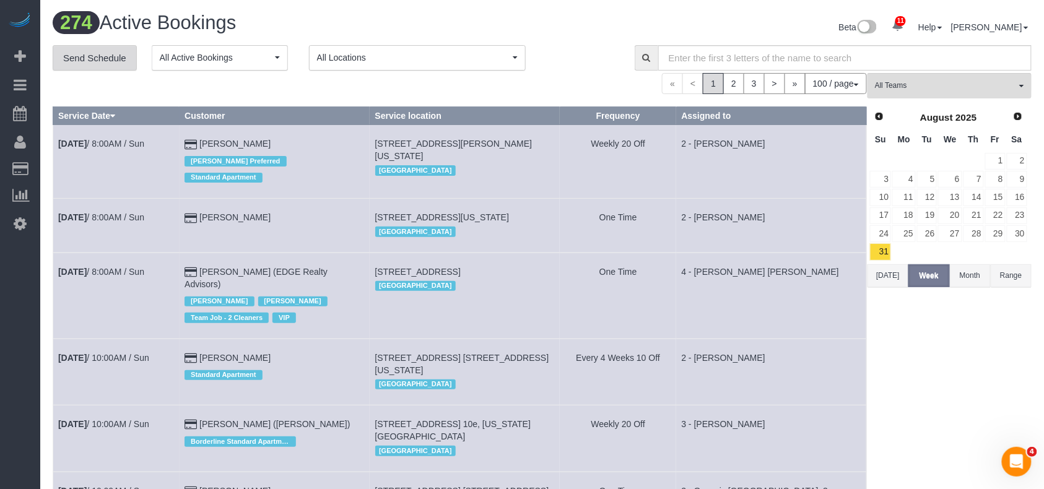
click at [110, 68] on link "Send Schedule" at bounding box center [95, 58] width 84 height 26
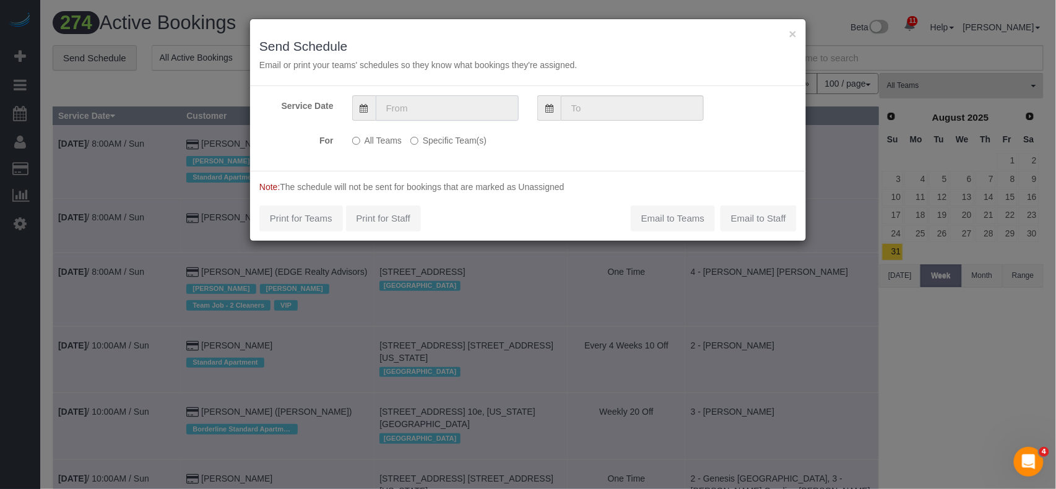
click at [442, 117] on input "text" at bounding box center [447, 107] width 143 height 25
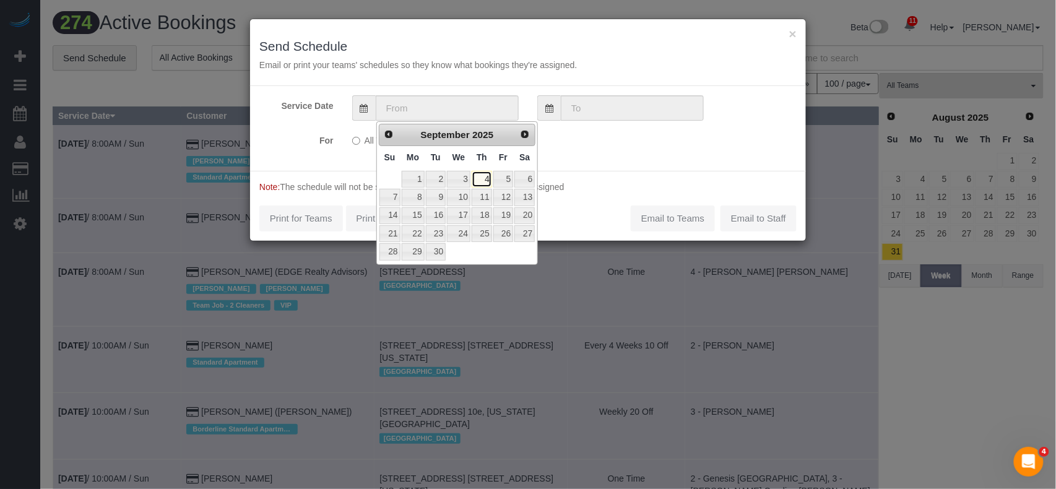
click at [481, 183] on link "4" at bounding box center [482, 179] width 20 height 17
type input "09/04/2025"
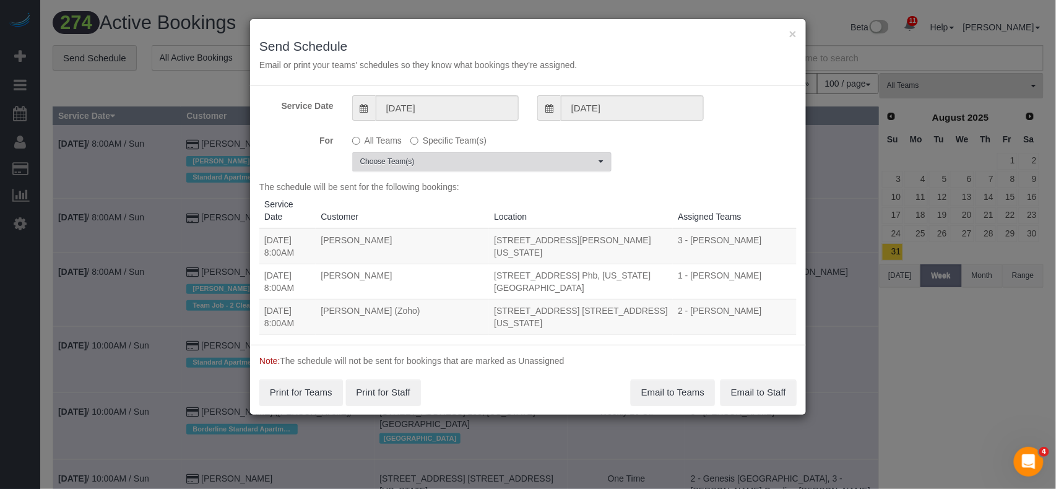
click at [434, 164] on span "Choose Team(s)" at bounding box center [477, 162] width 235 height 11
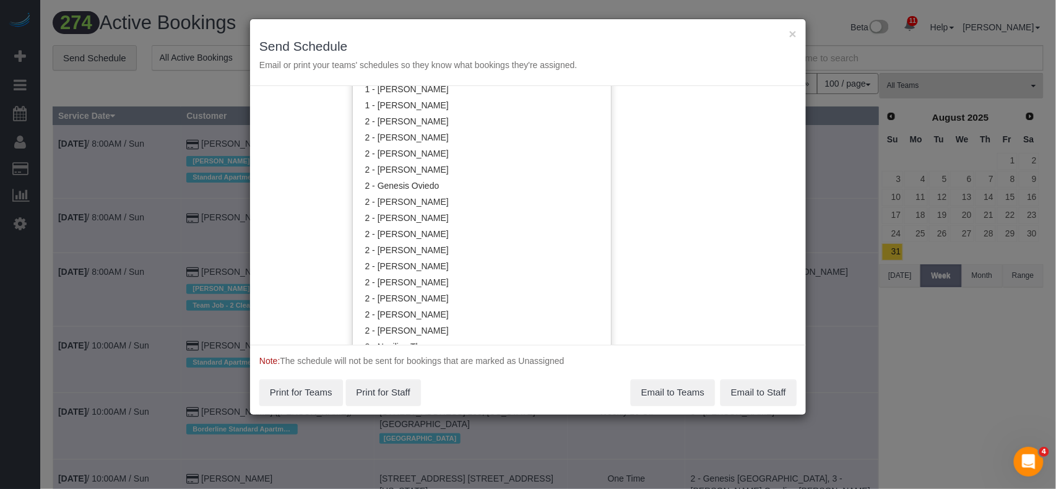
scroll to position [660, 0]
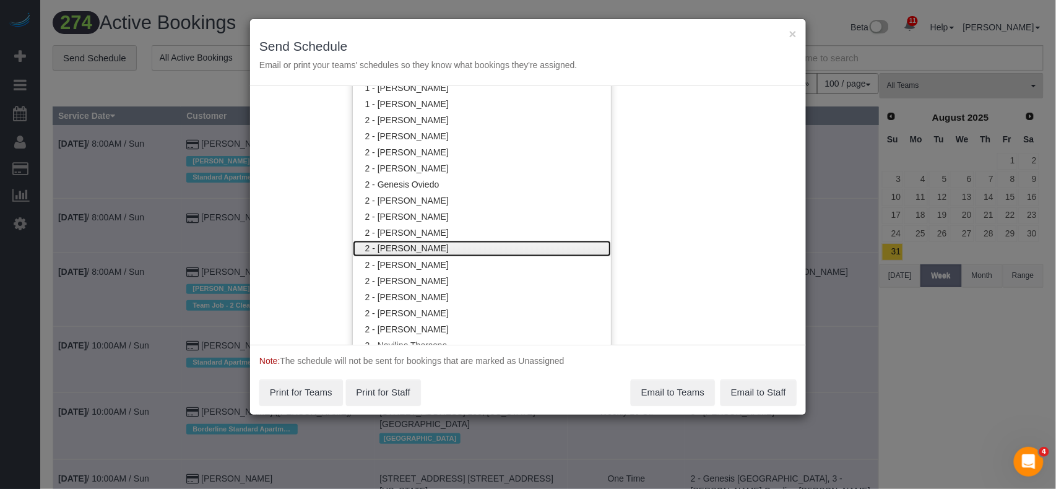
click at [444, 243] on link "2 - [PERSON_NAME]" at bounding box center [482, 249] width 258 height 16
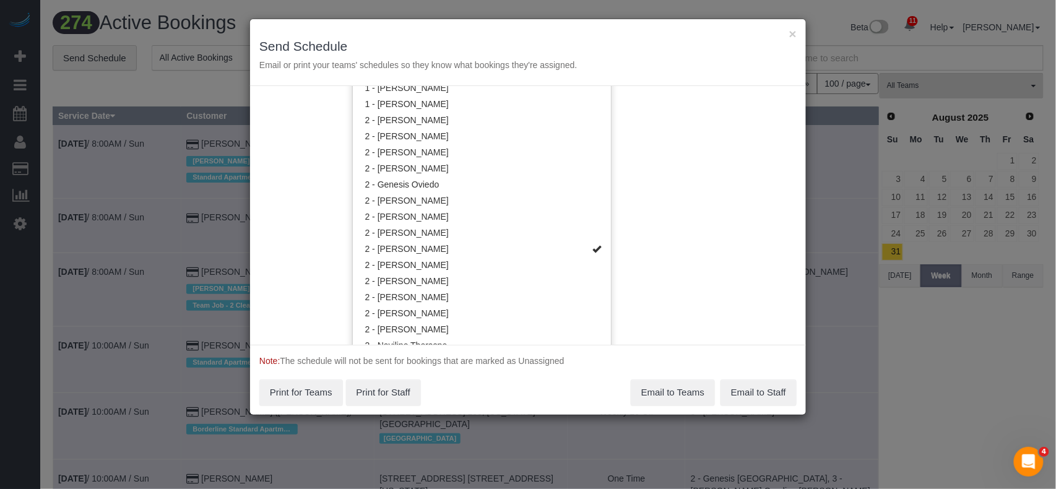
click at [689, 234] on div "Service Date 09/04/2025 09/04/2025 For All Teams Specific Team(s) 2 - Katherine…" at bounding box center [528, 215] width 556 height 259
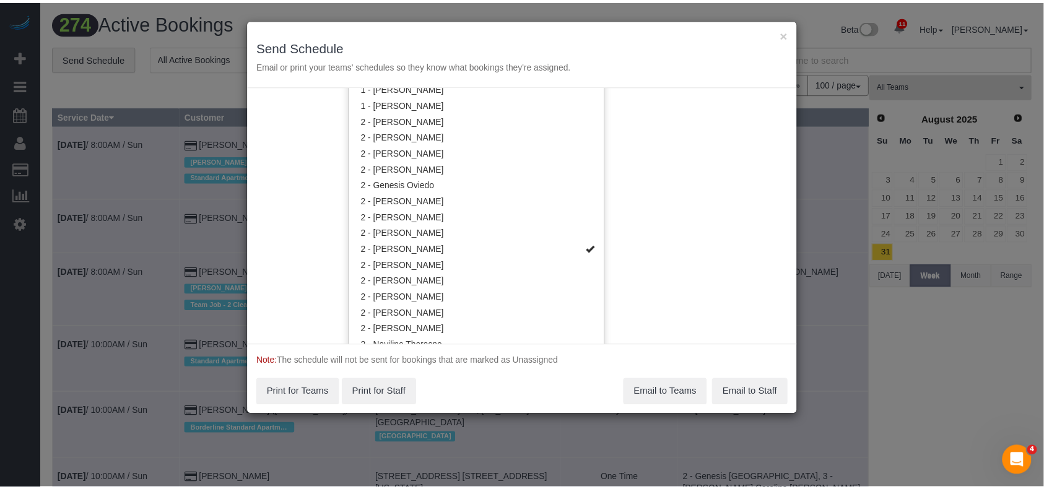
scroll to position [0, 0]
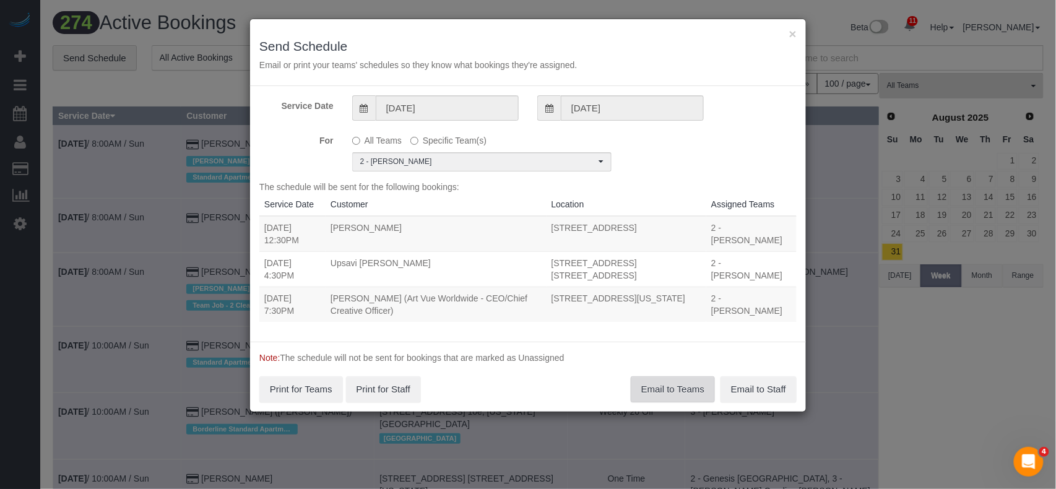
click at [684, 387] on button "Email to Teams" at bounding box center [673, 389] width 84 height 26
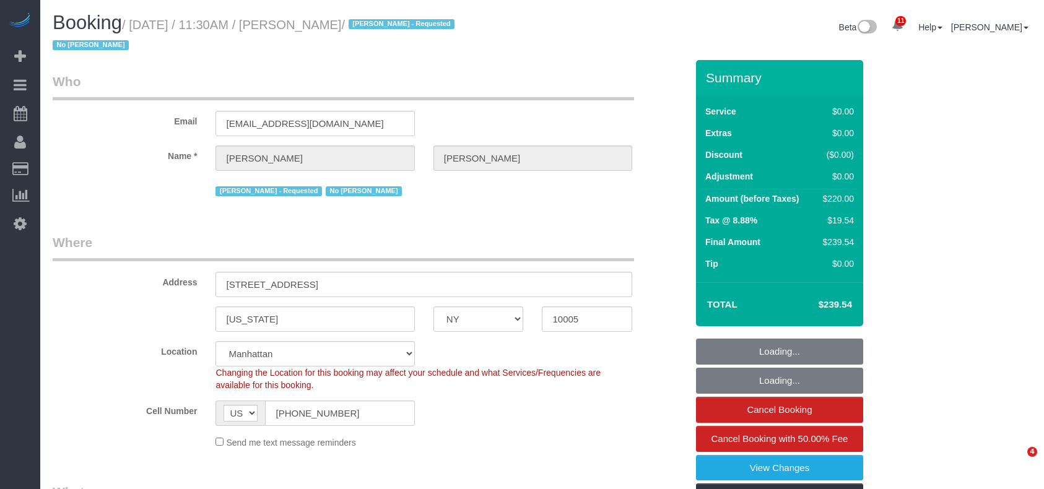
select select "NY"
select select "object:1383"
select select "string:stripe-pm_1QVDkM4VGloSiKo7X4EHli3C"
select select "2"
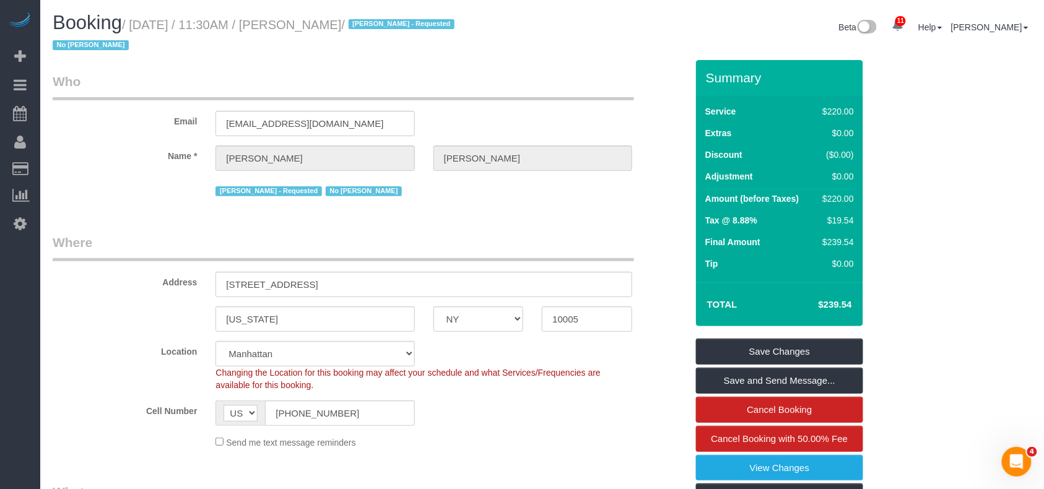
drag, startPoint x: 391, startPoint y: 26, endPoint x: 137, endPoint y: 25, distance: 253.8
click at [137, 25] on small "/ [DATE] / 11:30AM / [PERSON_NAME] / [PERSON_NAME] - Requested No Noufoh Sodand…" at bounding box center [255, 35] width 405 height 35
copy small "[DATE] / 11:30AM / [PERSON_NAME]"
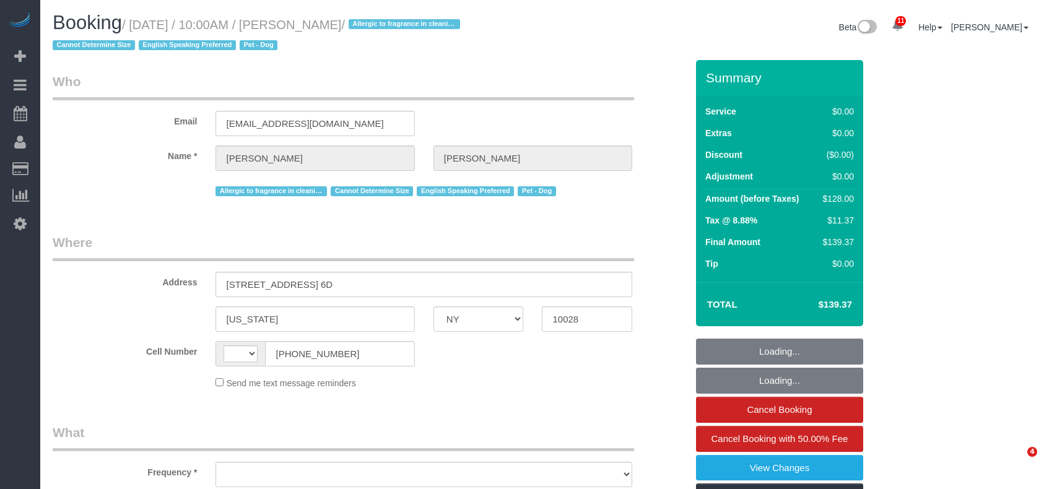
select select "NY"
select select "string:US"
select select "object:735"
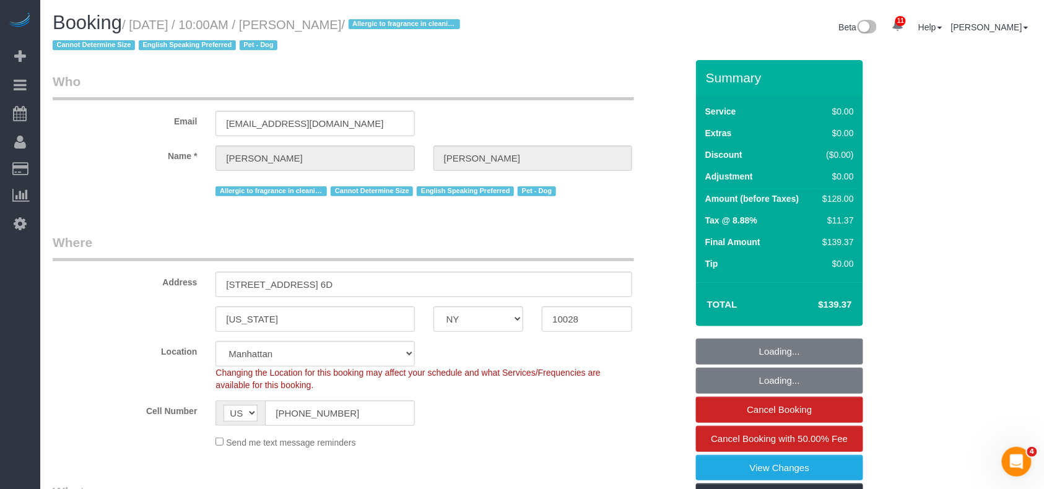
select select "number:57"
select select "number:76"
select select "number:13"
select select "number:5"
select select "1"
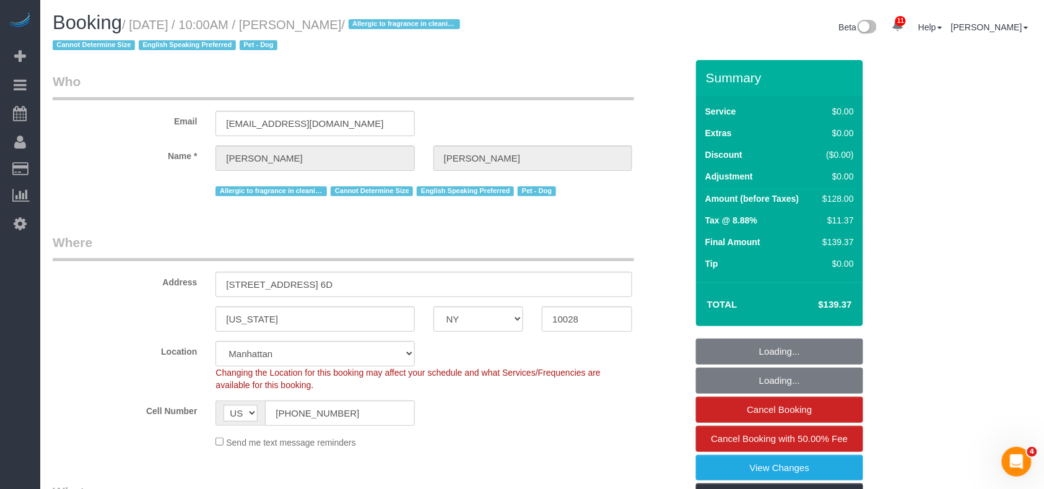
select select "object:1421"
select select "spot1"
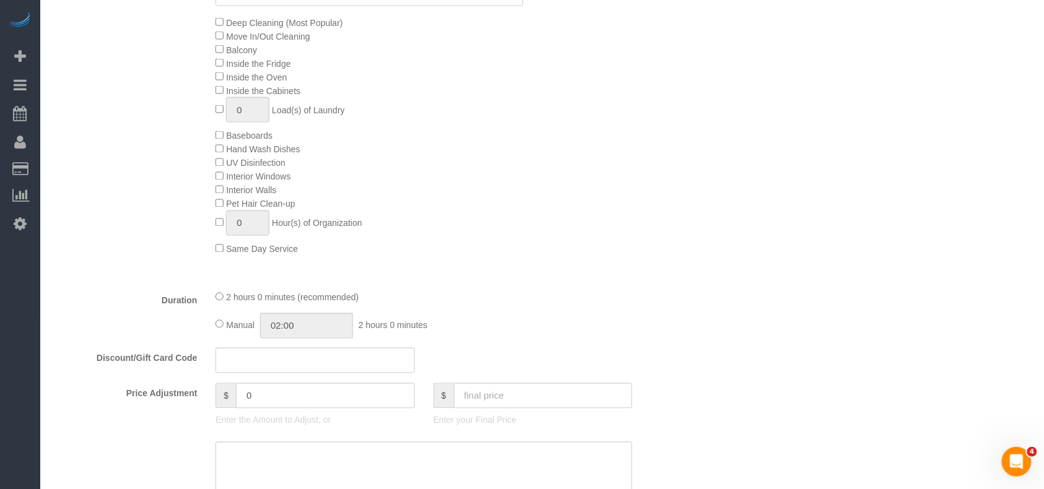
scroll to position [825, 0]
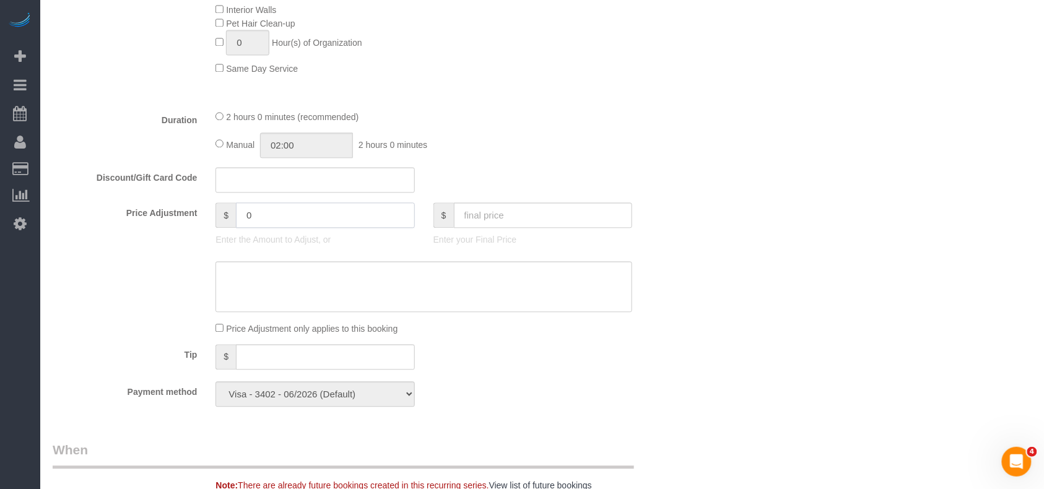
drag, startPoint x: 280, startPoint y: 223, endPoint x: 199, endPoint y: 223, distance: 80.5
click at [199, 223] on div "Price Adjustment $ 0 Enter the Amount to Adjust, or $ Enter your Final Price" at bounding box center [369, 227] width 652 height 50
type input "-25"
click at [266, 286] on textarea at bounding box center [423, 286] width 417 height 51
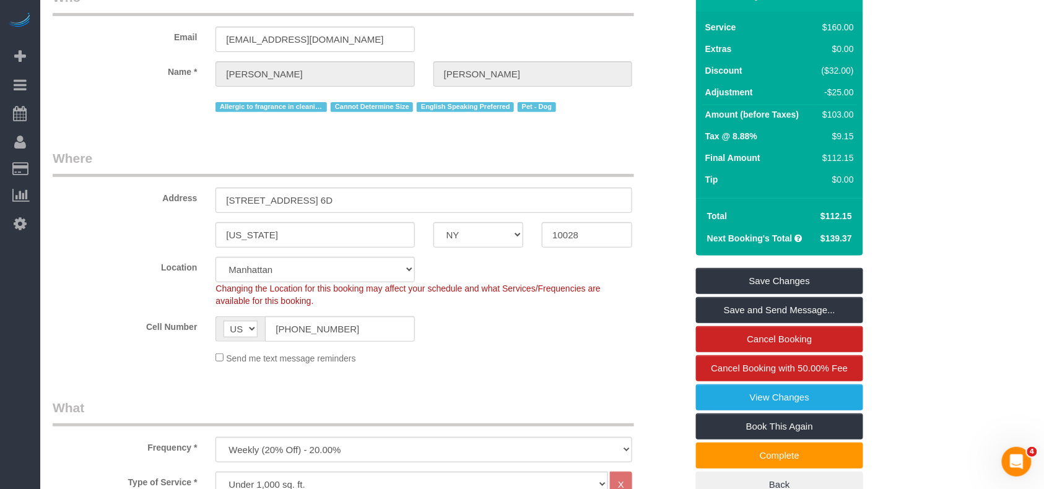
scroll to position [82, 0]
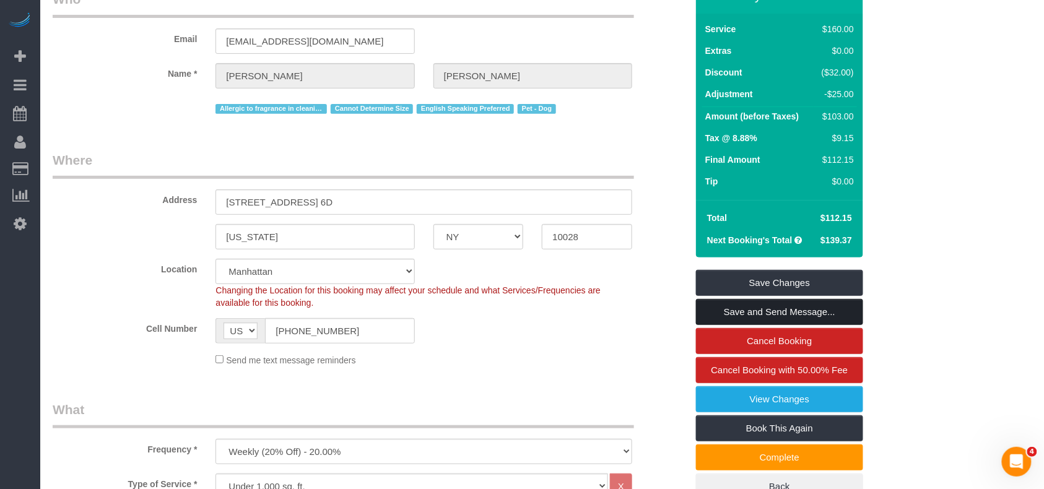
type textarea "CLeaner didn't bring vacuum"
click at [779, 305] on link "Save and Send Message..." at bounding box center [779, 312] width 167 height 26
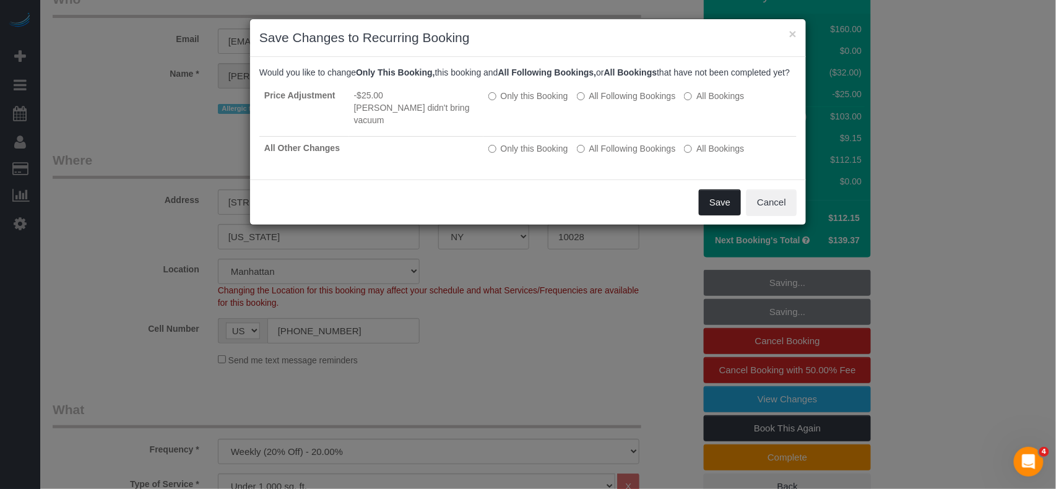
click at [719, 202] on button "Save" at bounding box center [720, 202] width 42 height 26
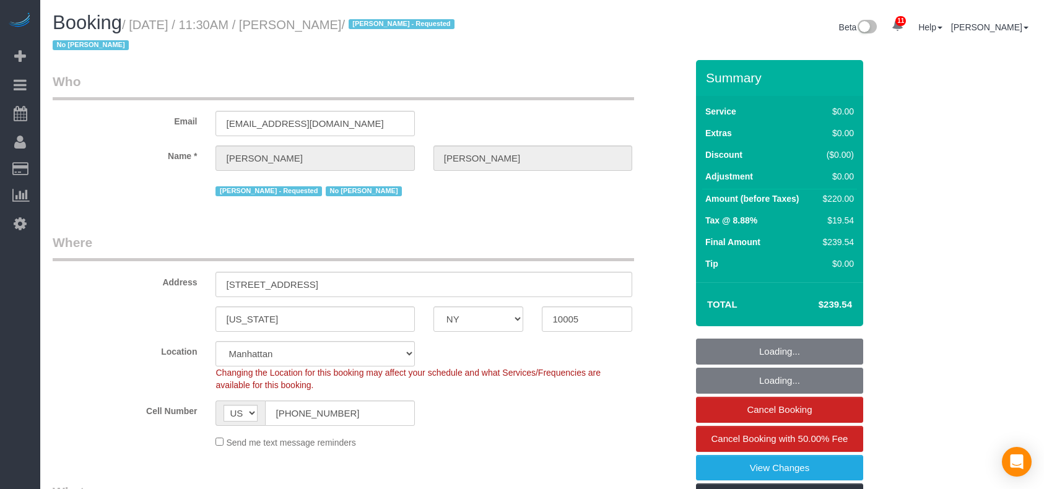
select select "NY"
select select "object:1383"
select select "2"
select select "number:56"
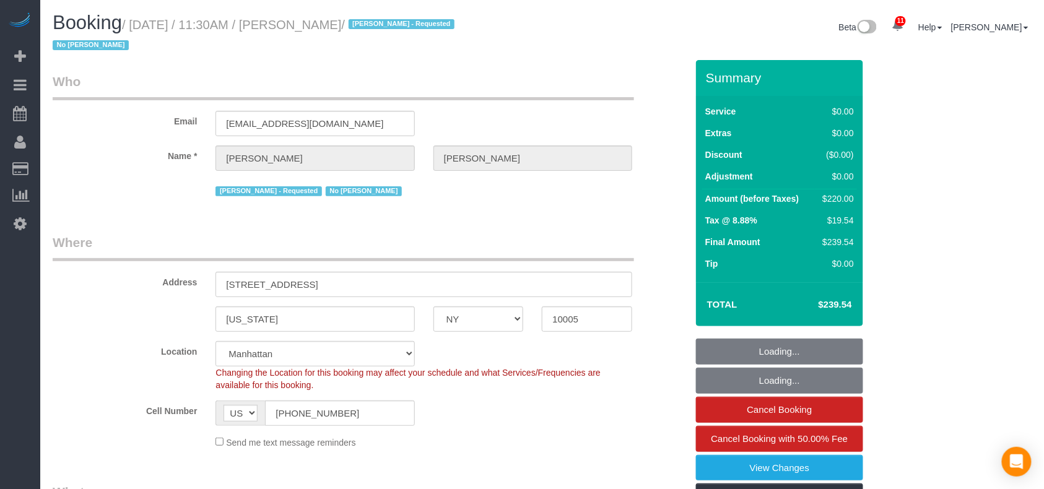
select select "number:72"
select select "number:15"
select select "number:5"
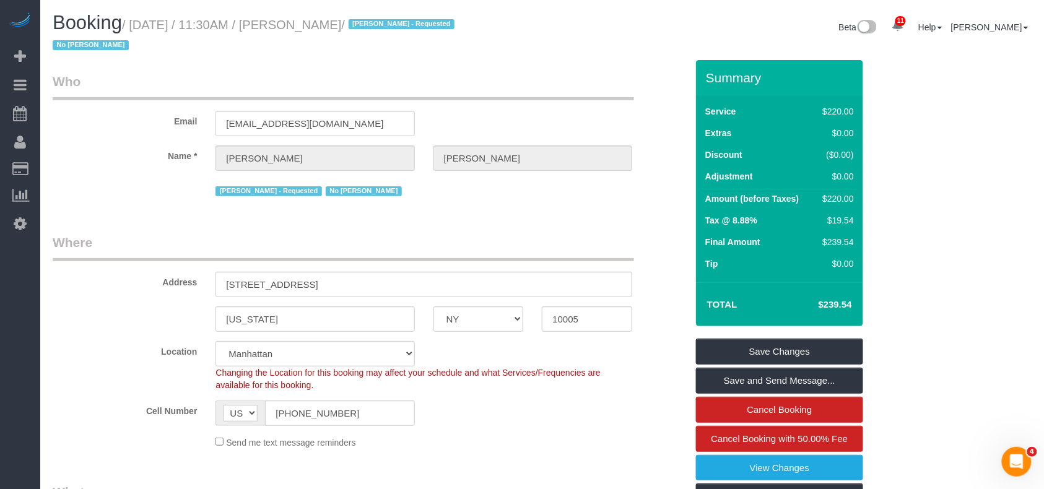
drag, startPoint x: 394, startPoint y: 30, endPoint x: 137, endPoint y: 22, distance: 257.0
click at [137, 22] on small "/ [DATE] / 11:30AM / [PERSON_NAME] / [PERSON_NAME] - Requested No Noufoh Sodand…" at bounding box center [255, 35] width 405 height 35
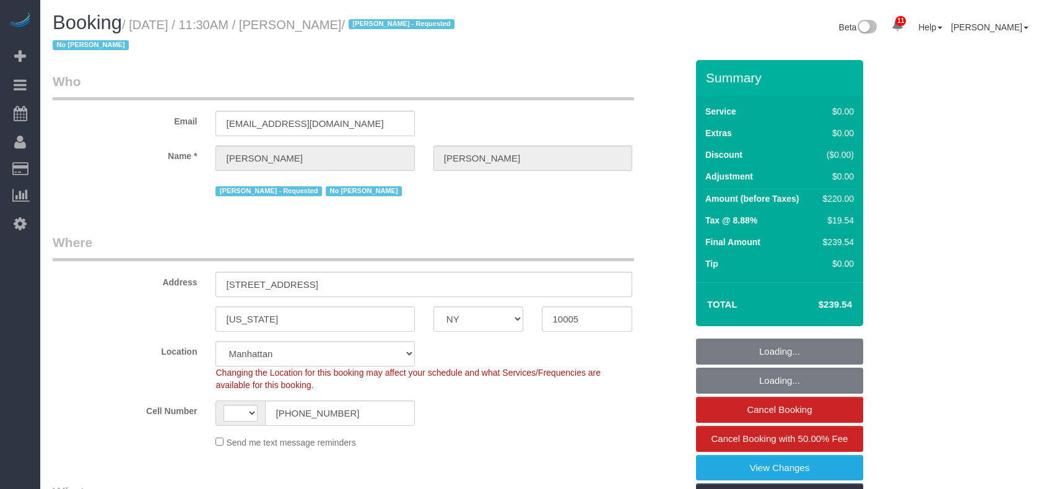
select select "NY"
select select "number:56"
select select "number:72"
select select "number:15"
select select "number:5"
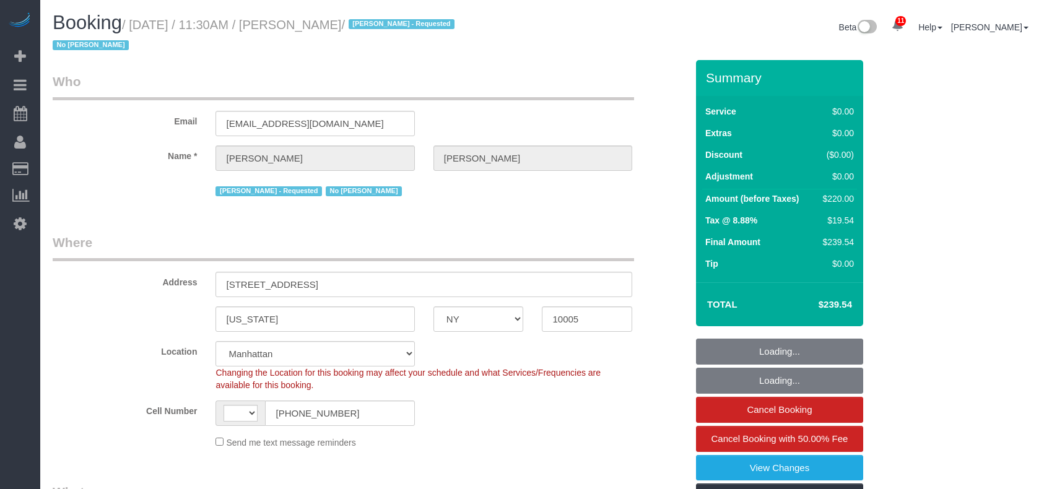
select select "object:701"
select select "string:[GEOGRAPHIC_DATA]"
select select "2"
